Goal: Transaction & Acquisition: Purchase product/service

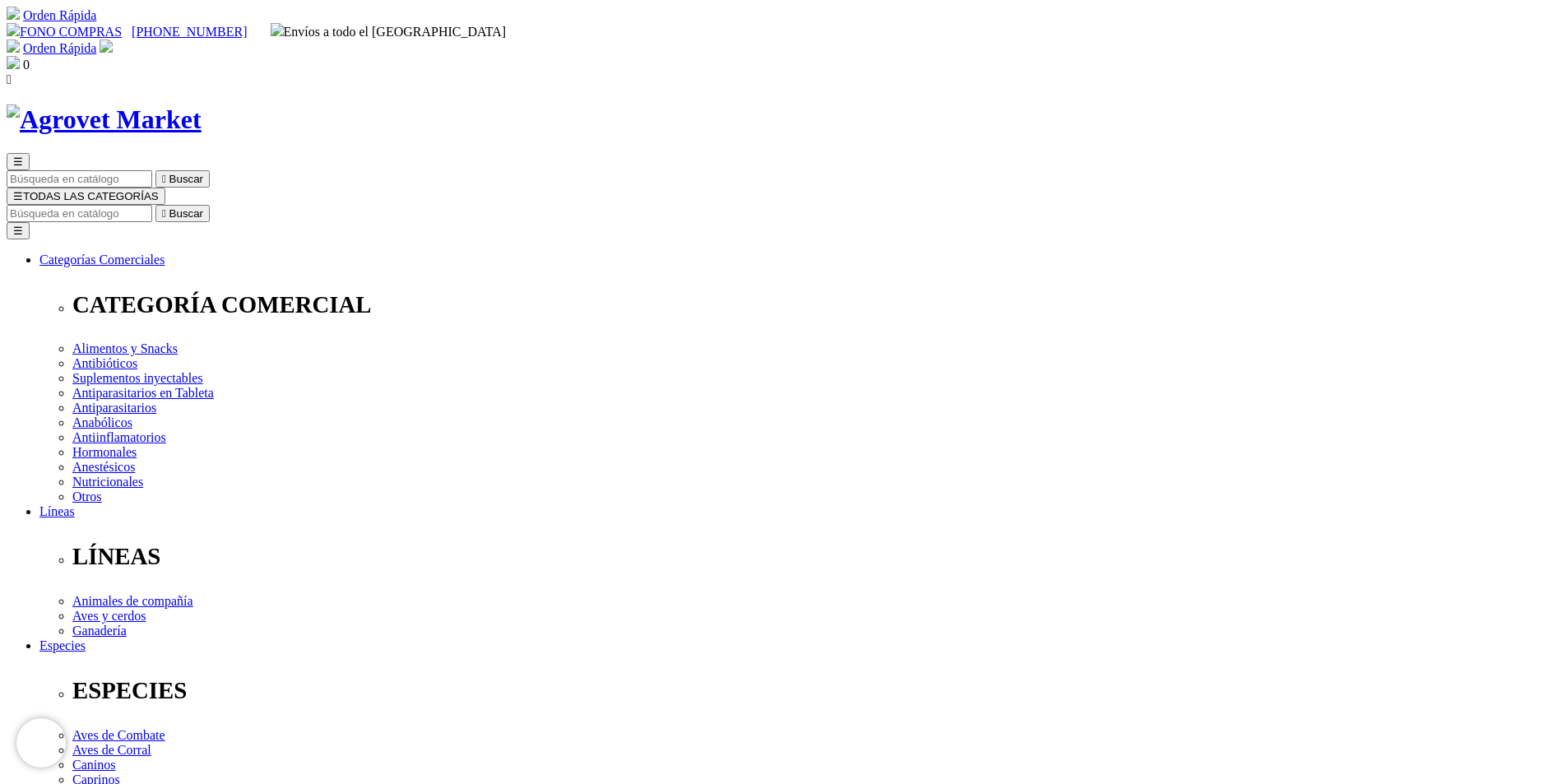
click at [153, 205] on input "Buscar" at bounding box center [79, 213] width 146 height 17
type input "CEFA MILK"
click at [498, 205] on button " Buscar" at bounding box center [524, 213] width 54 height 17
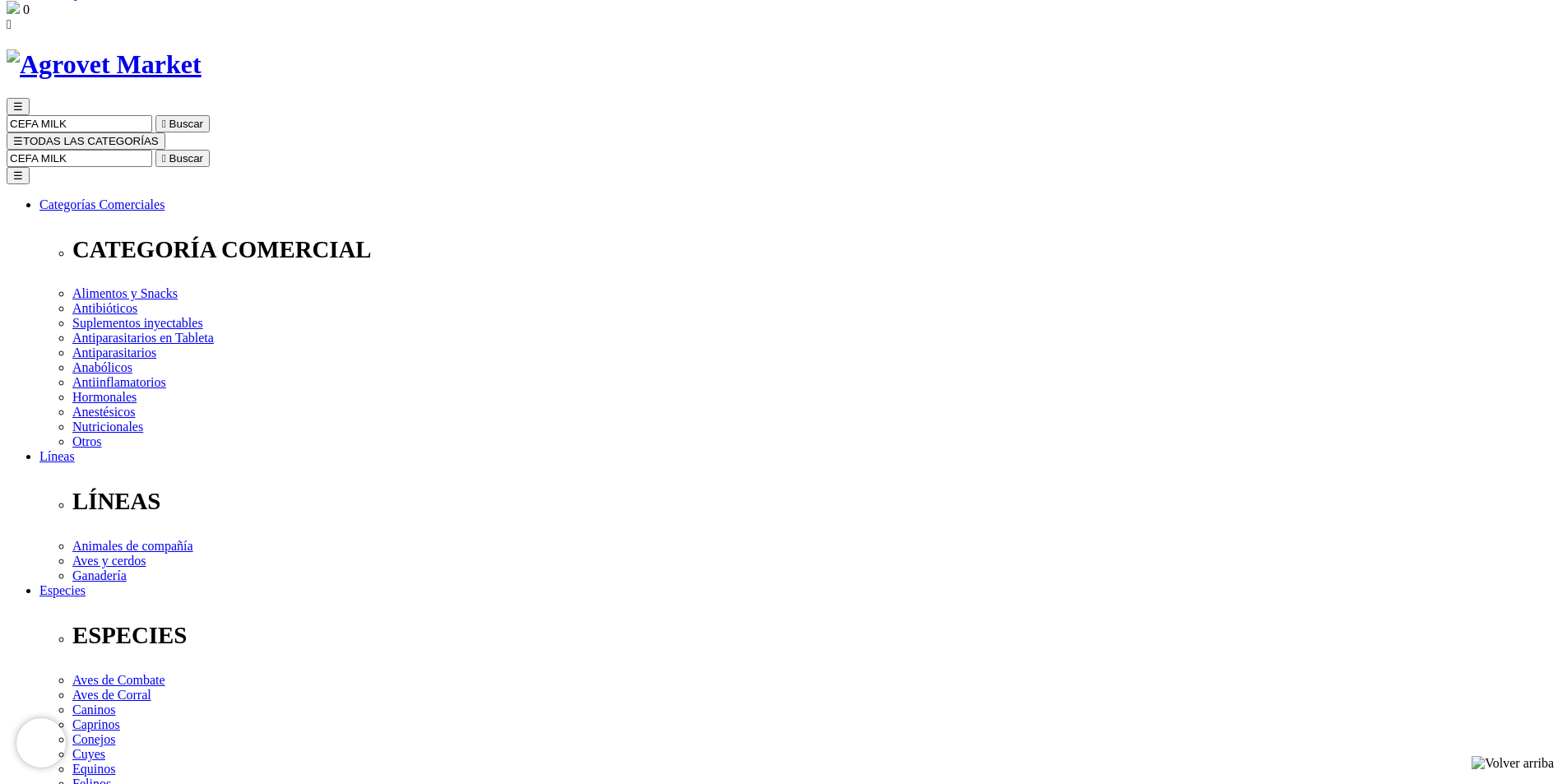
scroll to position [82, 0]
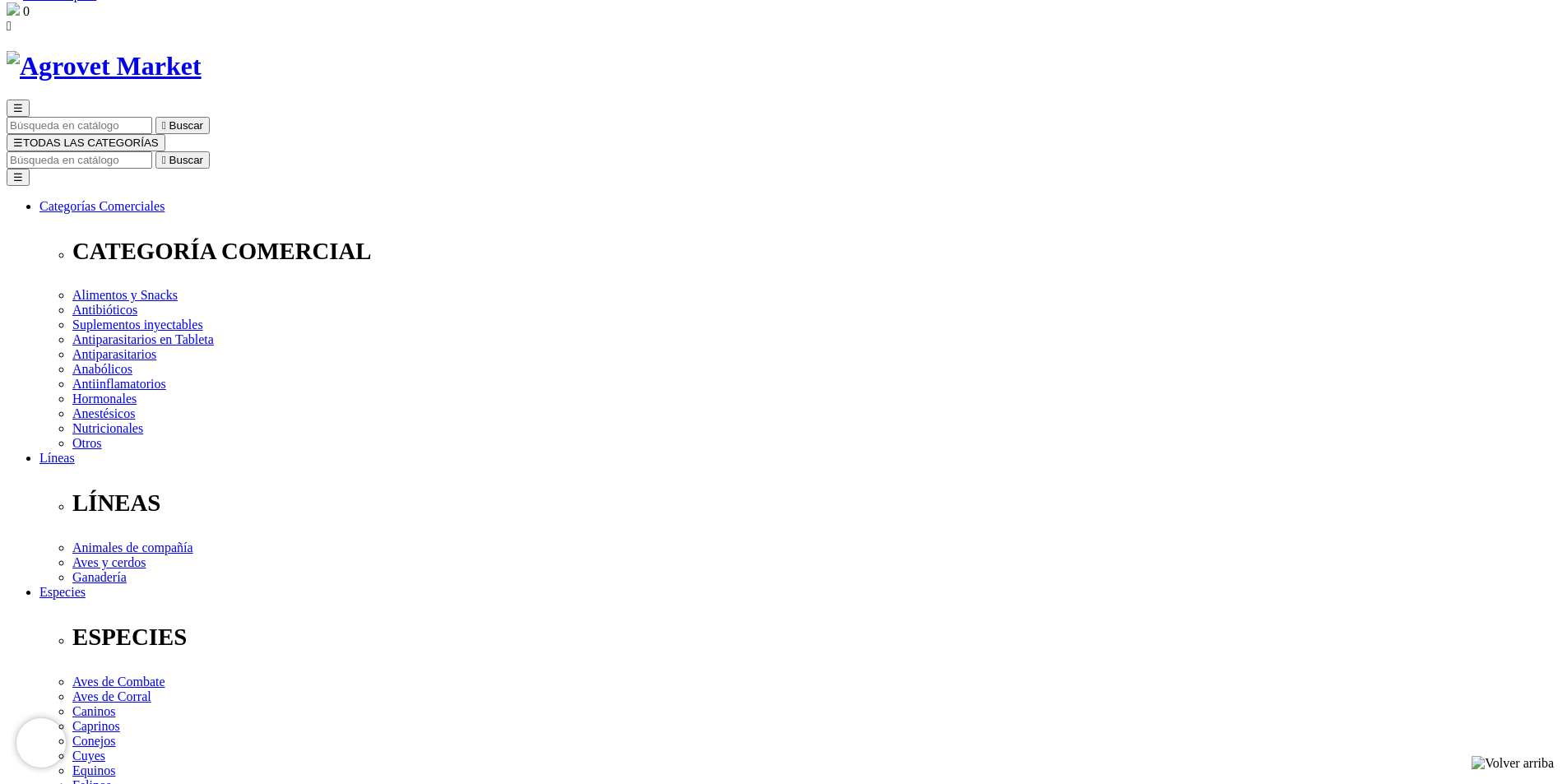
scroll to position [82, 0]
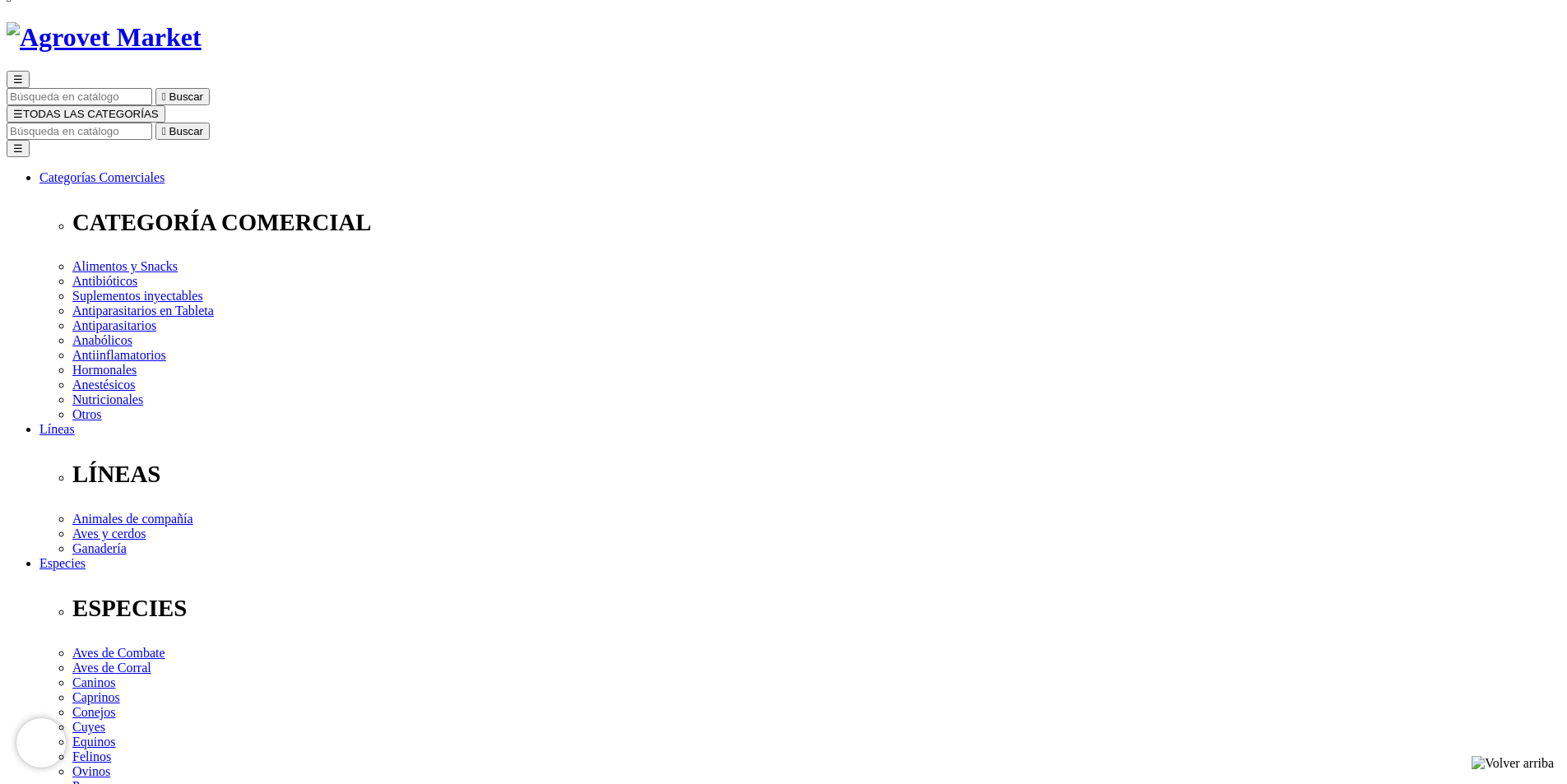
type input "2"
select select "33"
type input "3"
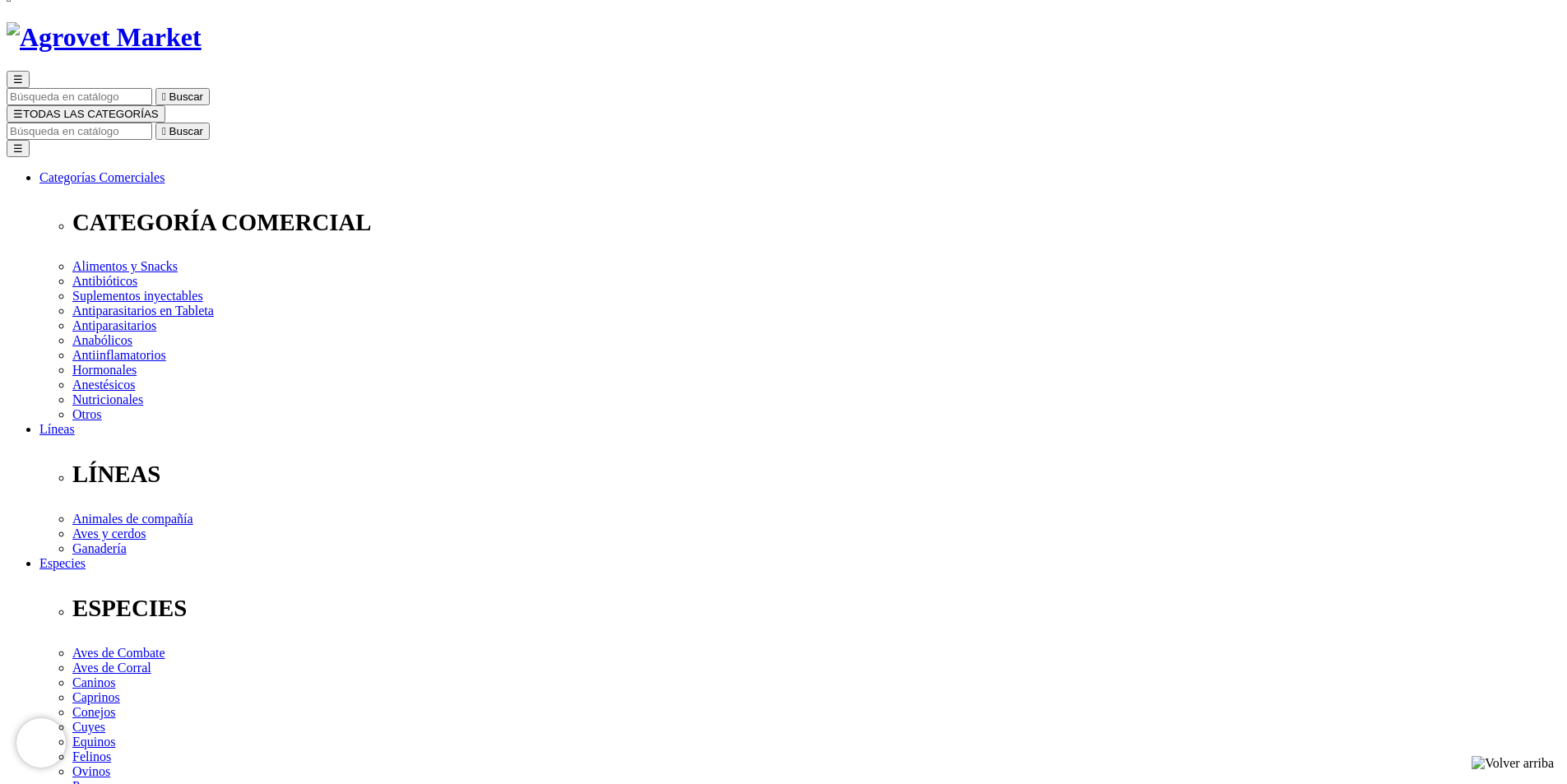
select select "33"
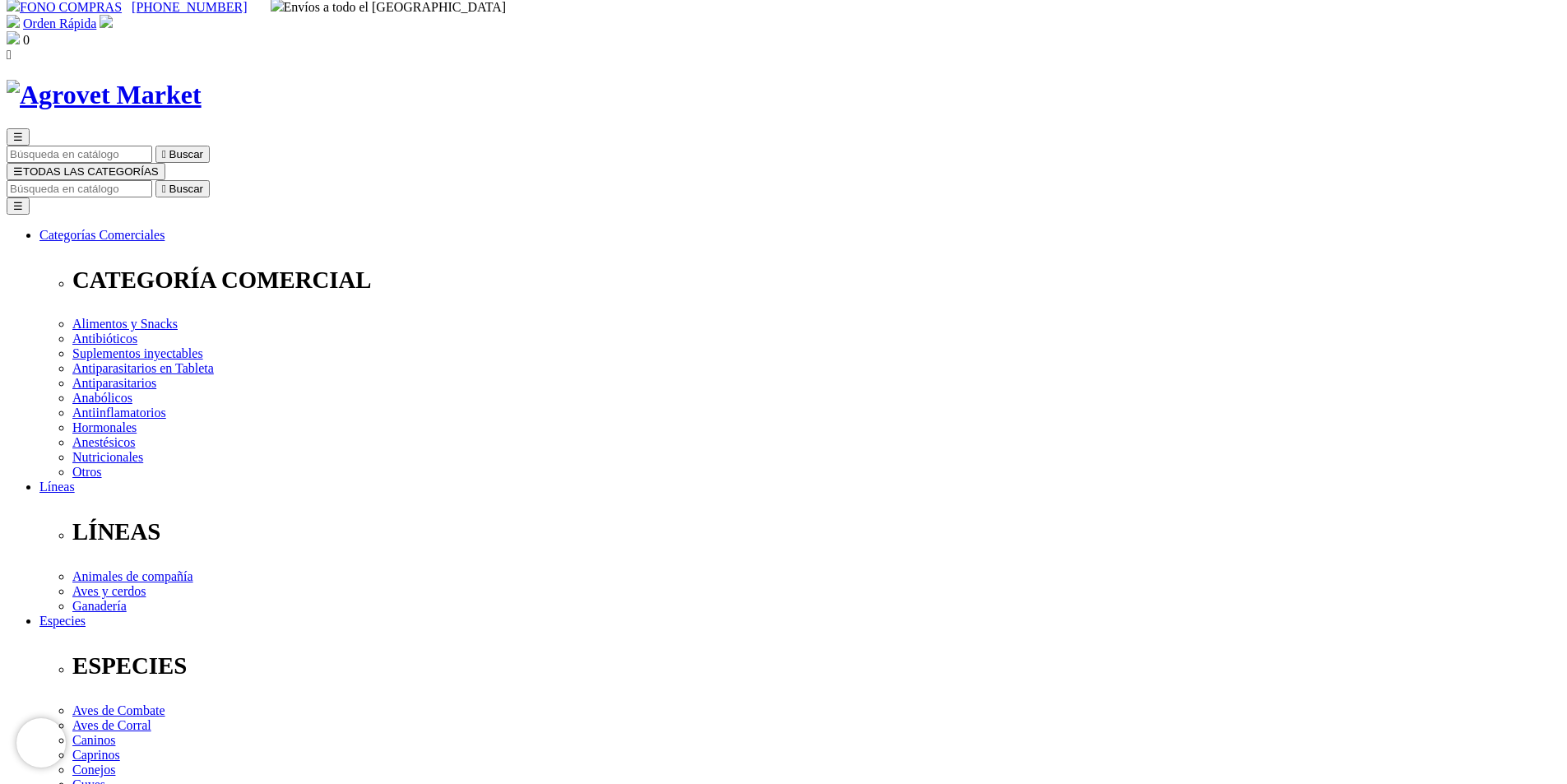
scroll to position [0, 0]
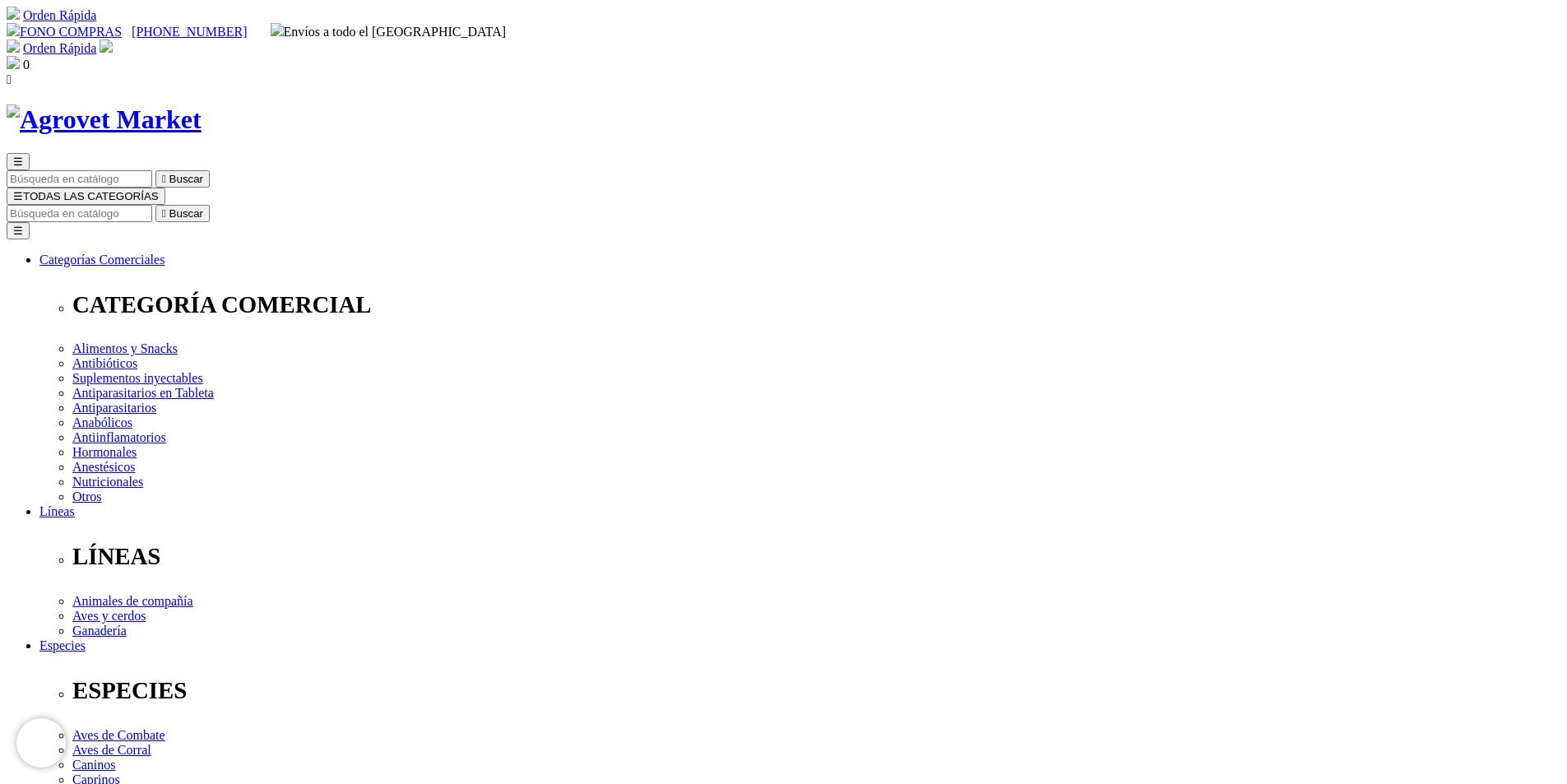
radio input "true"
type input "1"
select select "0"
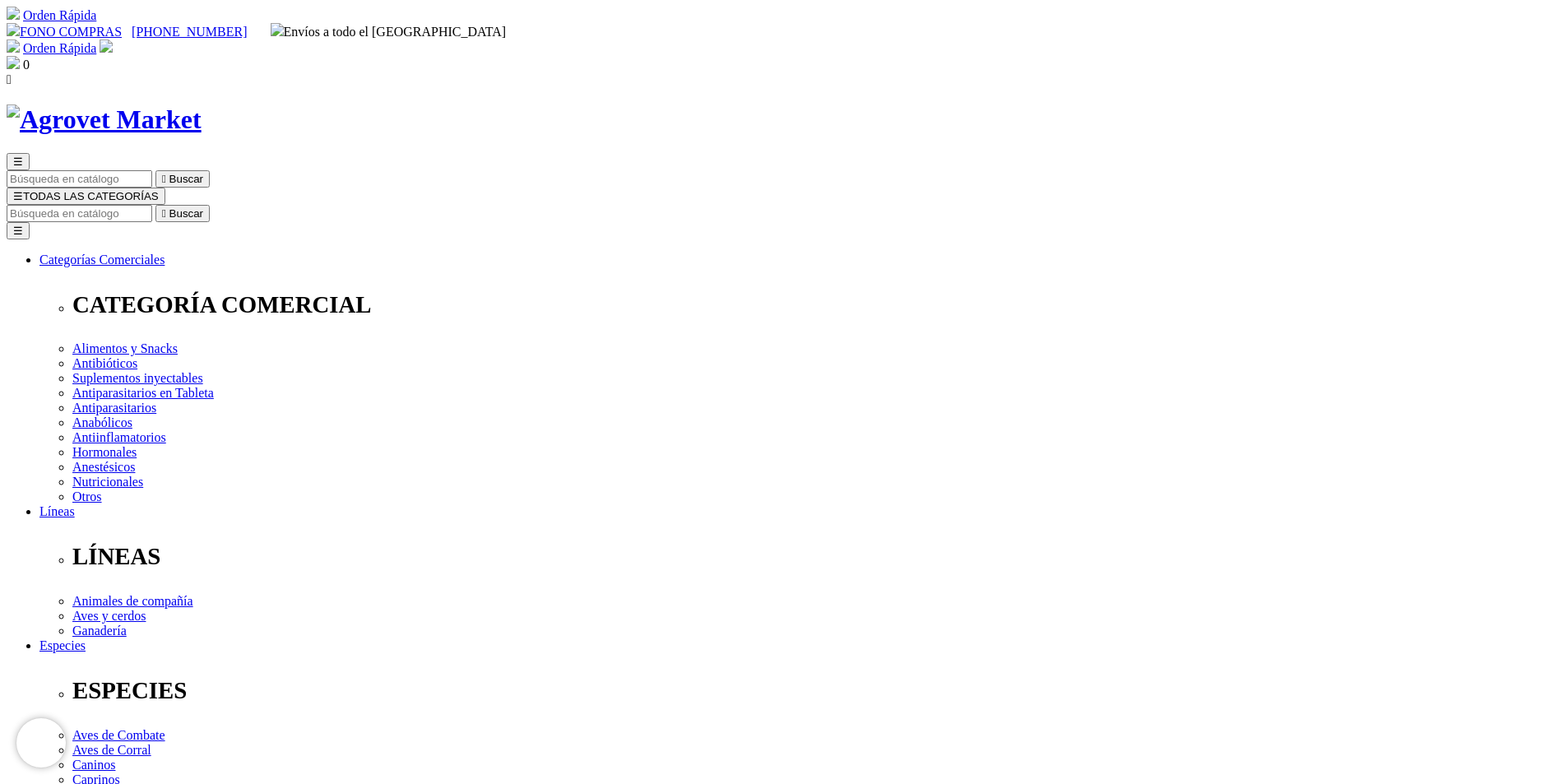
radio input "true"
select select "0"
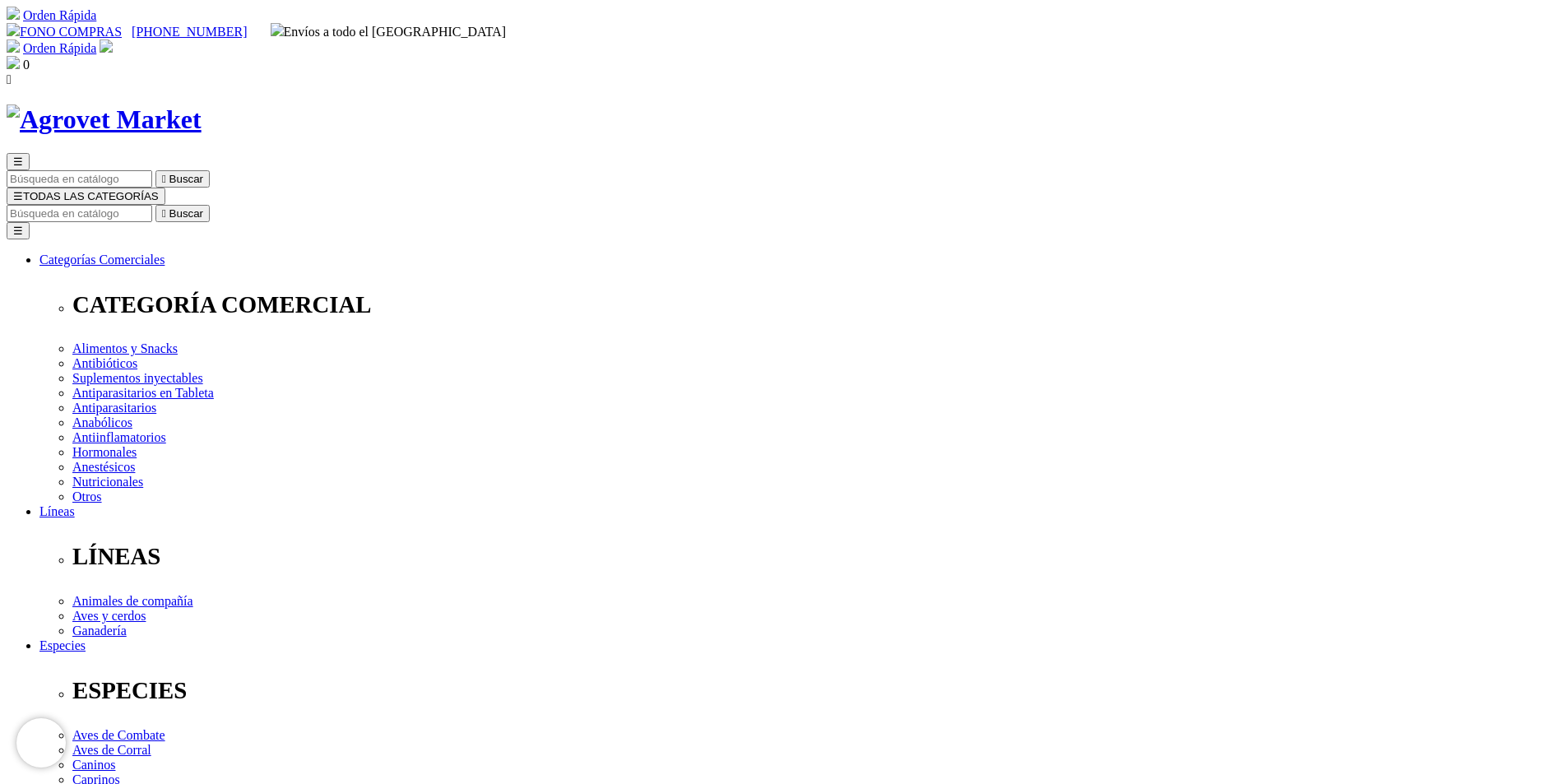
radio input "true"
select select "0"
type input "3"
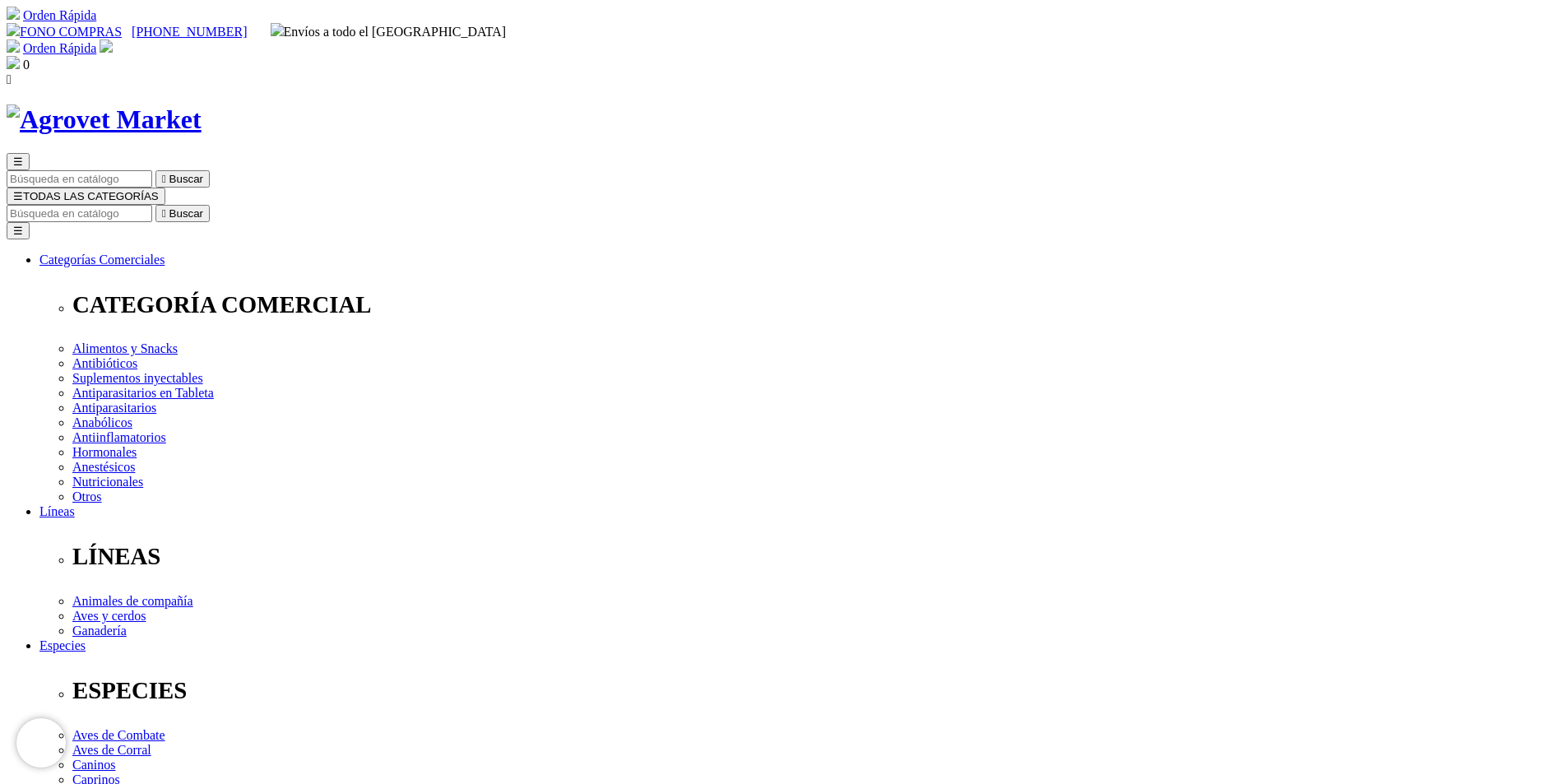
select select "34"
type input "6"
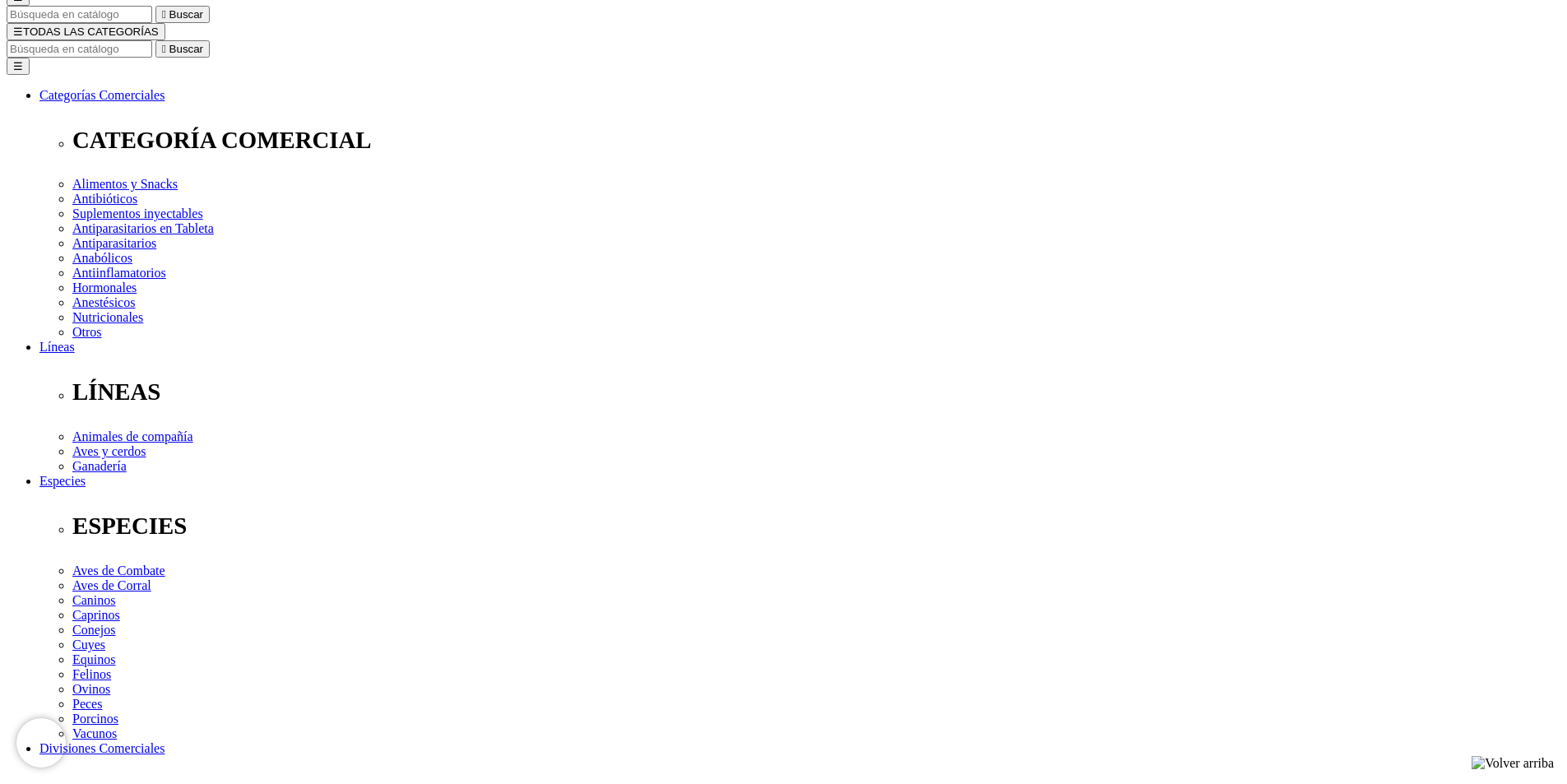
select select "34"
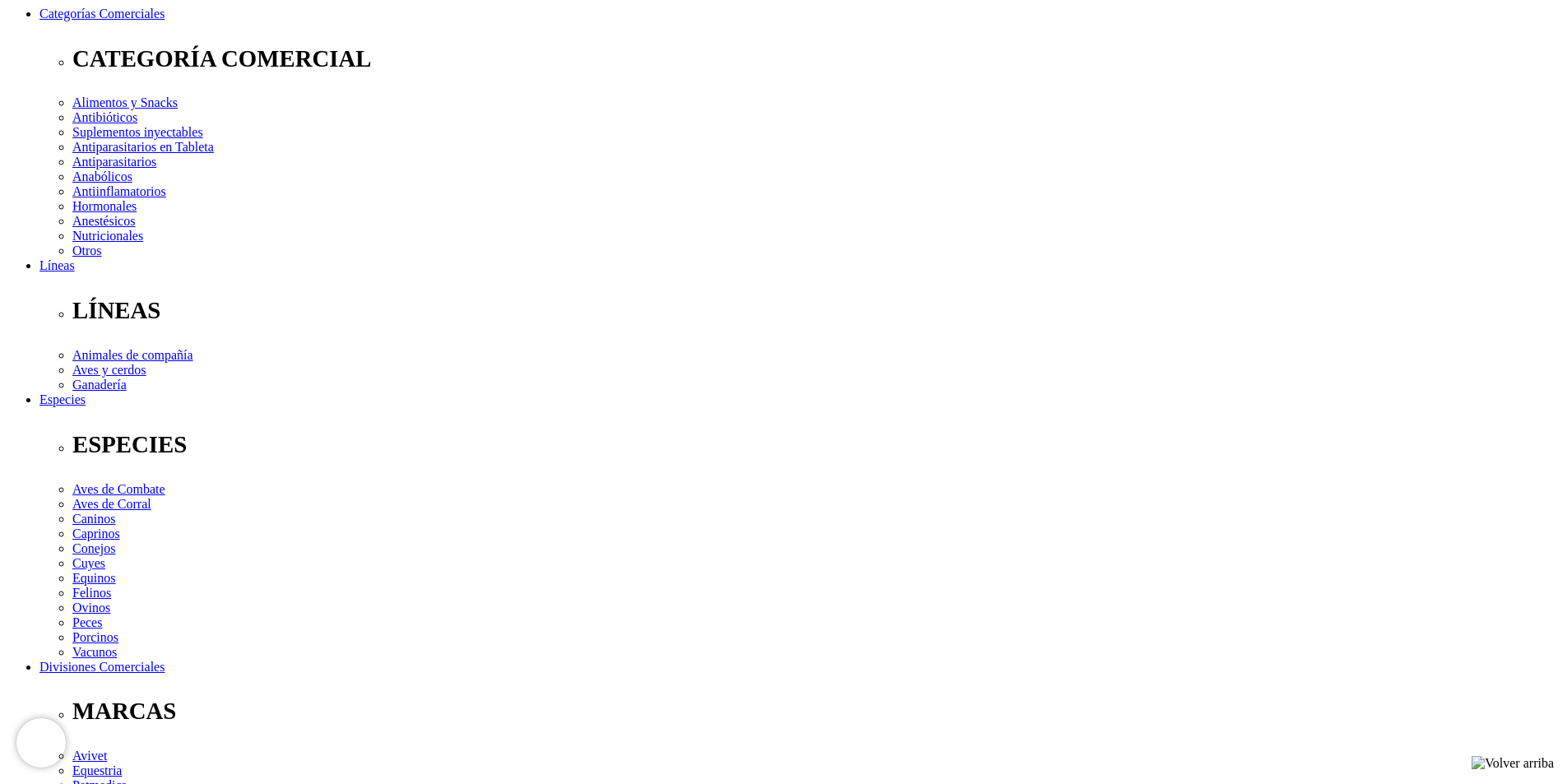
scroll to position [247, 0]
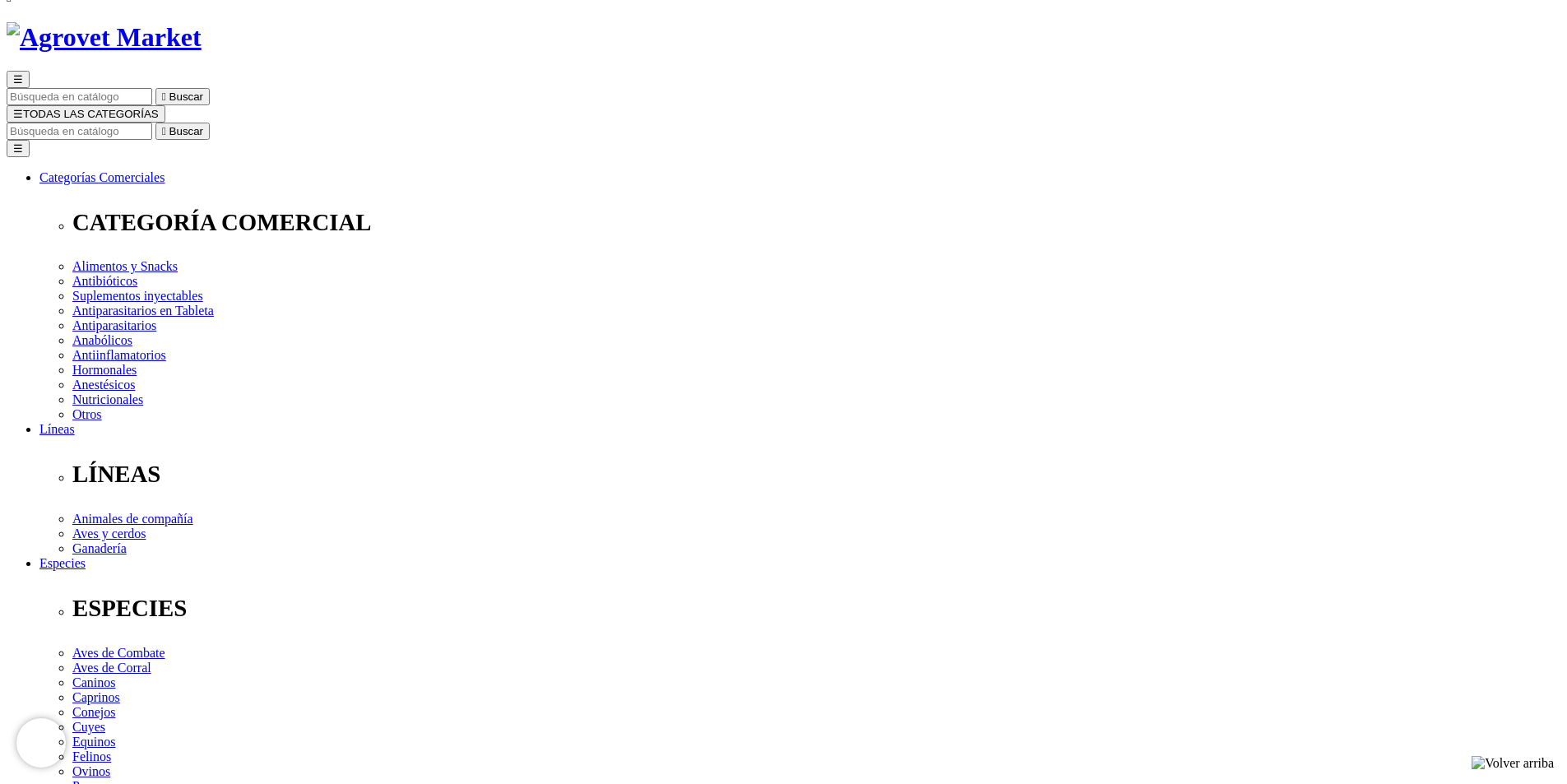
scroll to position [0, 0]
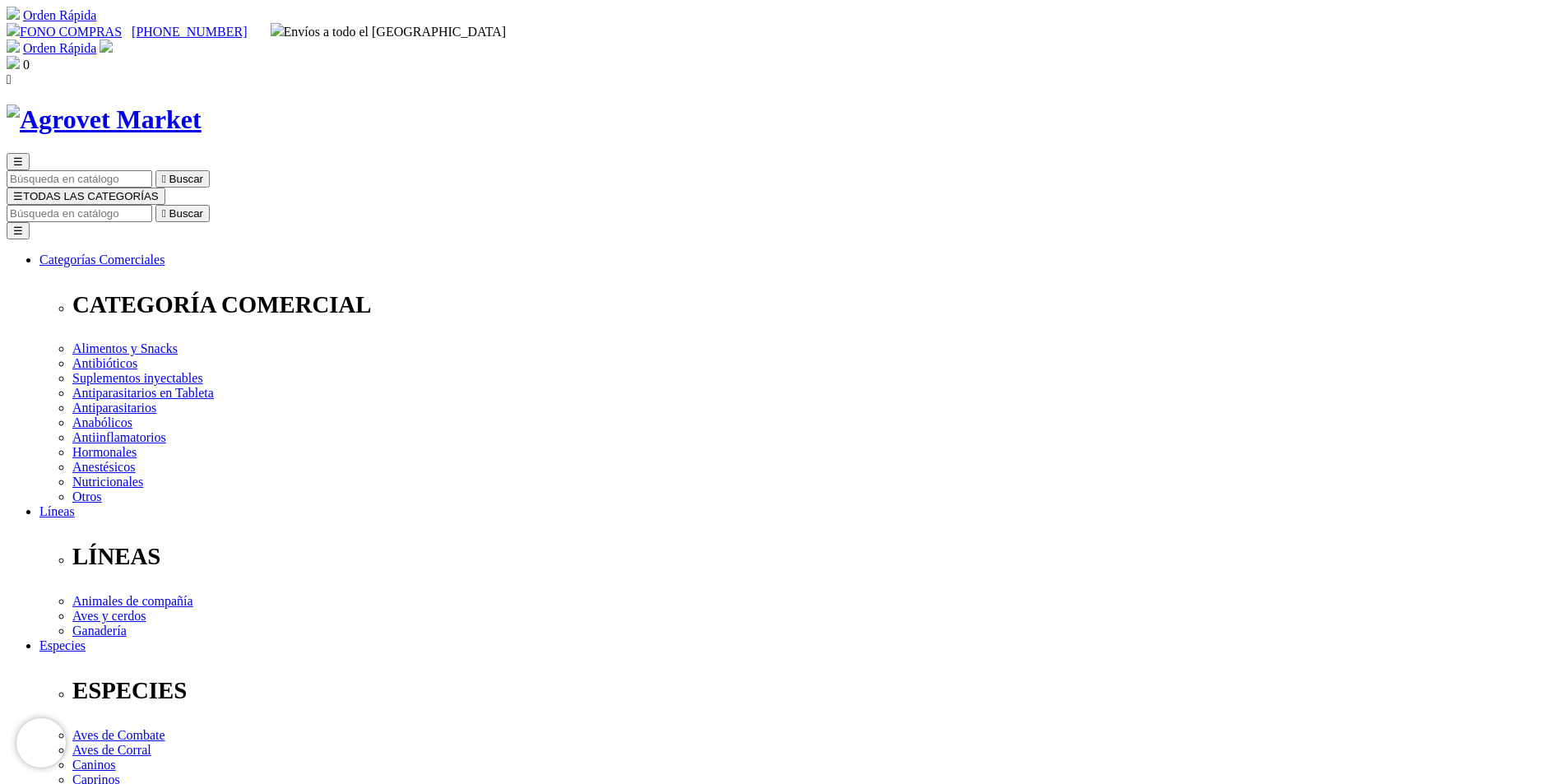
type input "1"
select select "34"
click at [153, 205] on input "Buscar" at bounding box center [79, 213] width 146 height 17
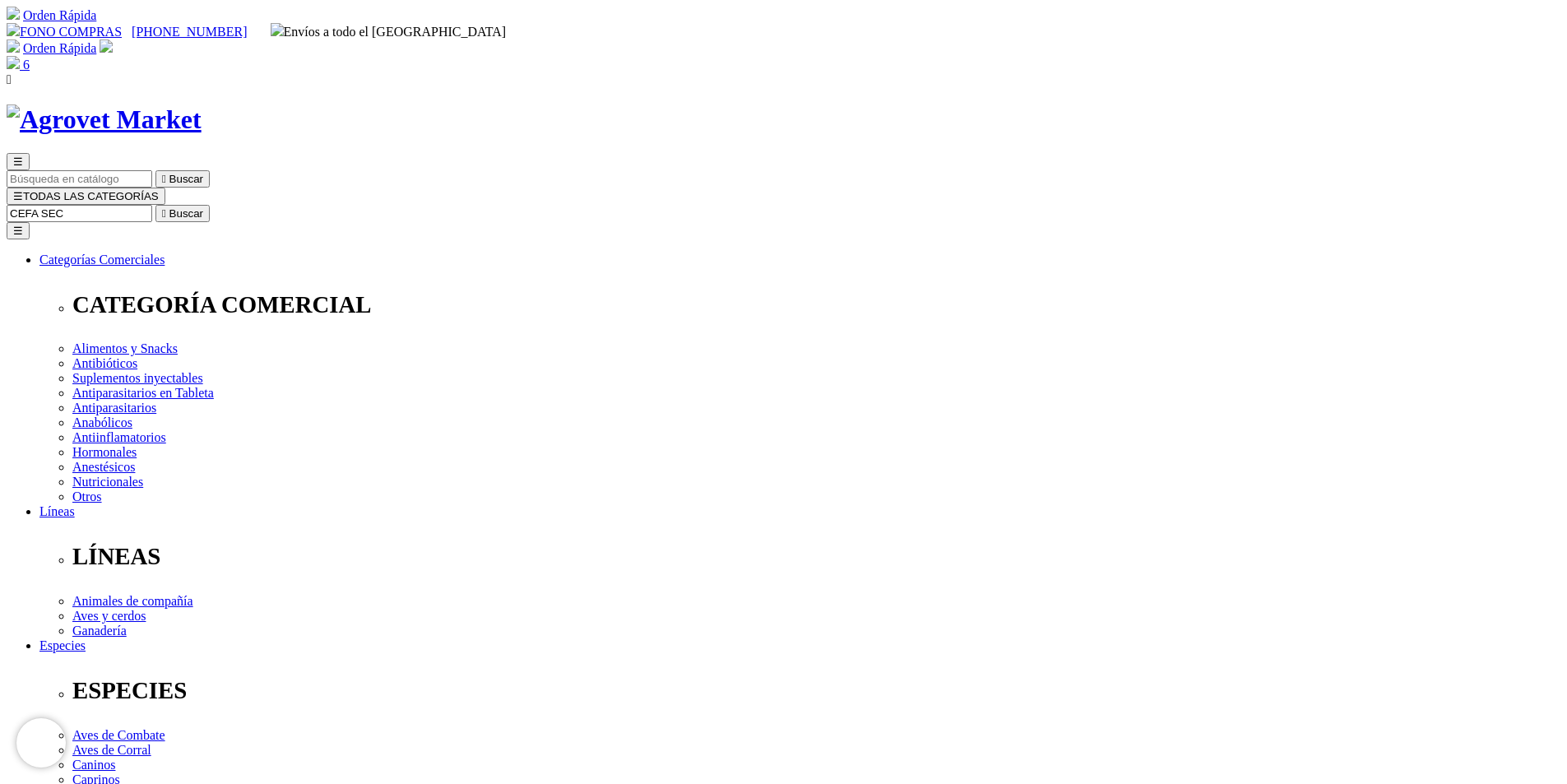
type input "CEFA SEC"
click at [156, 205] on button " Buscar" at bounding box center [183, 213] width 54 height 17
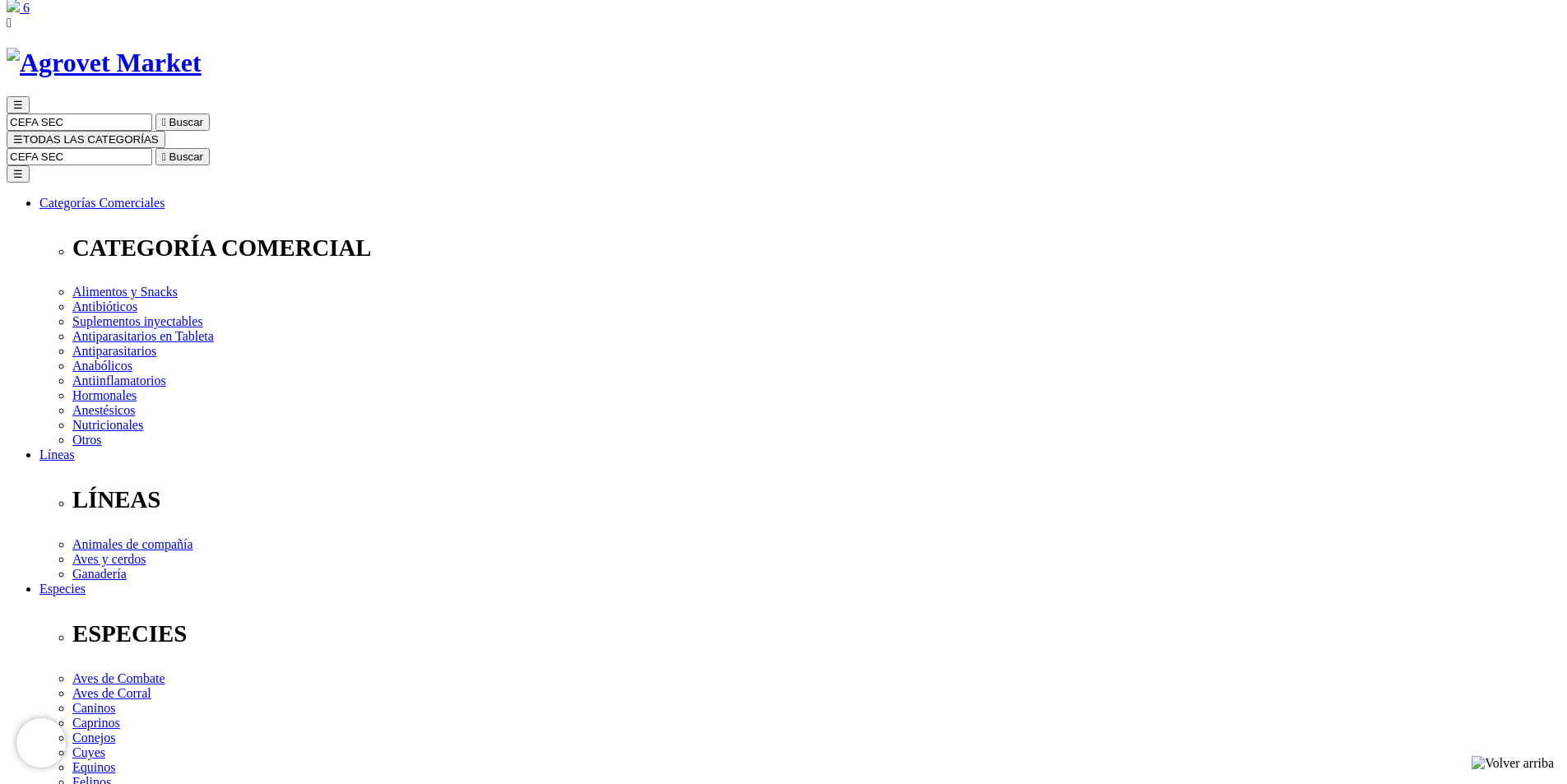
scroll to position [82, 0]
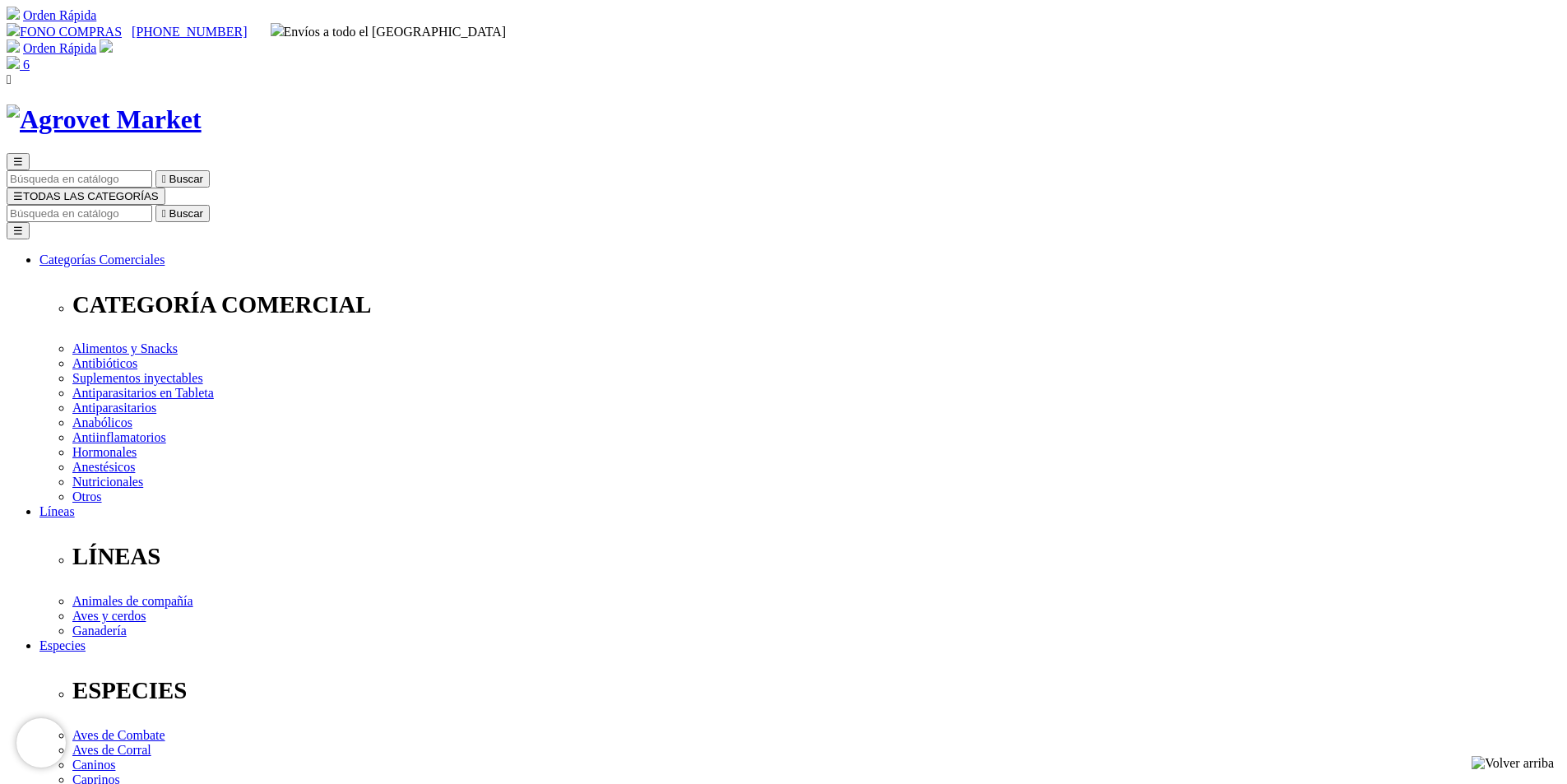
click at [153, 205] on input "Buscar" at bounding box center [79, 213] width 146 height 17
type input "PEN DUO"
click at [249, 205] on button " Buscar" at bounding box center [276, 213] width 54 height 17
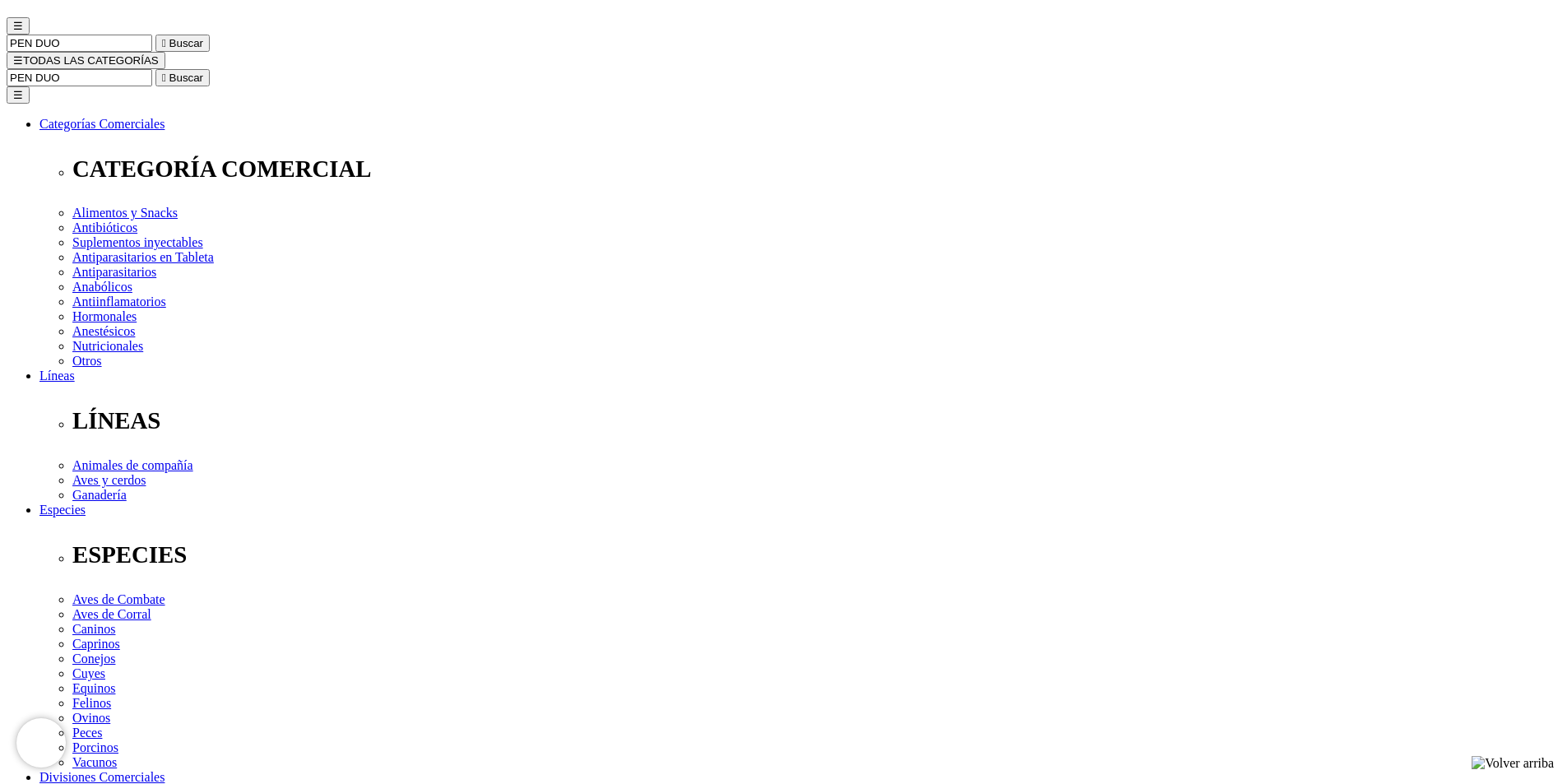
scroll to position [164, 0]
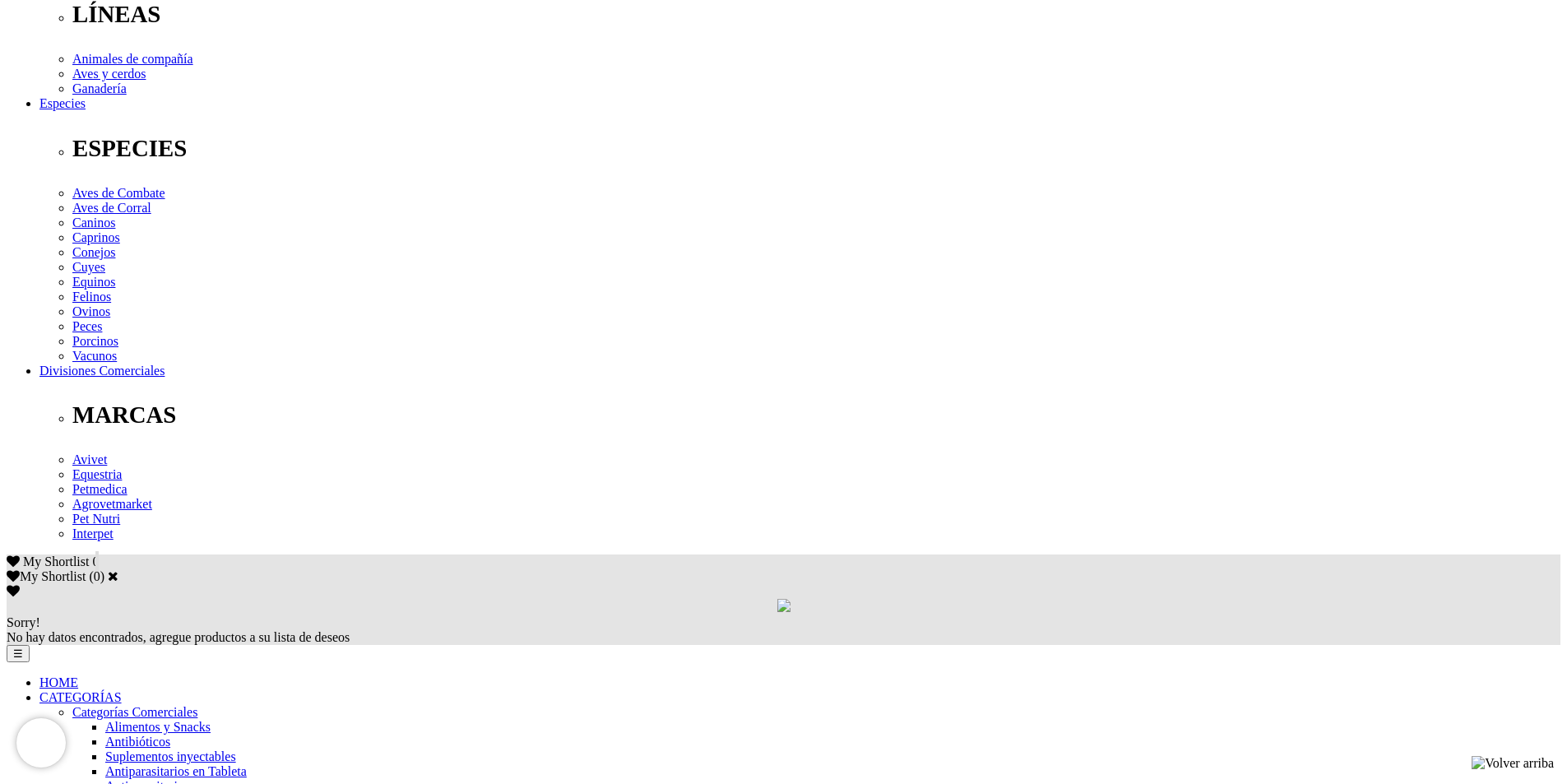
scroll to position [576, 0]
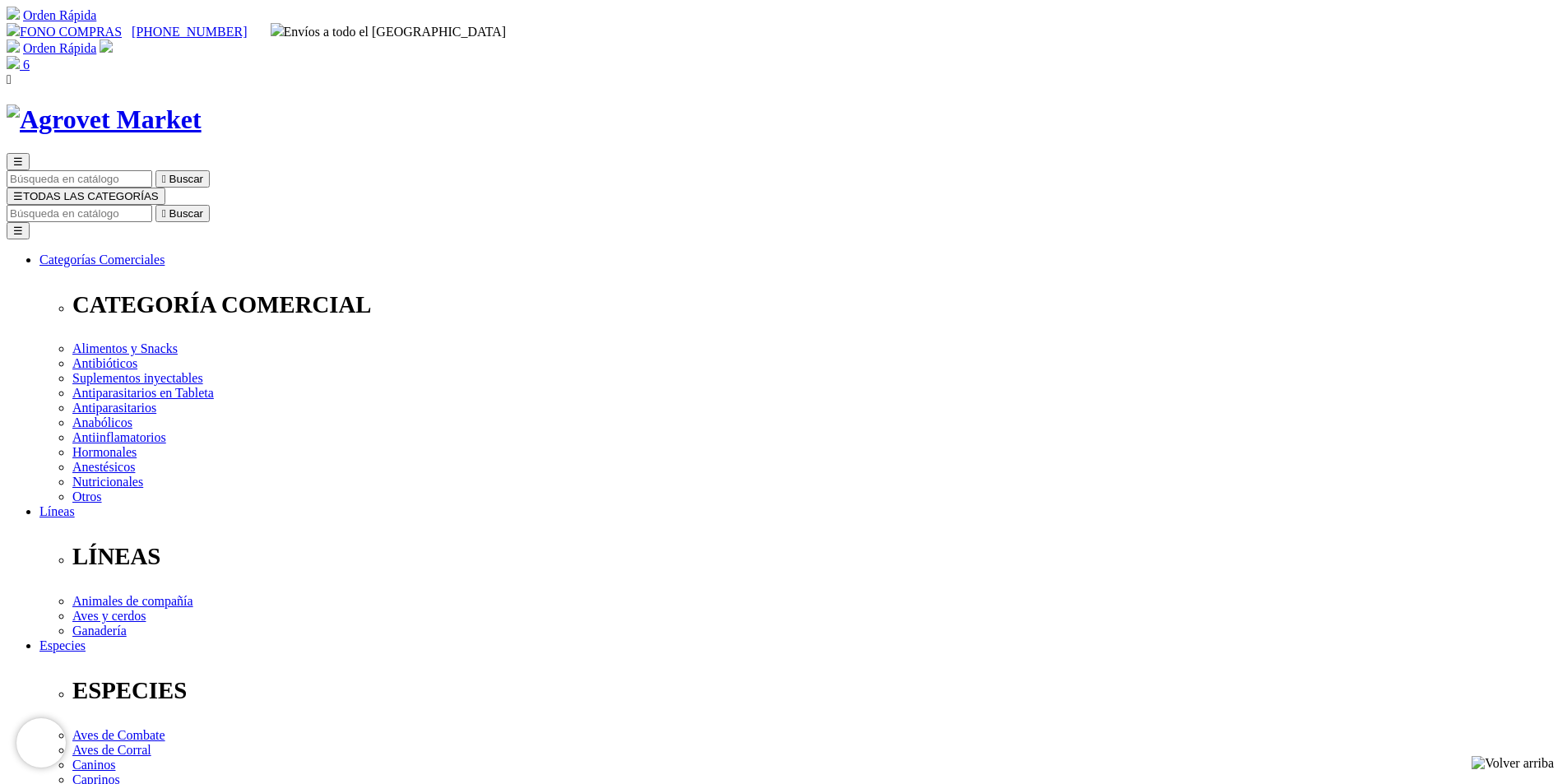
radio input "true"
select select "0"
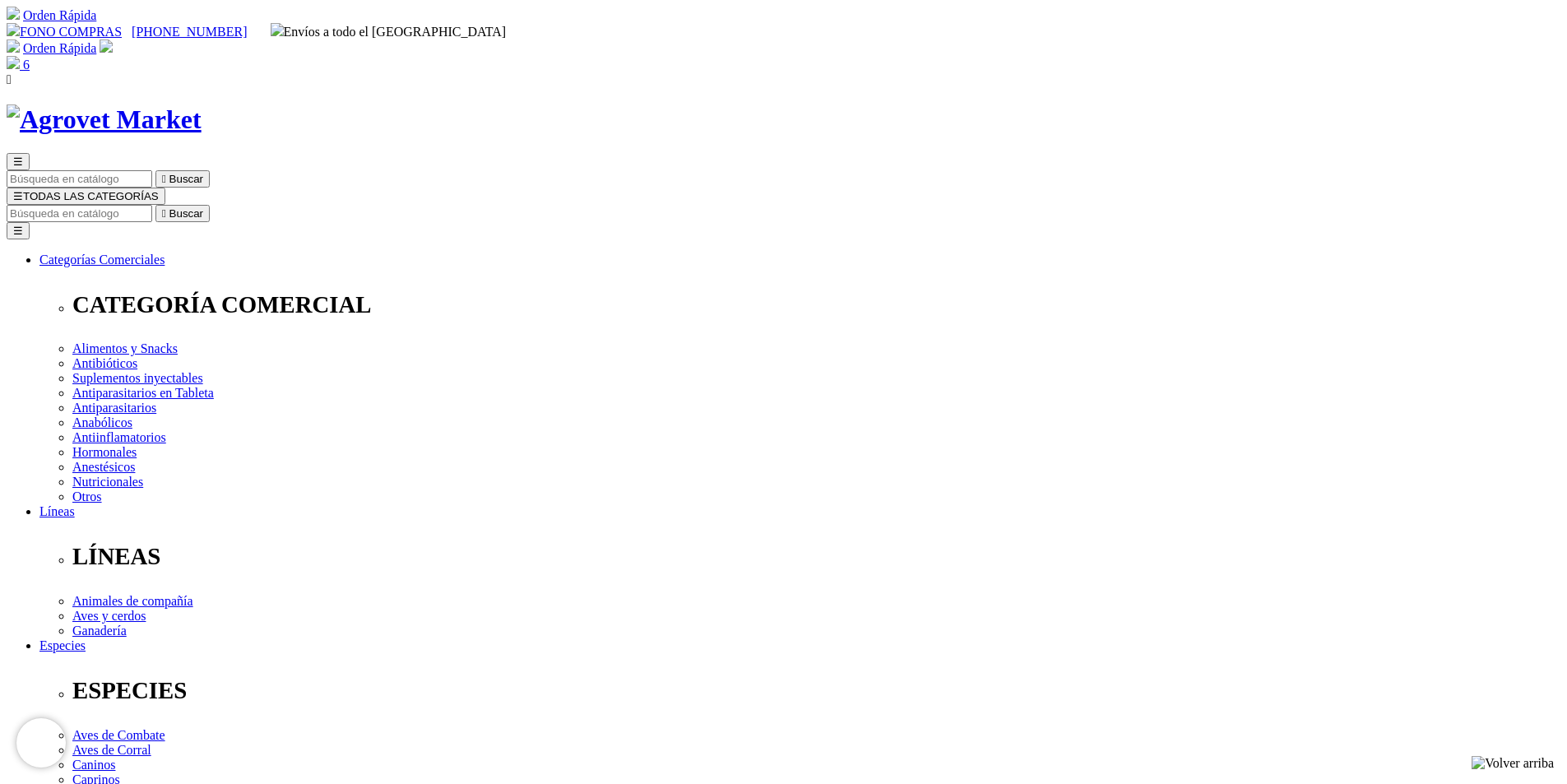
radio input "true"
select select "0"
radio input "true"
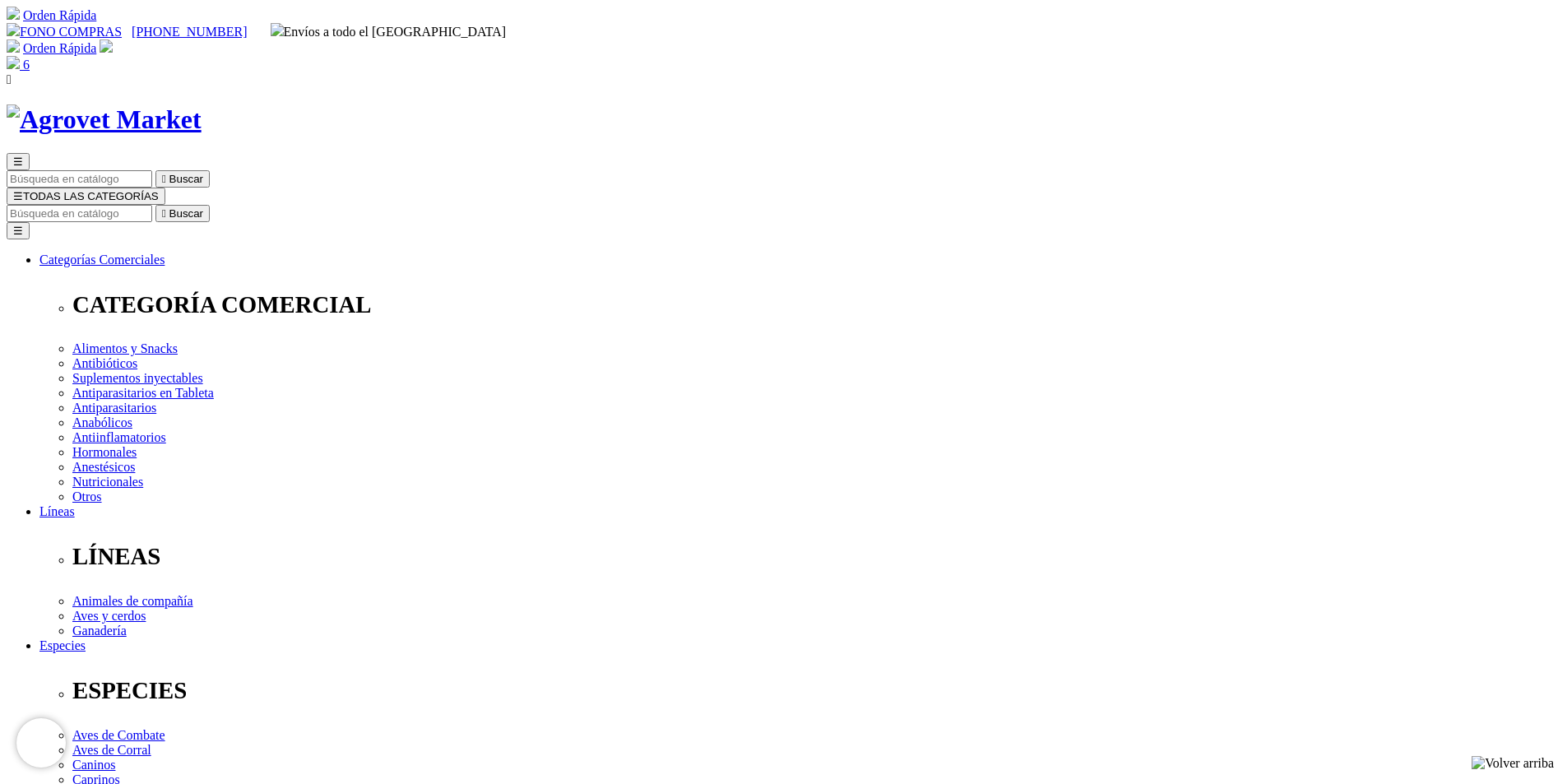
select select "0"
radio input "true"
select select "0"
click at [153, 205] on input "Buscar" at bounding box center [79, 213] width 146 height 17
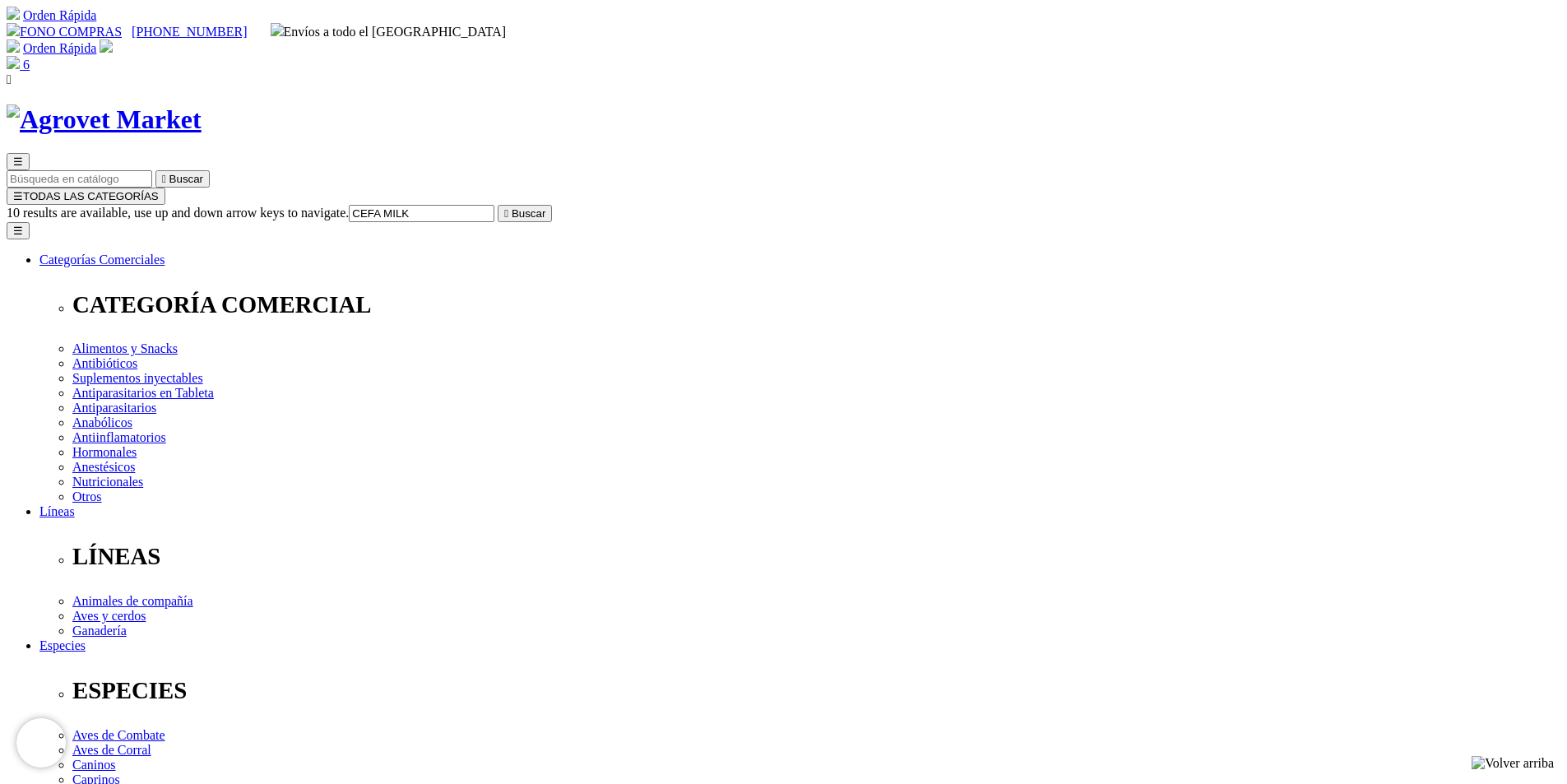
type input "CEFA MILK"
click at [498, 205] on button " Buscar" at bounding box center [524, 213] width 54 height 17
click at [166, 207] on icon "" at bounding box center [163, 213] width 4 height 12
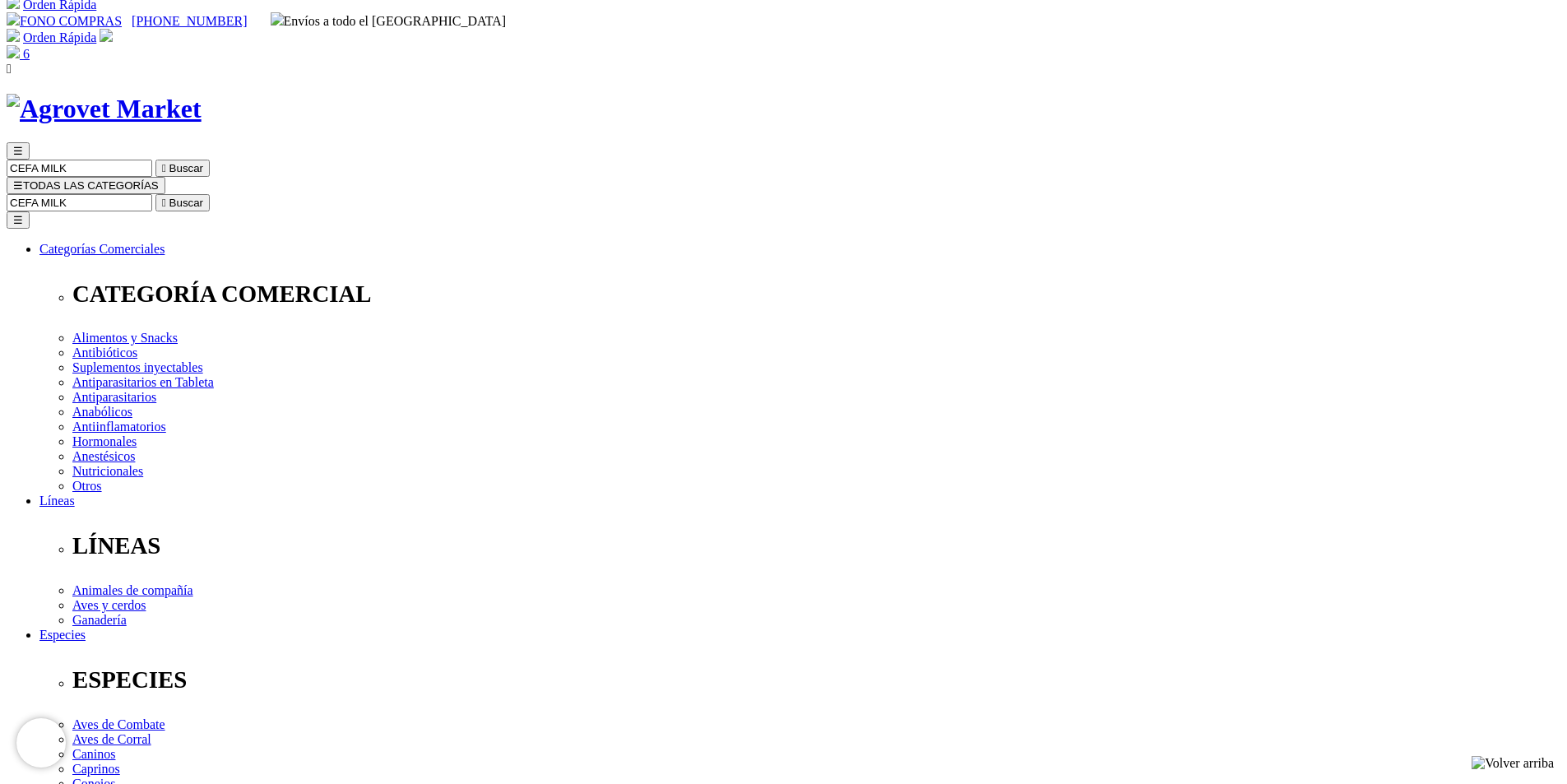
scroll to position [82, 0]
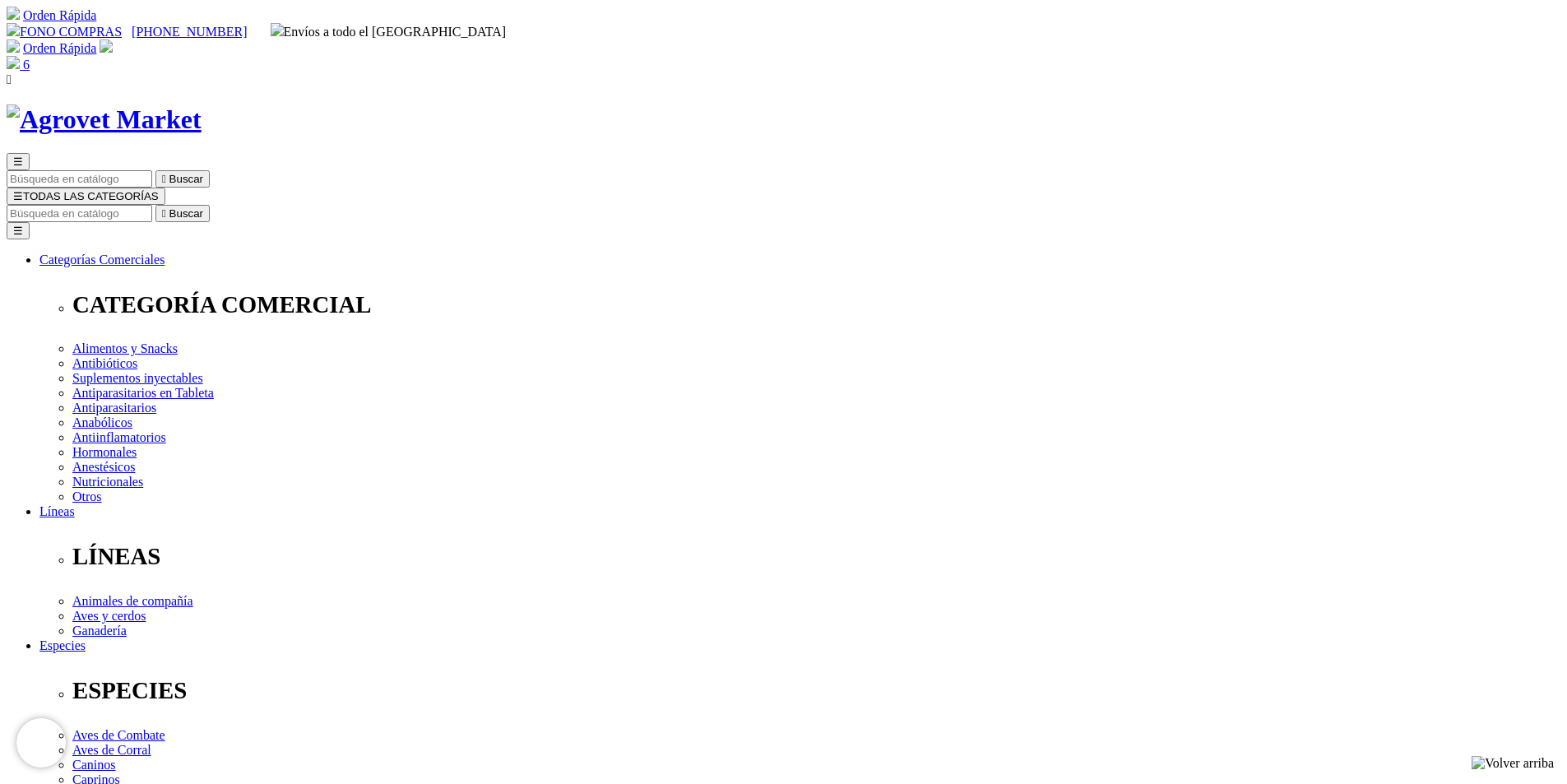
radio input "true"
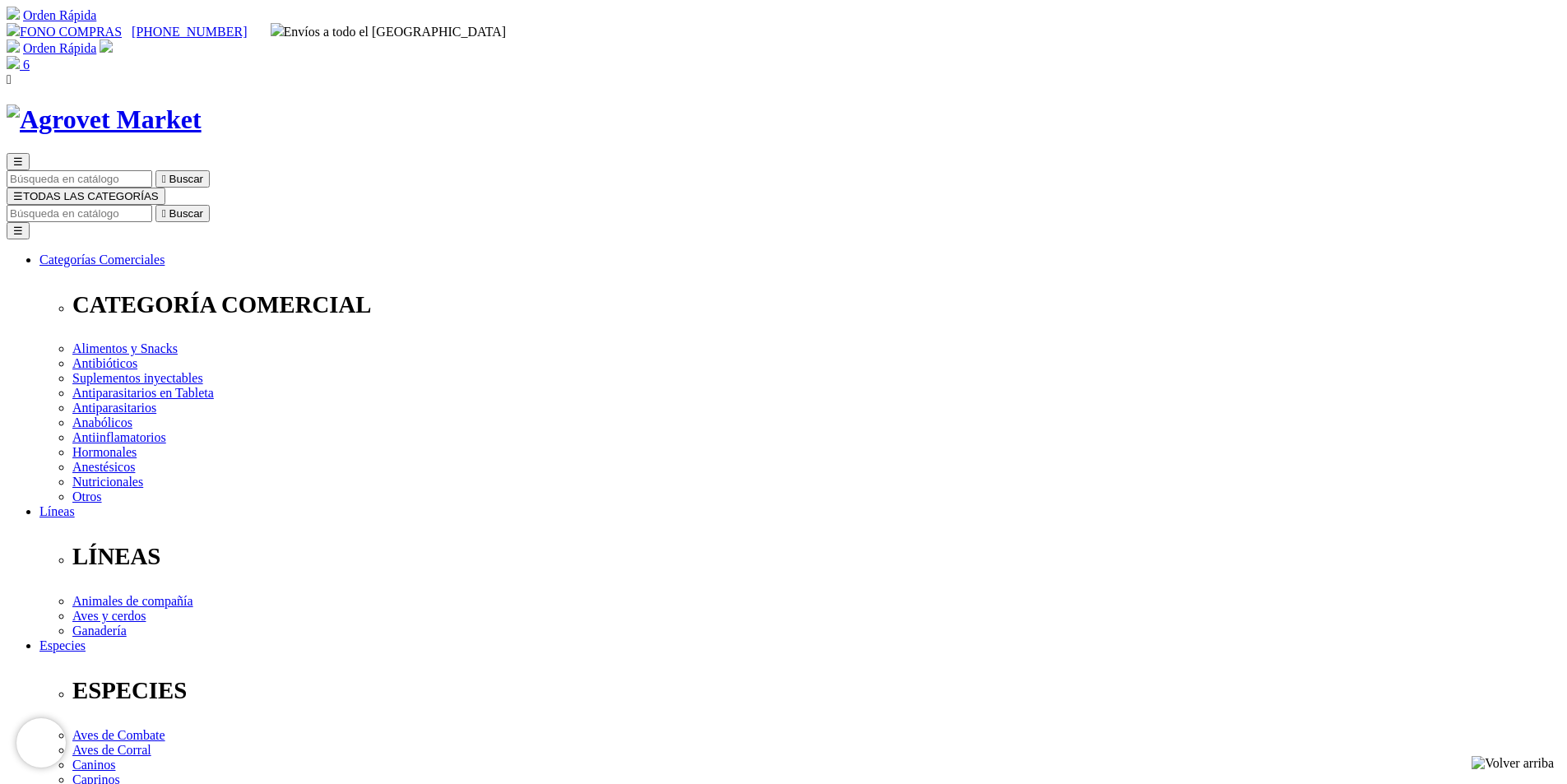
click at [153, 205] on input "Buscar" at bounding box center [79, 213] width 146 height 17
paste input "PEN DUO STREP 250/200 x 50 ML"
type input "PEN DUO STREP 250/200 x 50 ML"
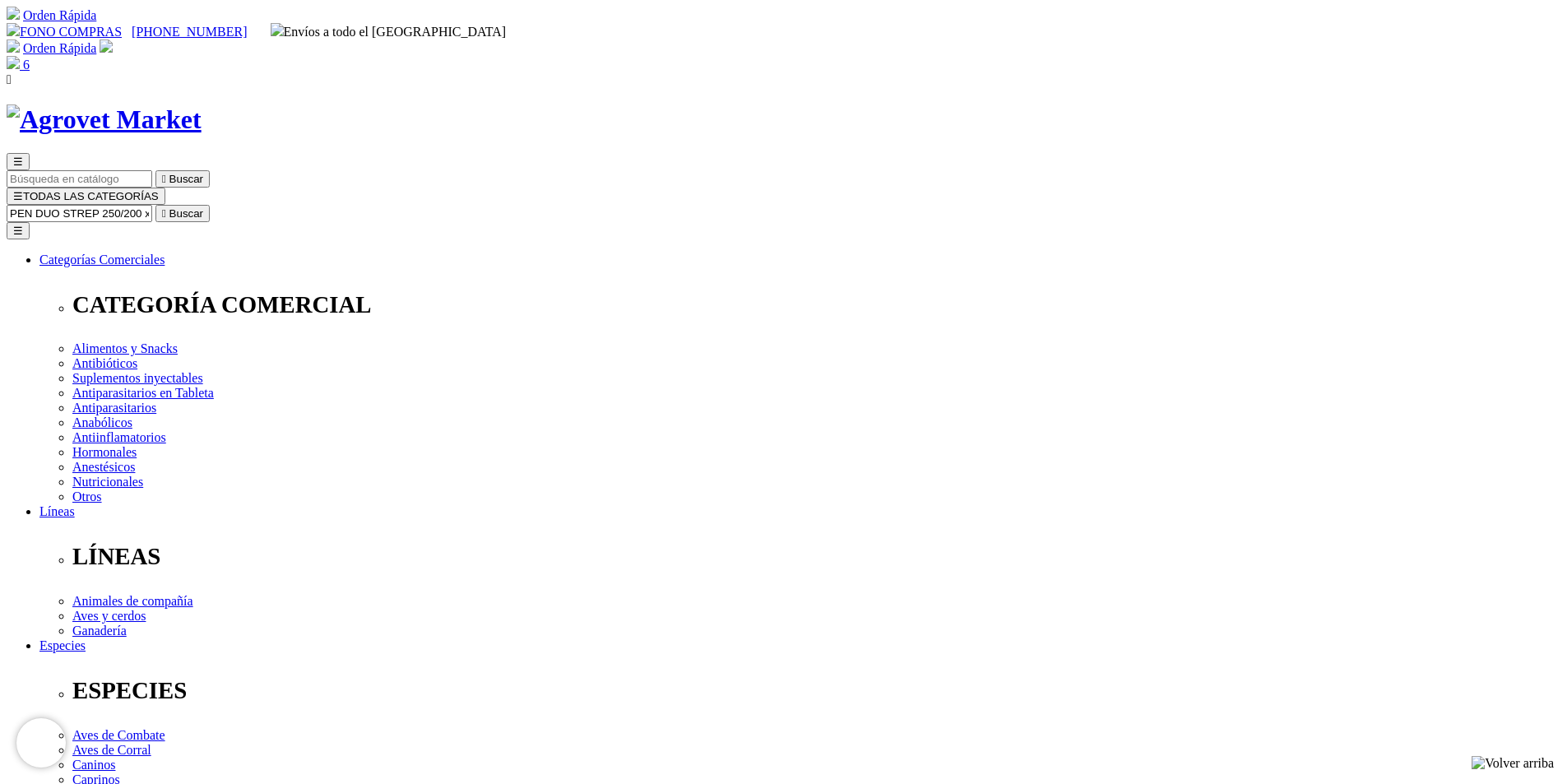
click at [166, 207] on icon "" at bounding box center [163, 213] width 4 height 12
click at [508, 207] on icon "" at bounding box center [506, 213] width 4 height 12
click at [166, 207] on icon "" at bounding box center [163, 213] width 4 height 12
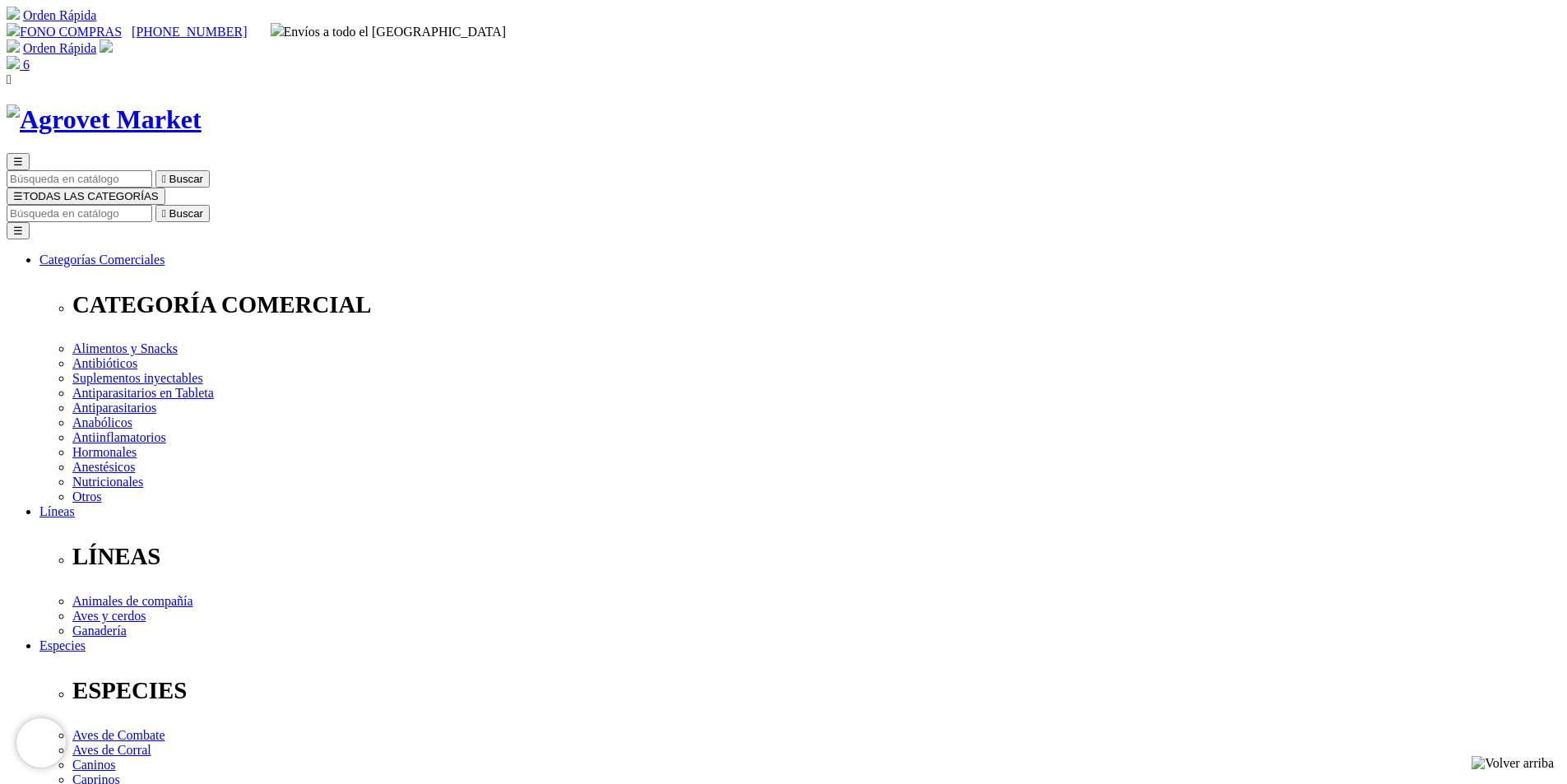
radio input "true"
select select "0"
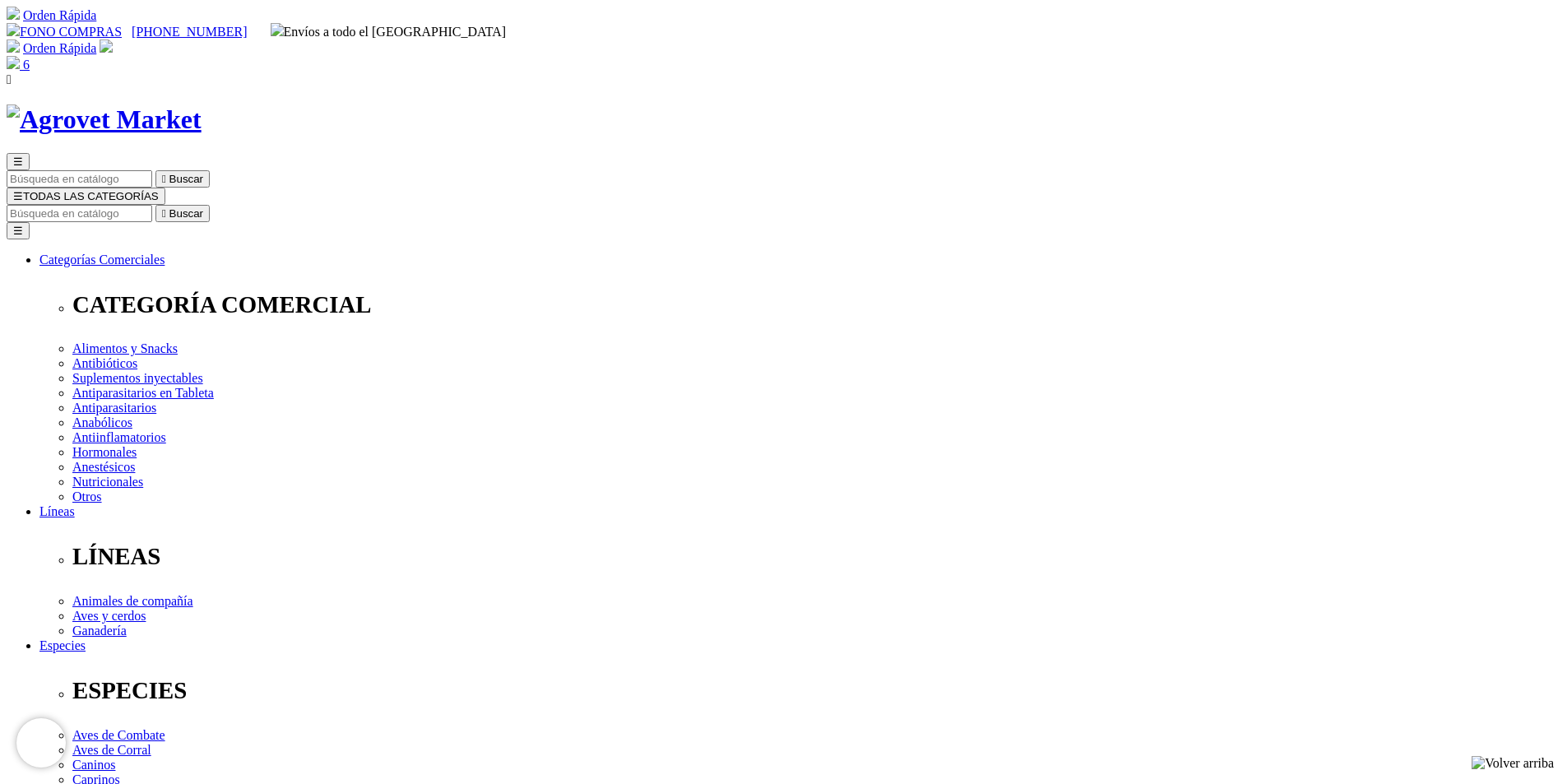
radio input "true"
select select "0"
radio input "true"
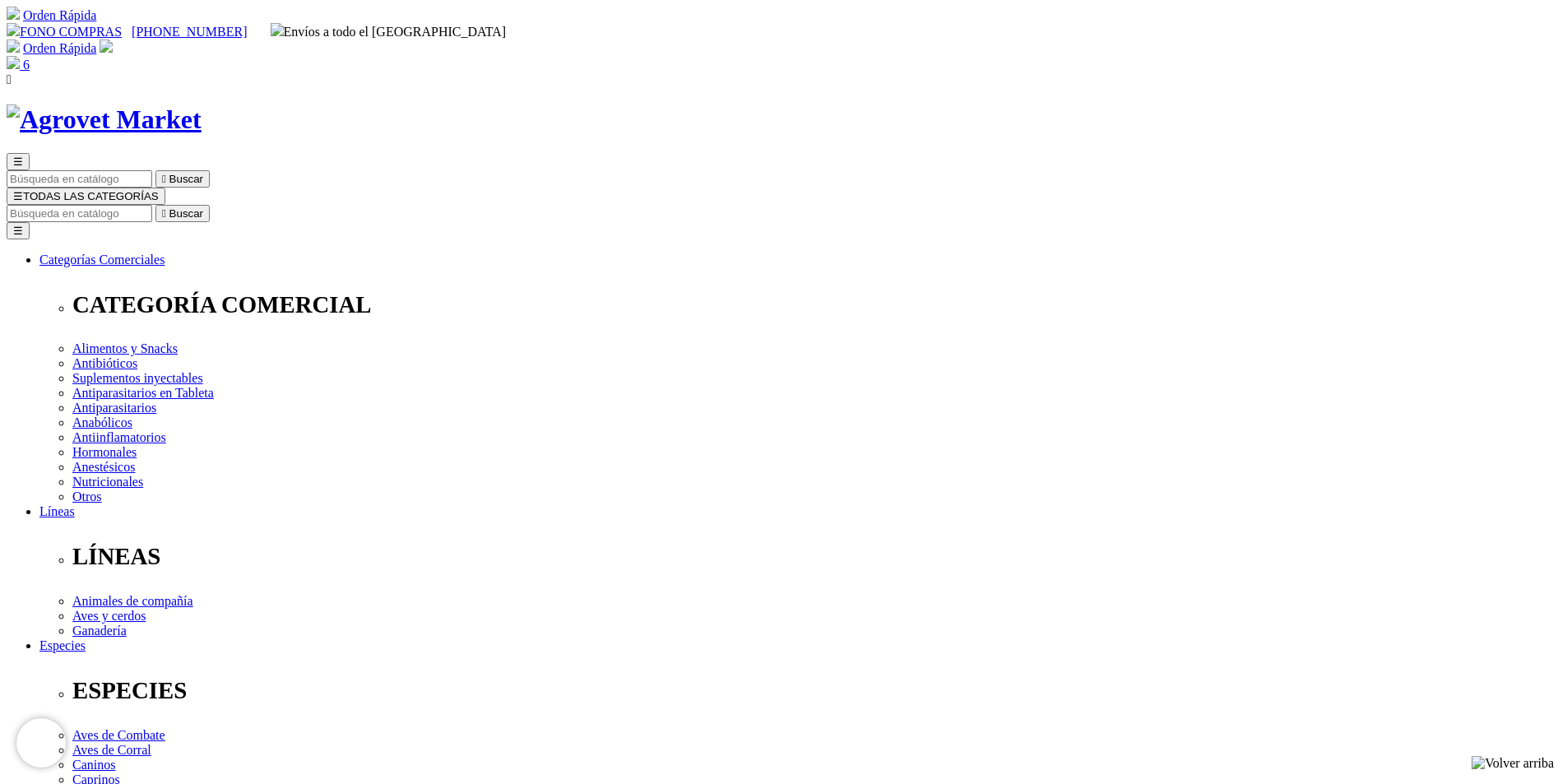
select select "0"
click at [153, 205] on input "Buscar" at bounding box center [79, 213] width 146 height 17
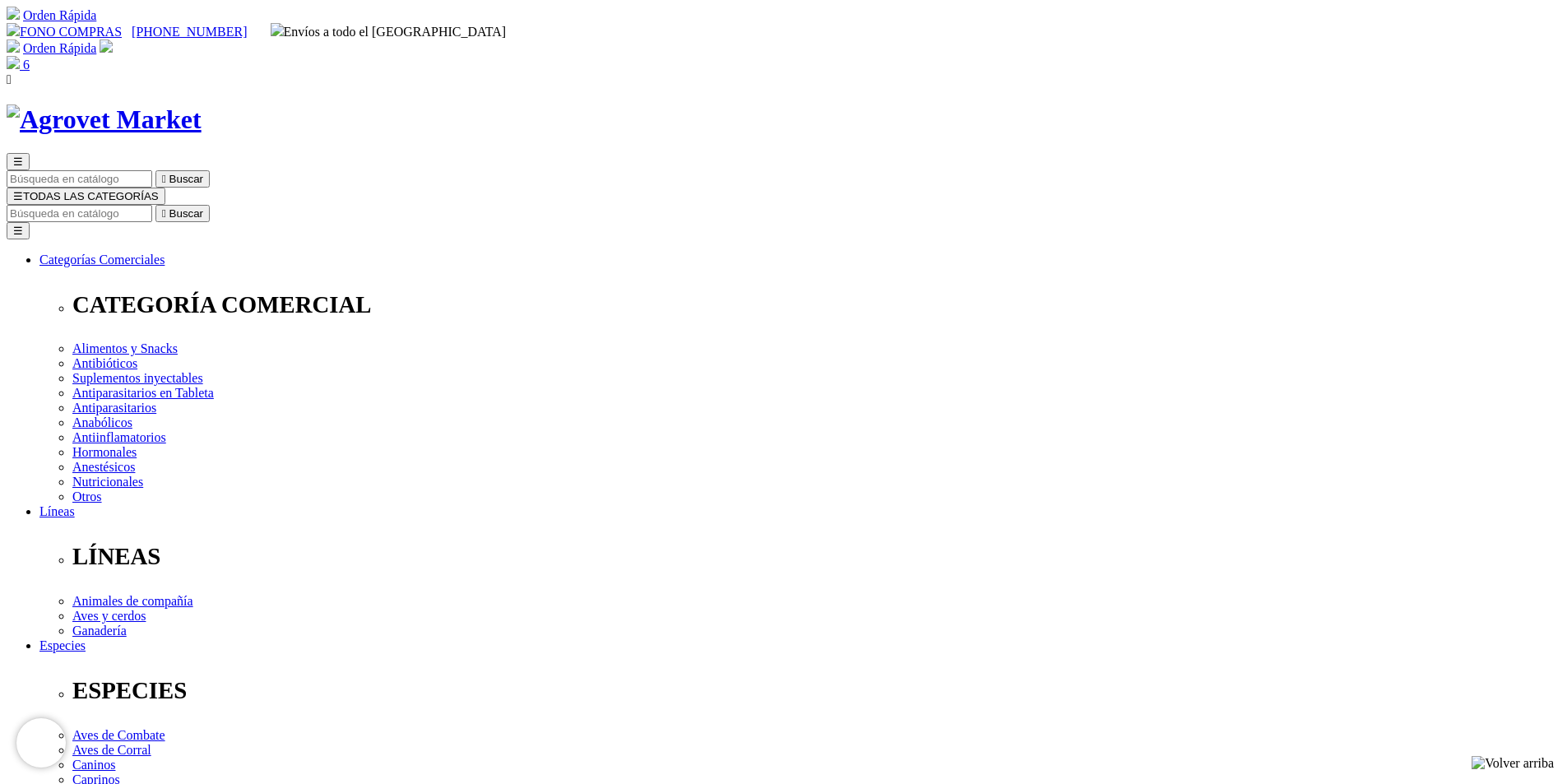
radio input "true"
select select "0"
radio input "true"
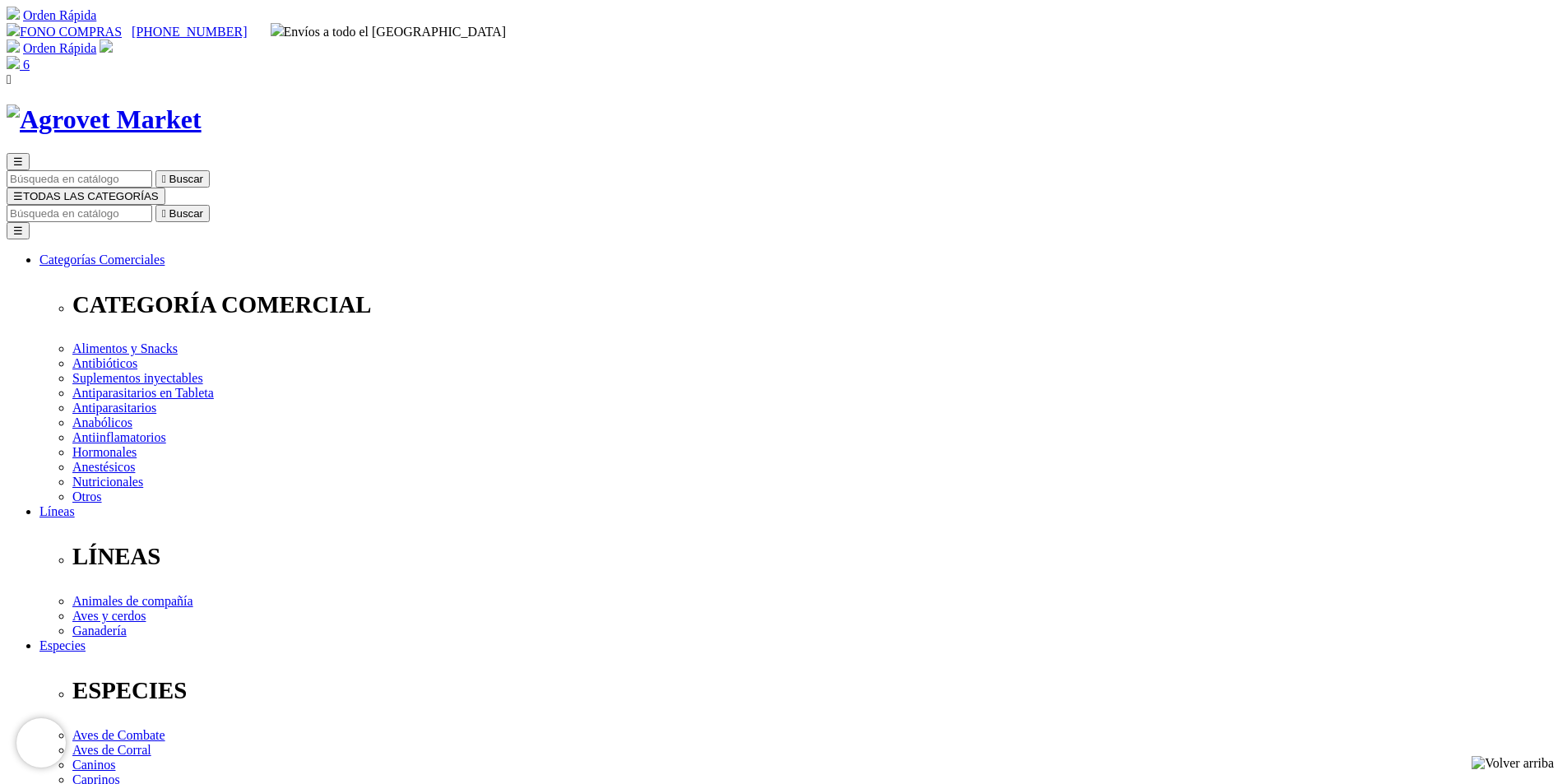
select select "0"
click at [153, 205] on input "Buscar" at bounding box center [79, 213] width 146 height 17
paste input "PEN DUO STREP 250/200 x 50 ML"
type input "PEN DUO STREP 250/200 x 250 ML"
click at [498, 205] on button " Buscar" at bounding box center [524, 213] width 54 height 17
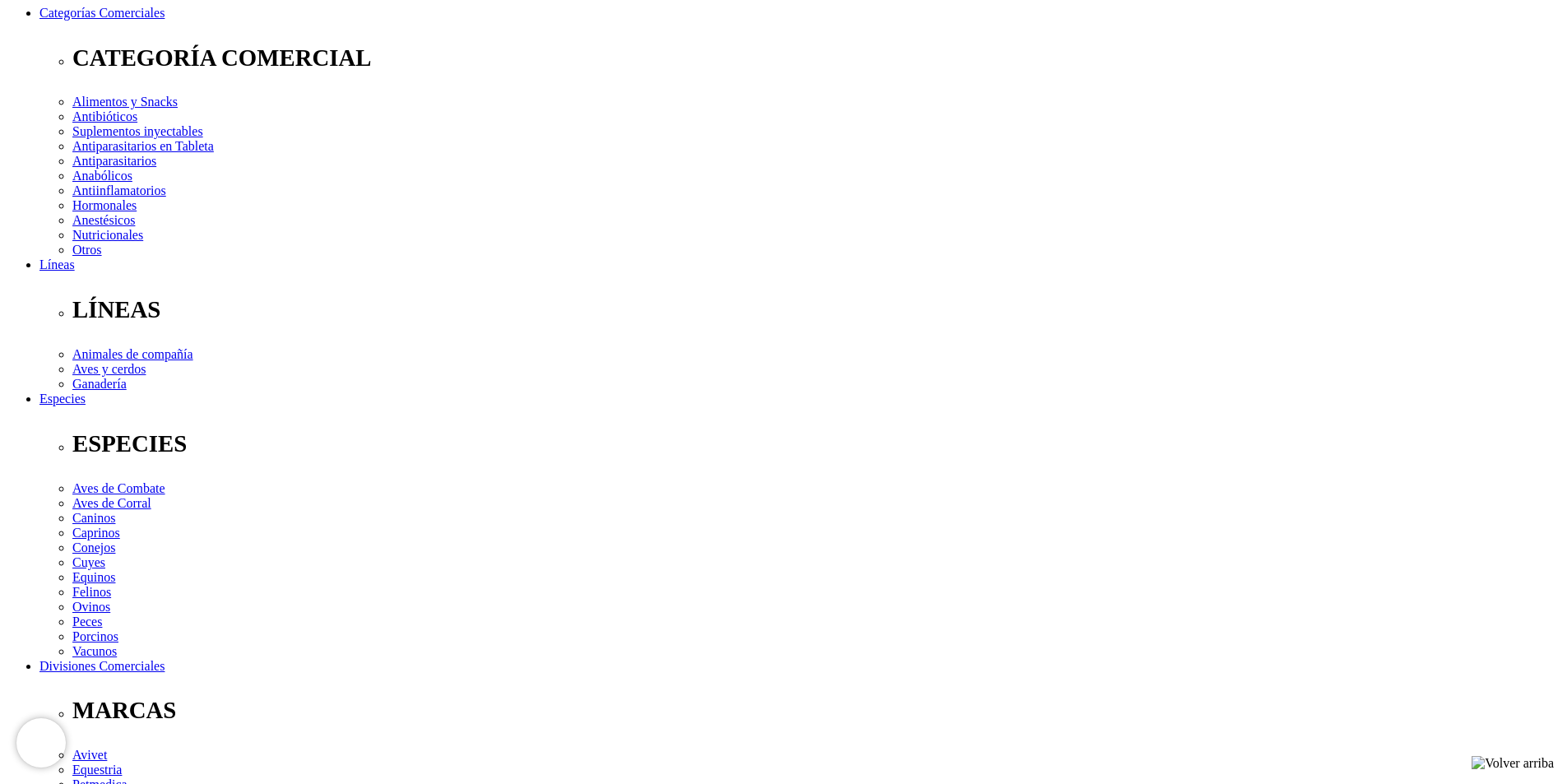
scroll to position [164, 0]
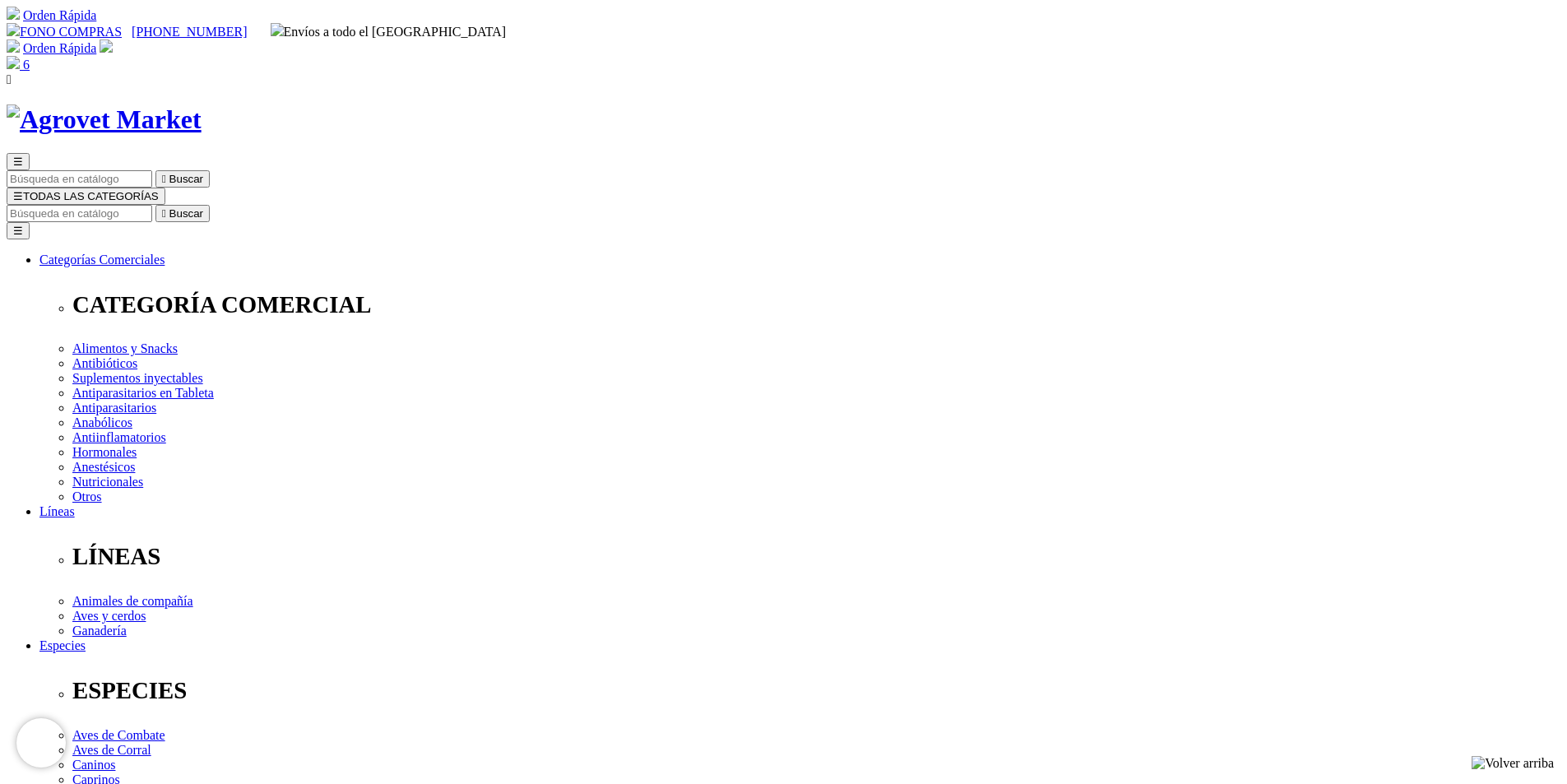
radio input "true"
select select "0"
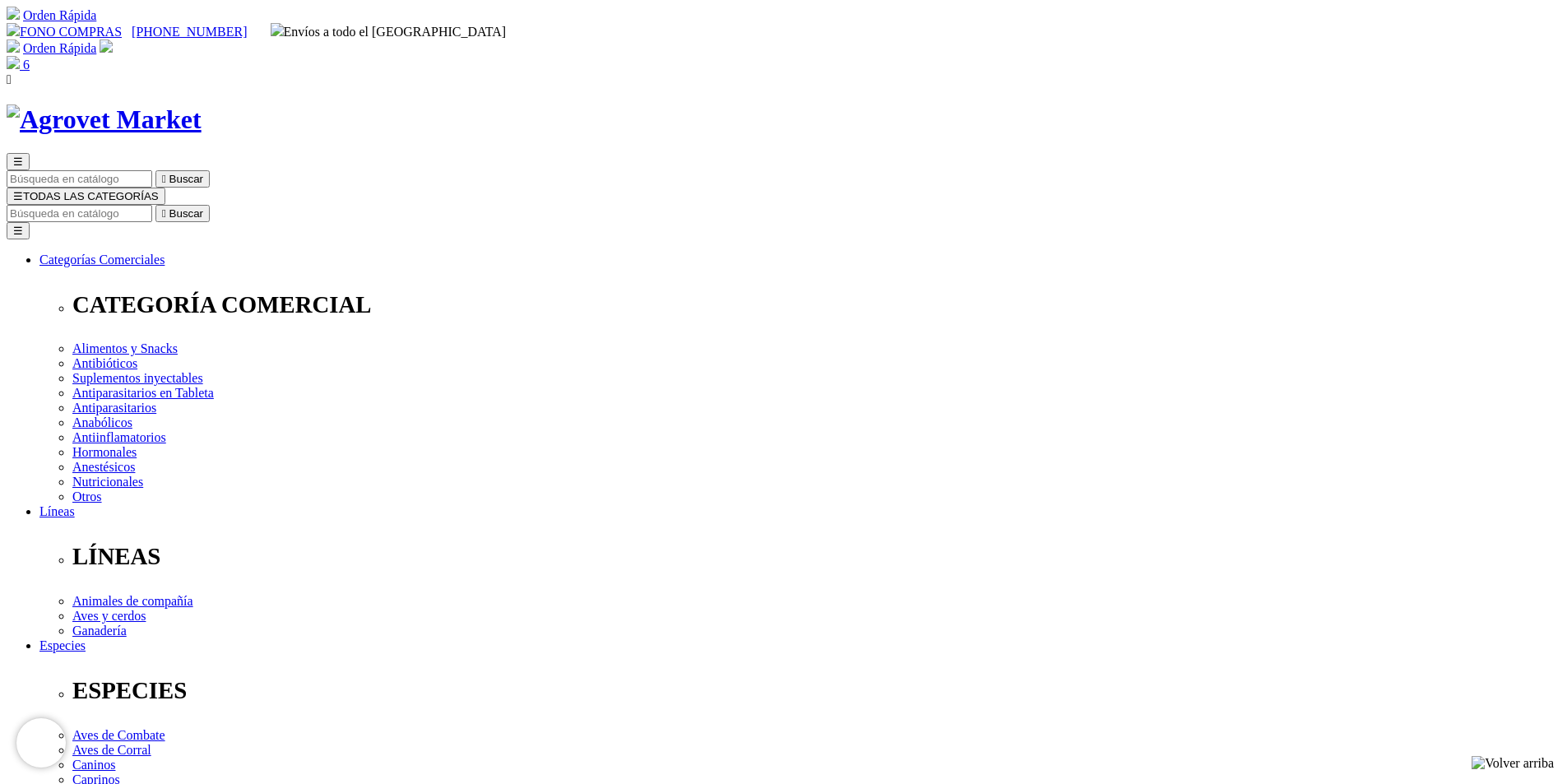
radio input "true"
select select "0"
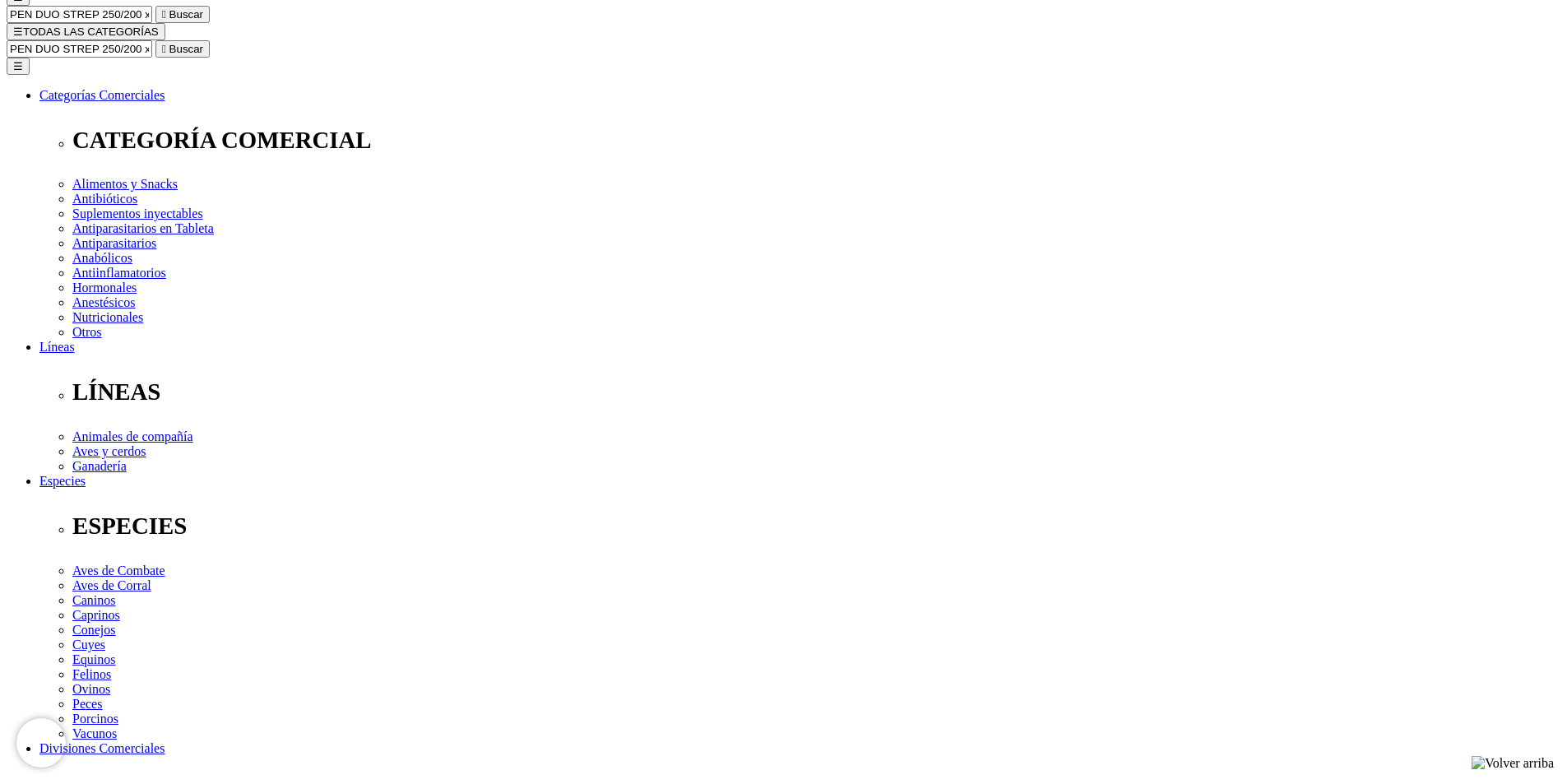
drag, startPoint x: 1046, startPoint y: 51, endPoint x: 1016, endPoint y: 61, distance: 31.6
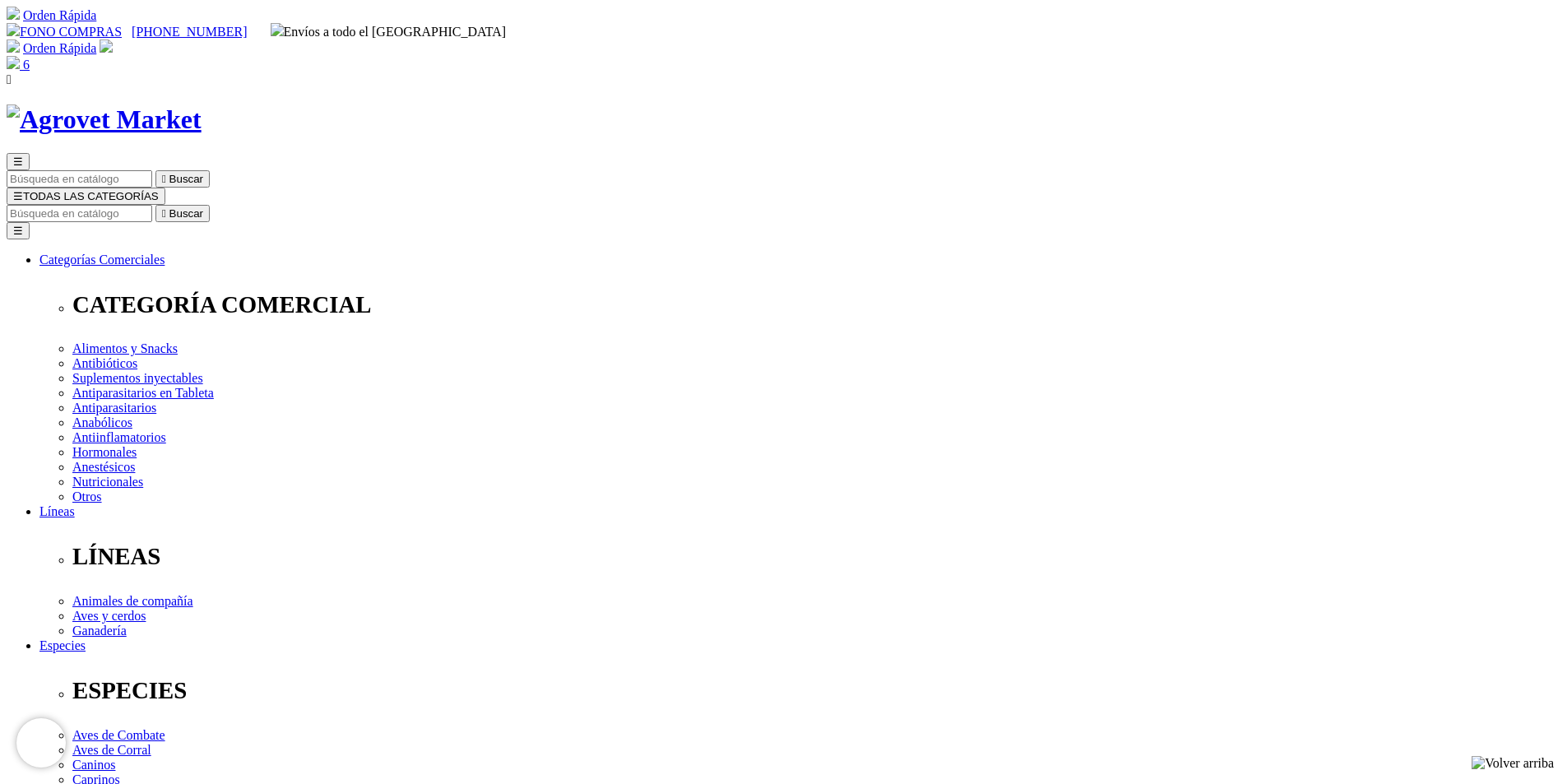
click at [153, 205] on input "Buscar" at bounding box center [79, 213] width 146 height 17
type input "PEN SREP"
click at [498, 205] on button " Buscar" at bounding box center [524, 213] width 54 height 17
click at [166, 207] on icon "" at bounding box center [163, 213] width 4 height 12
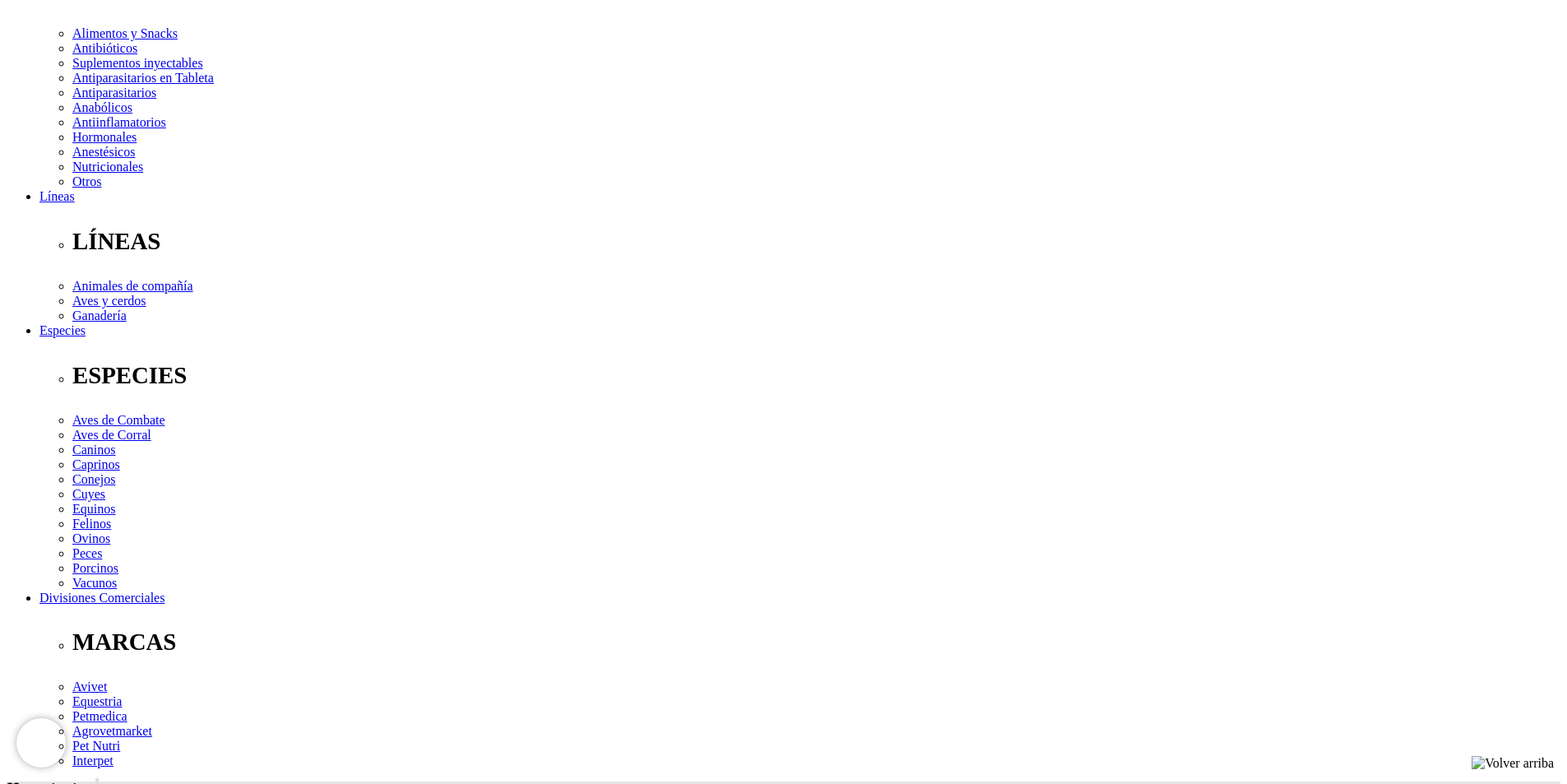
scroll to position [164, 0]
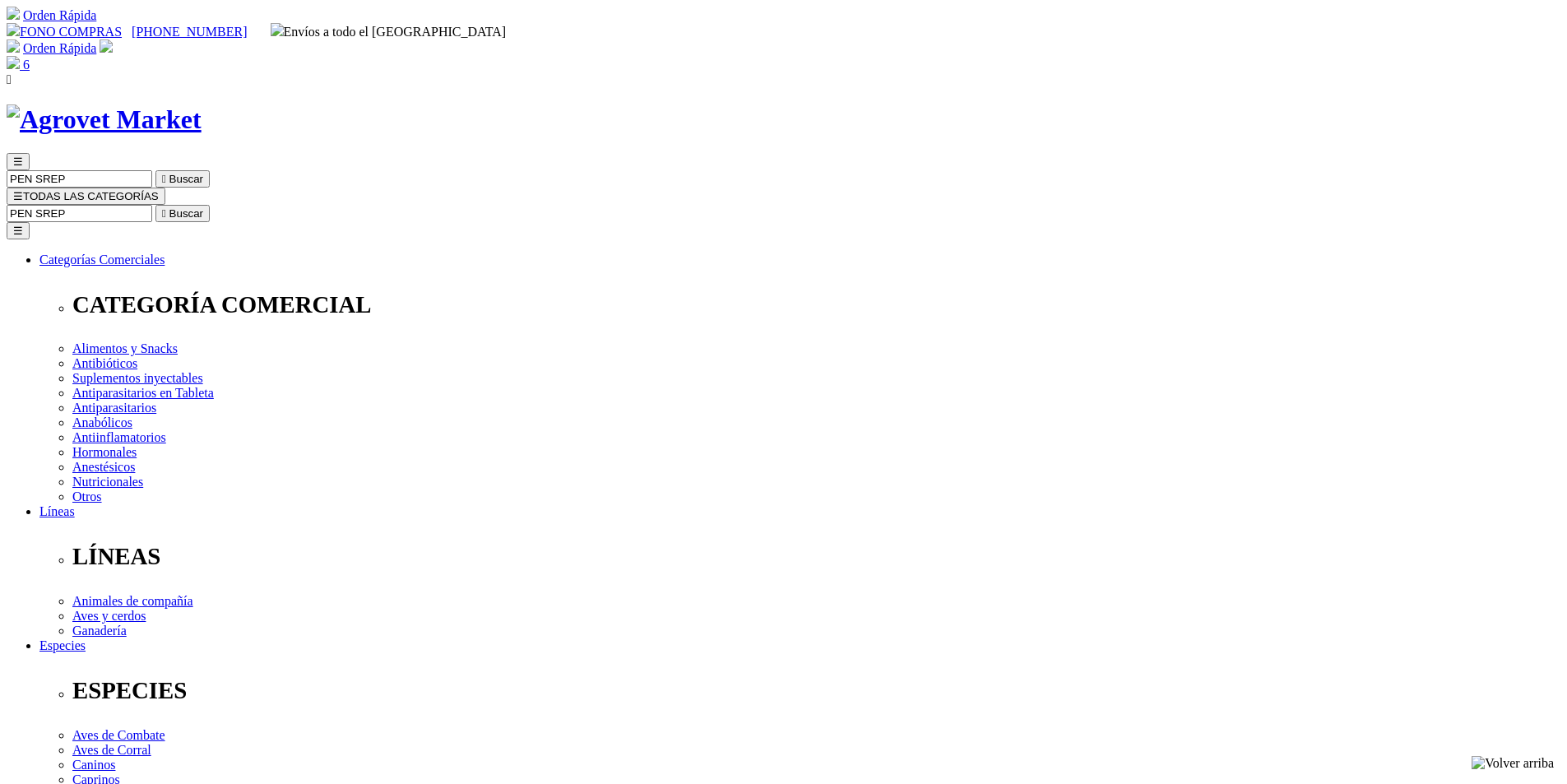
click at [153, 205] on input "PEN SREP" at bounding box center [79, 213] width 146 height 17
type input "BOVIMEC"
click at [249, 205] on button " Buscar" at bounding box center [276, 213] width 54 height 17
click at [166, 207] on icon "" at bounding box center [163, 213] width 4 height 12
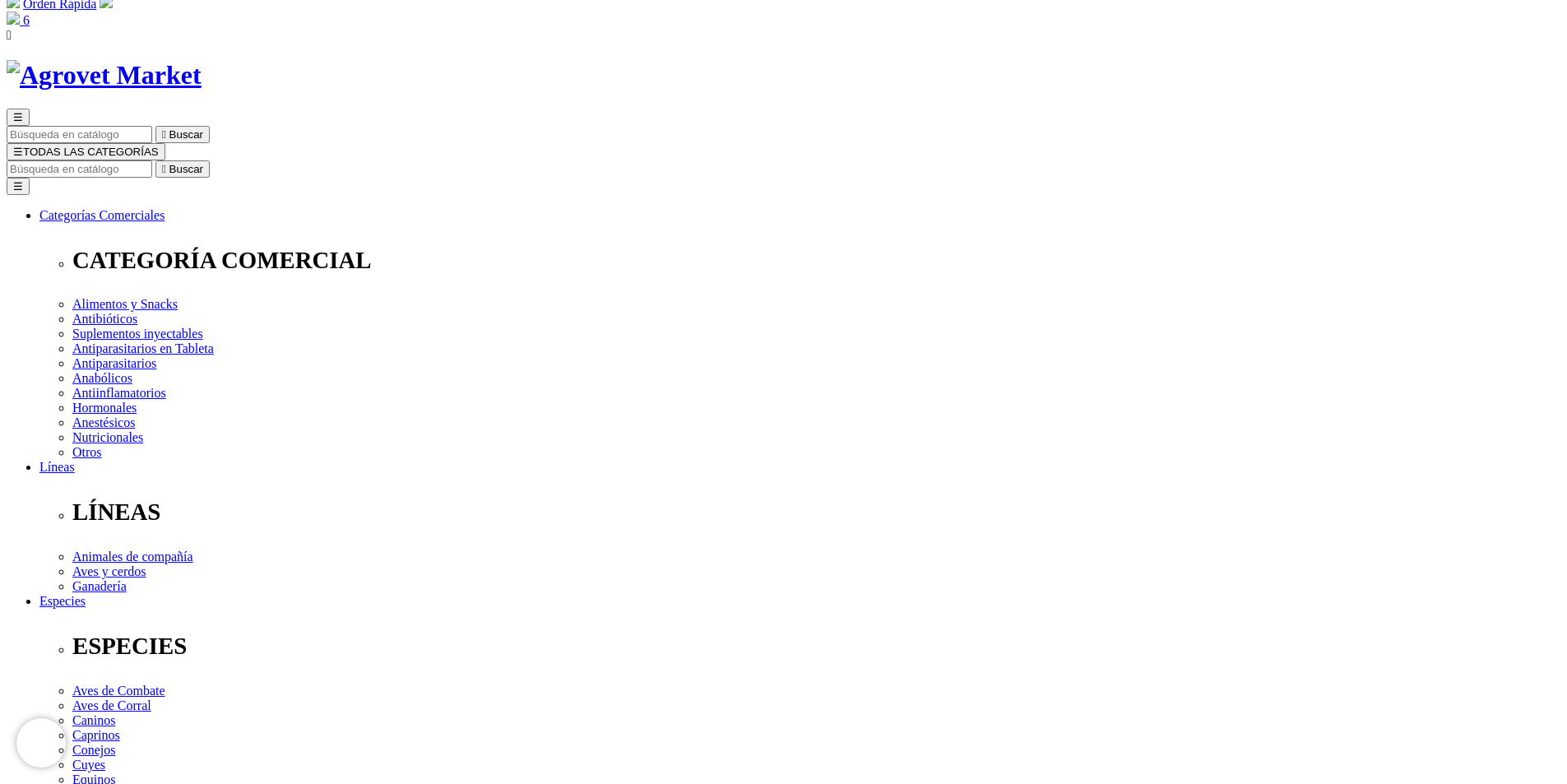
scroll to position [82, 0]
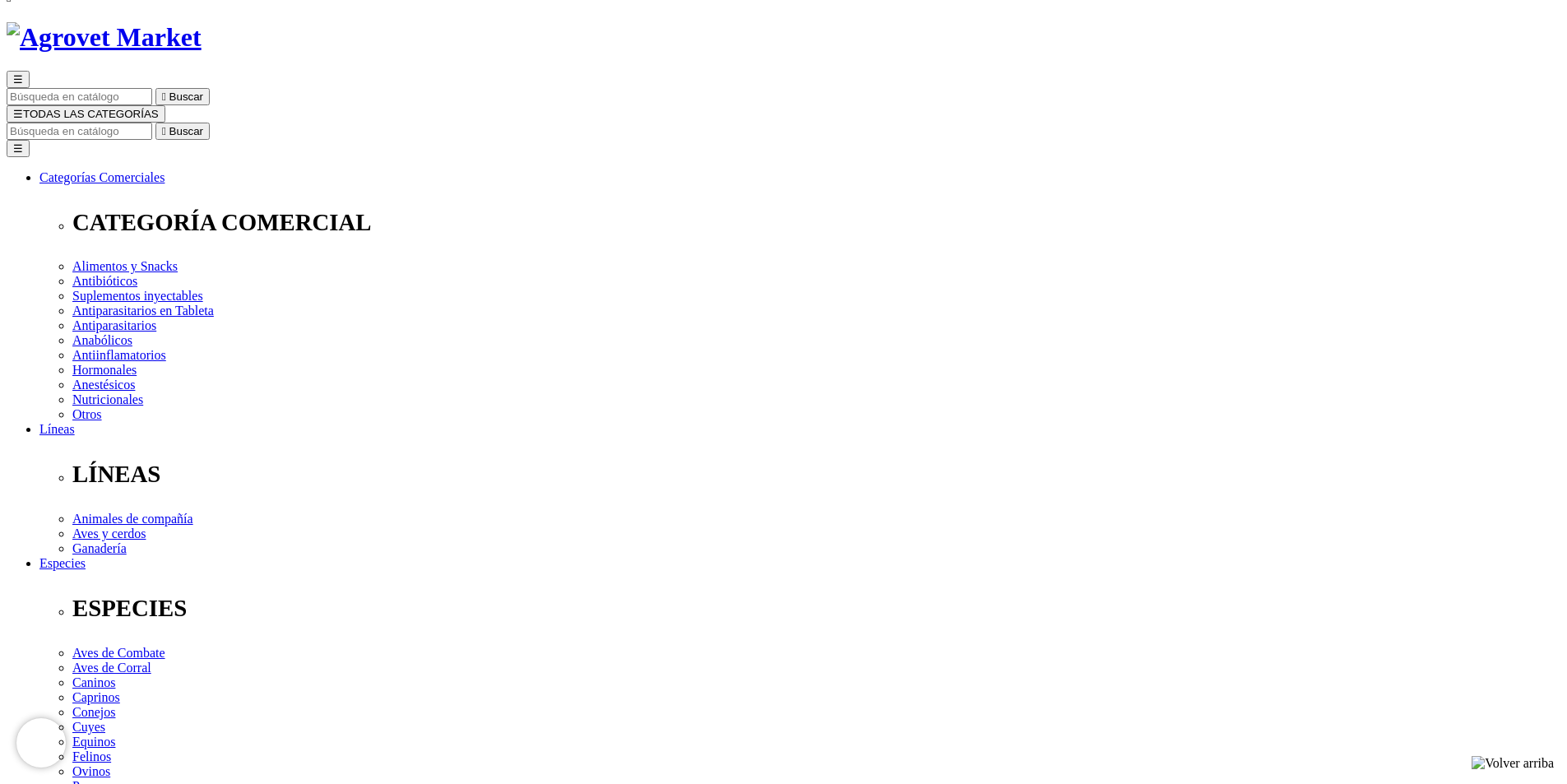
radio input "true"
select select "0"
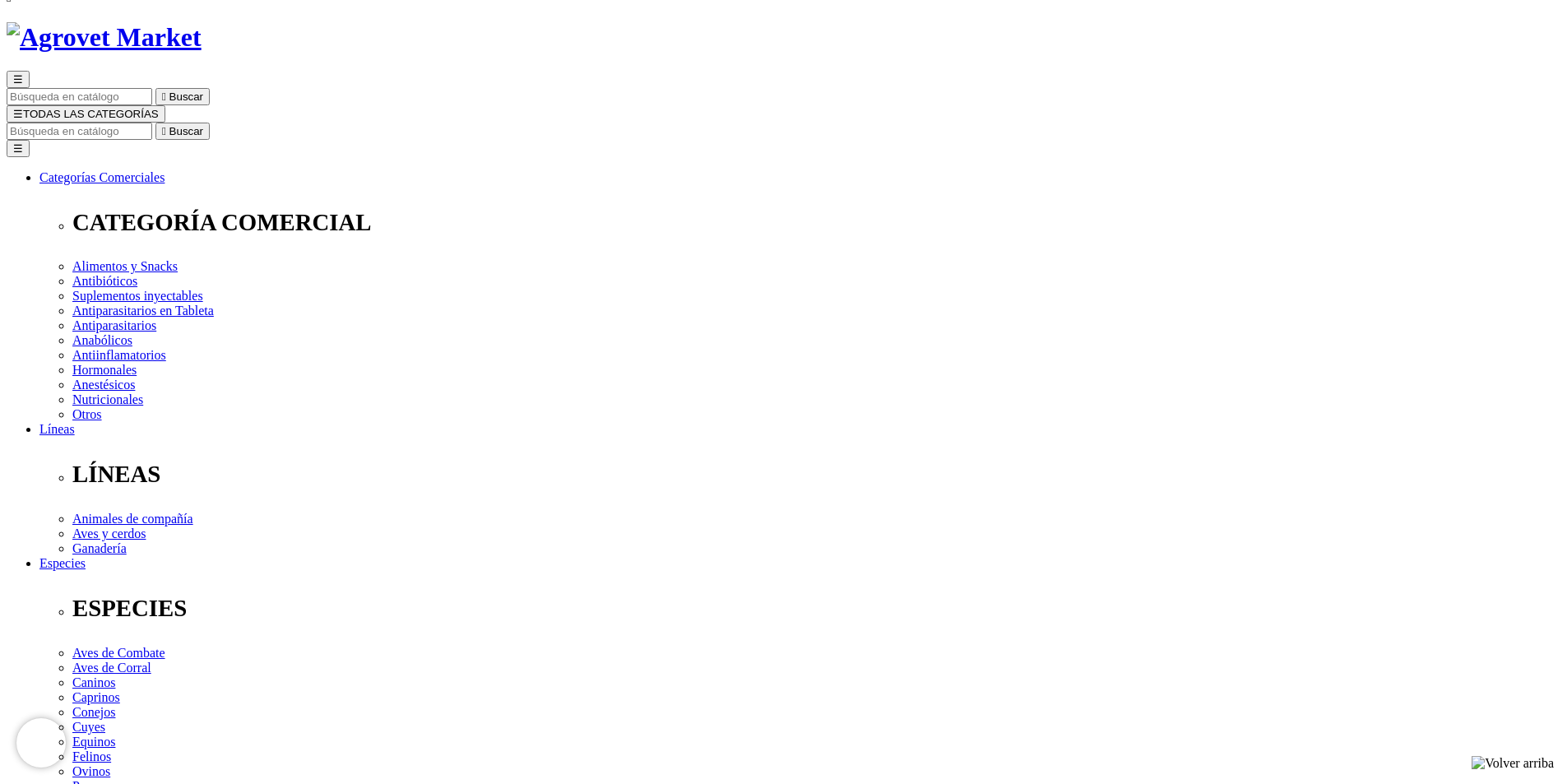
radio input "true"
select select "0"
radio input "true"
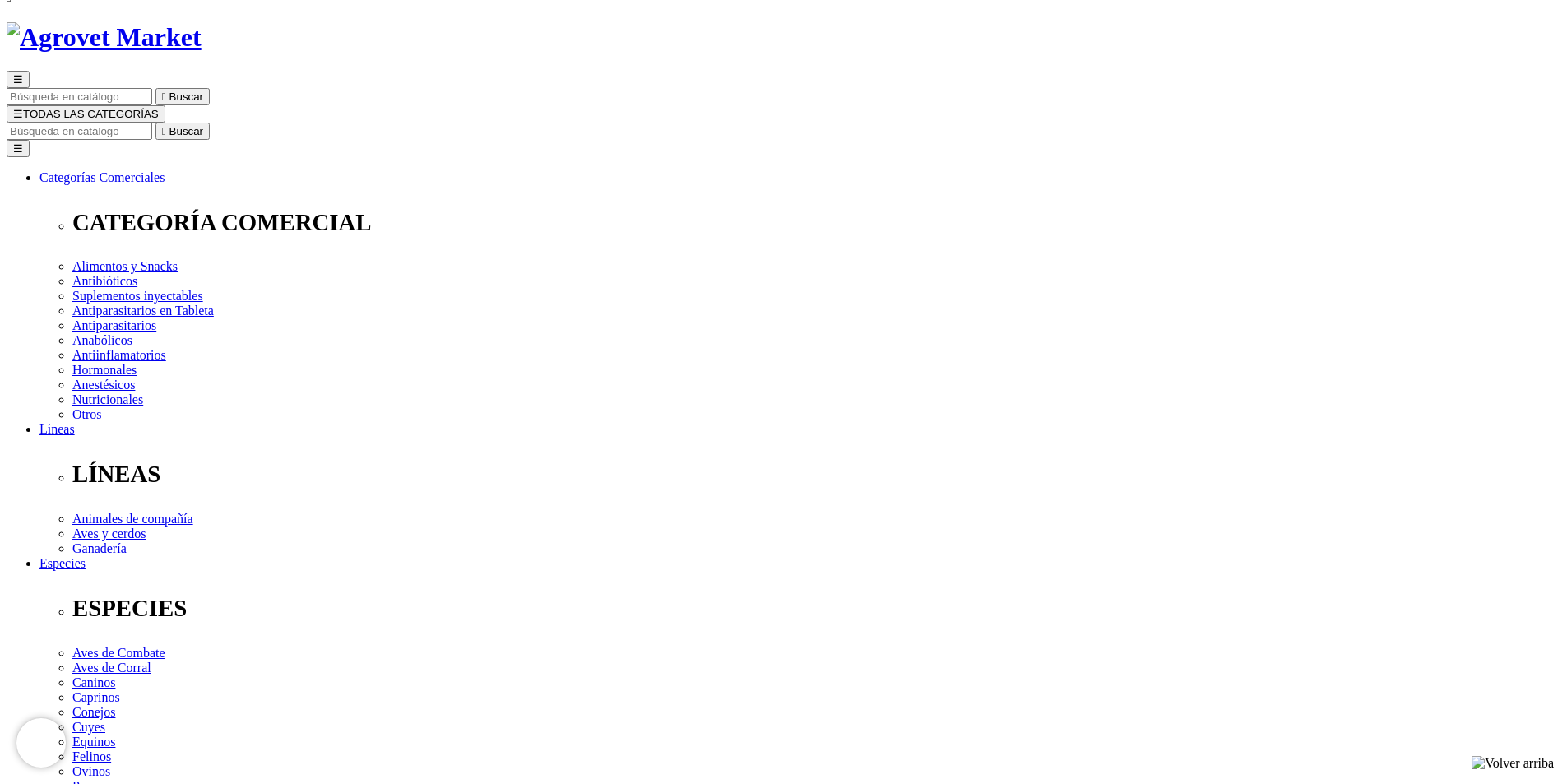
select select "0"
radio input "true"
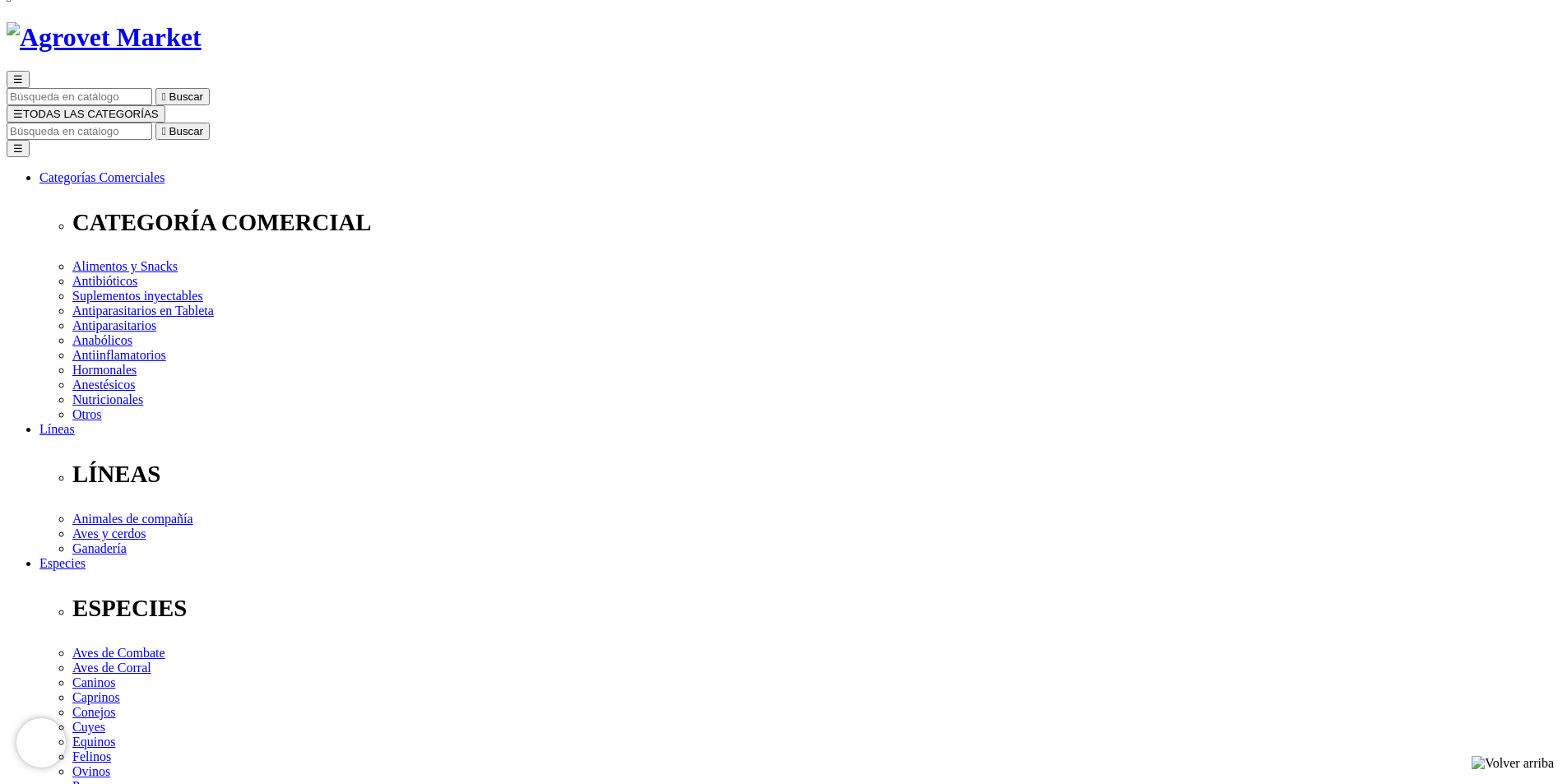
select select "2"
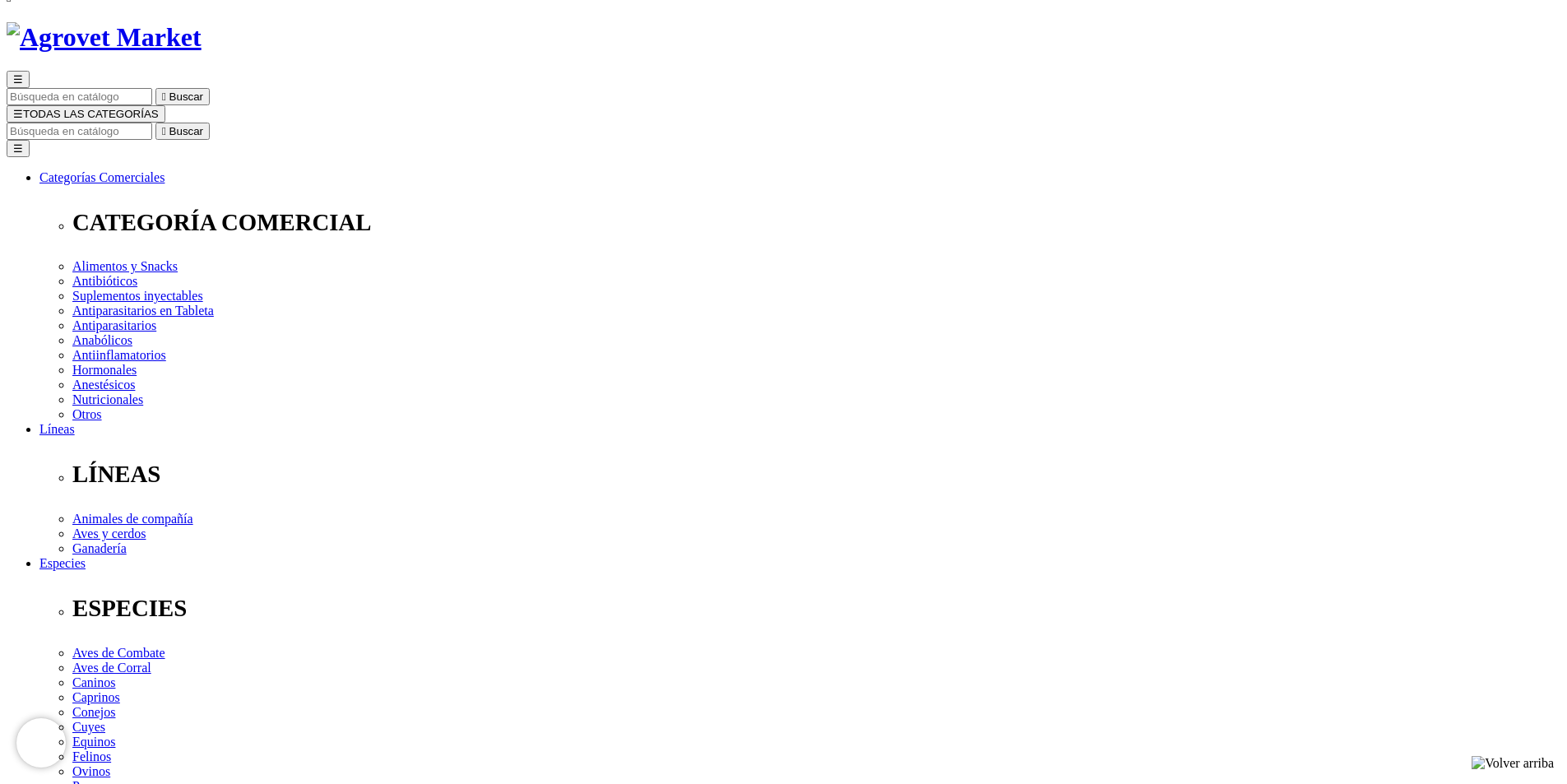
select select "3"
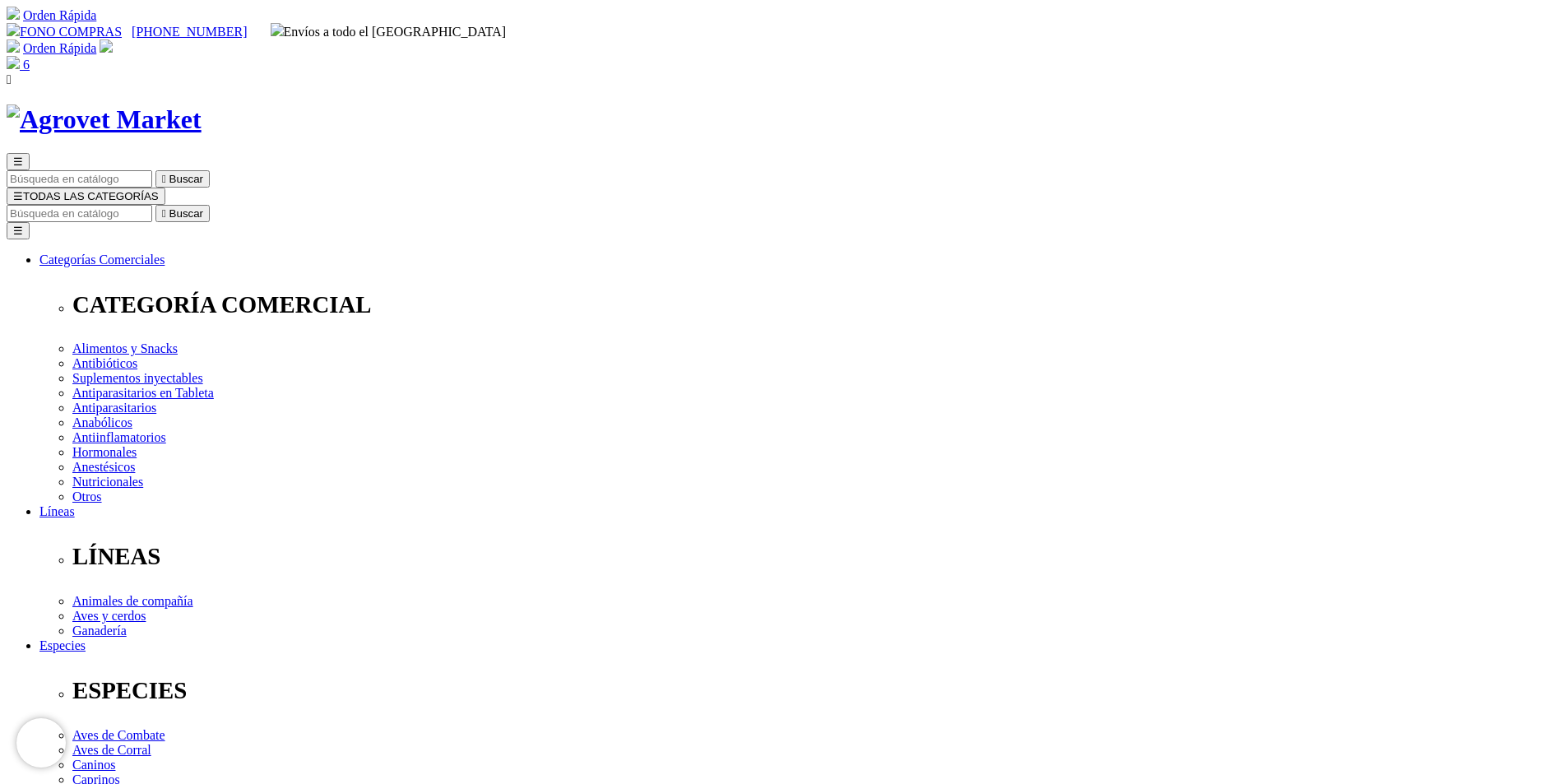
click at [153, 205] on input "Buscar" at bounding box center [79, 213] width 146 height 17
type input "CURABICHERA"
click at [491, 205] on button " Buscar" at bounding box center [518, 213] width 54 height 17
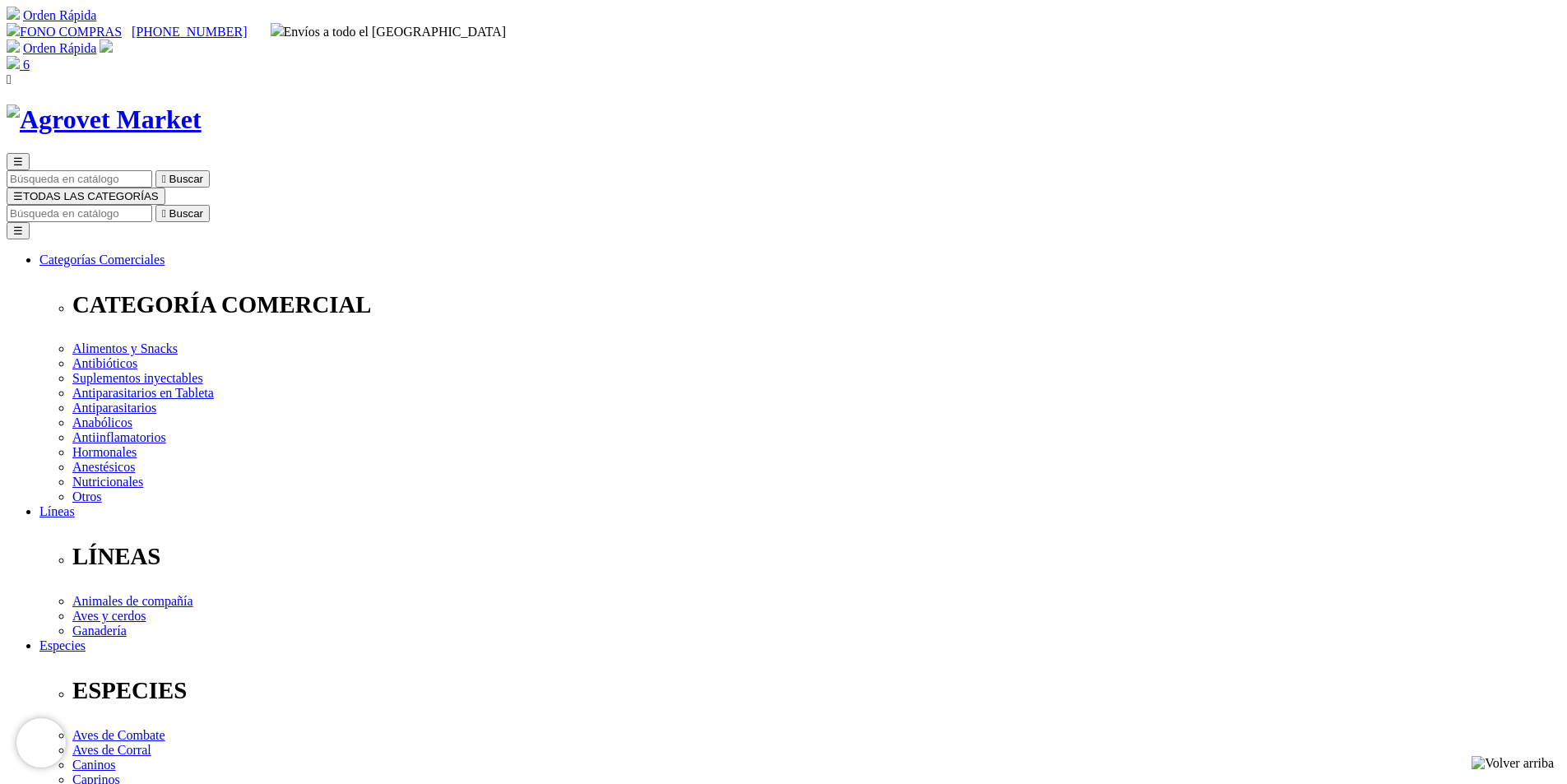
radio input "true"
select select "0"
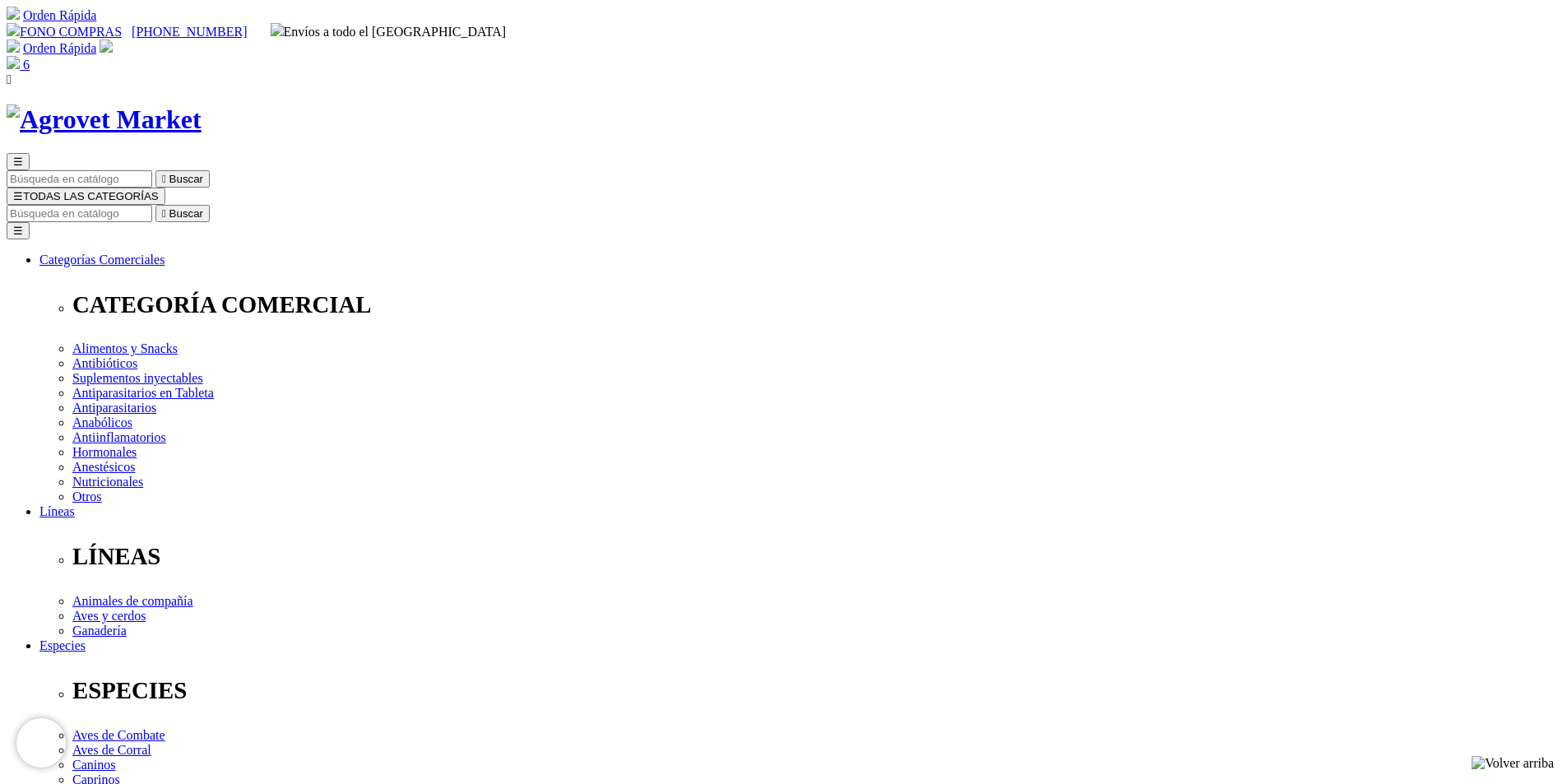
radio input "true"
select select "220"
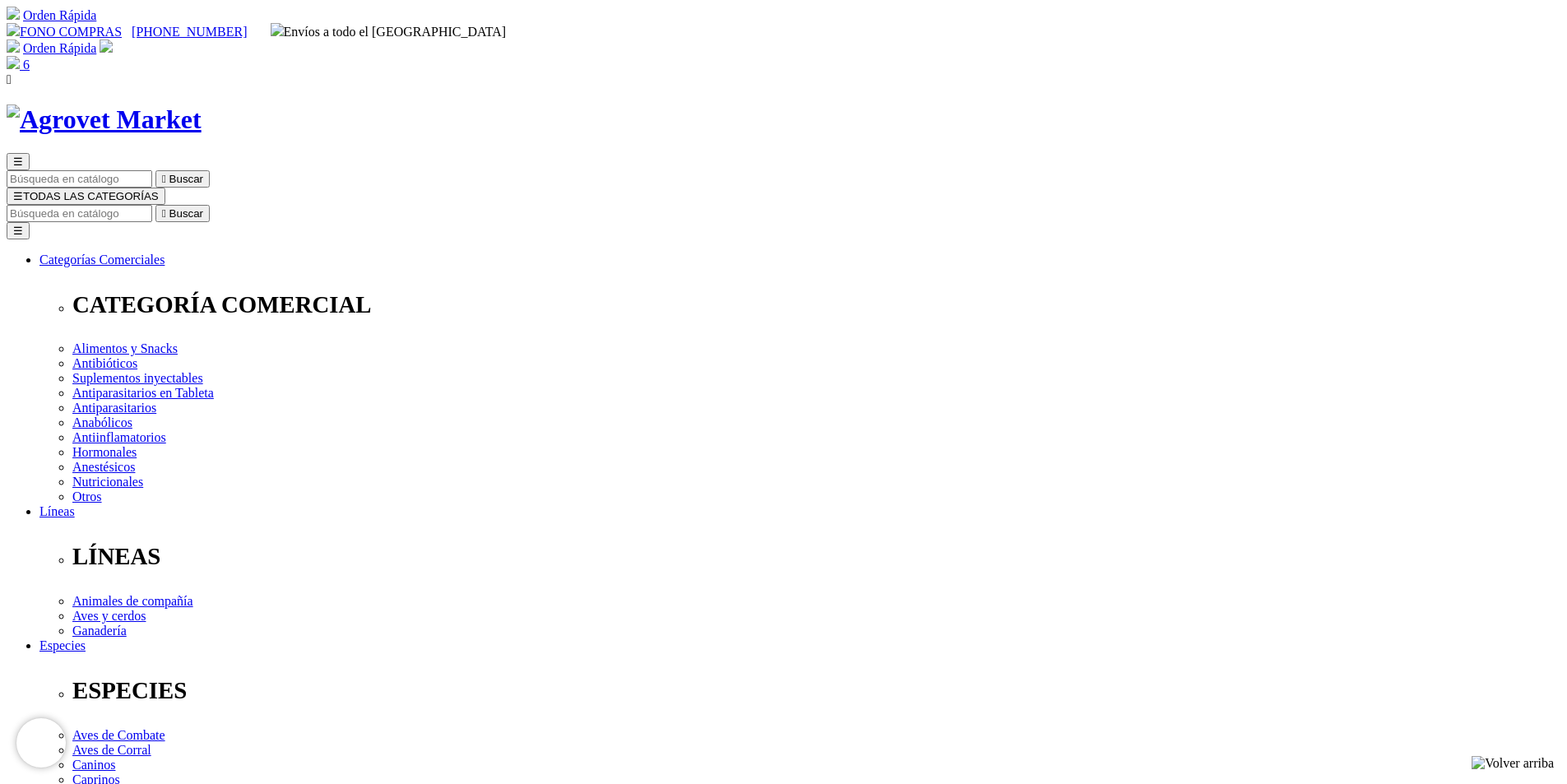
select select "220"
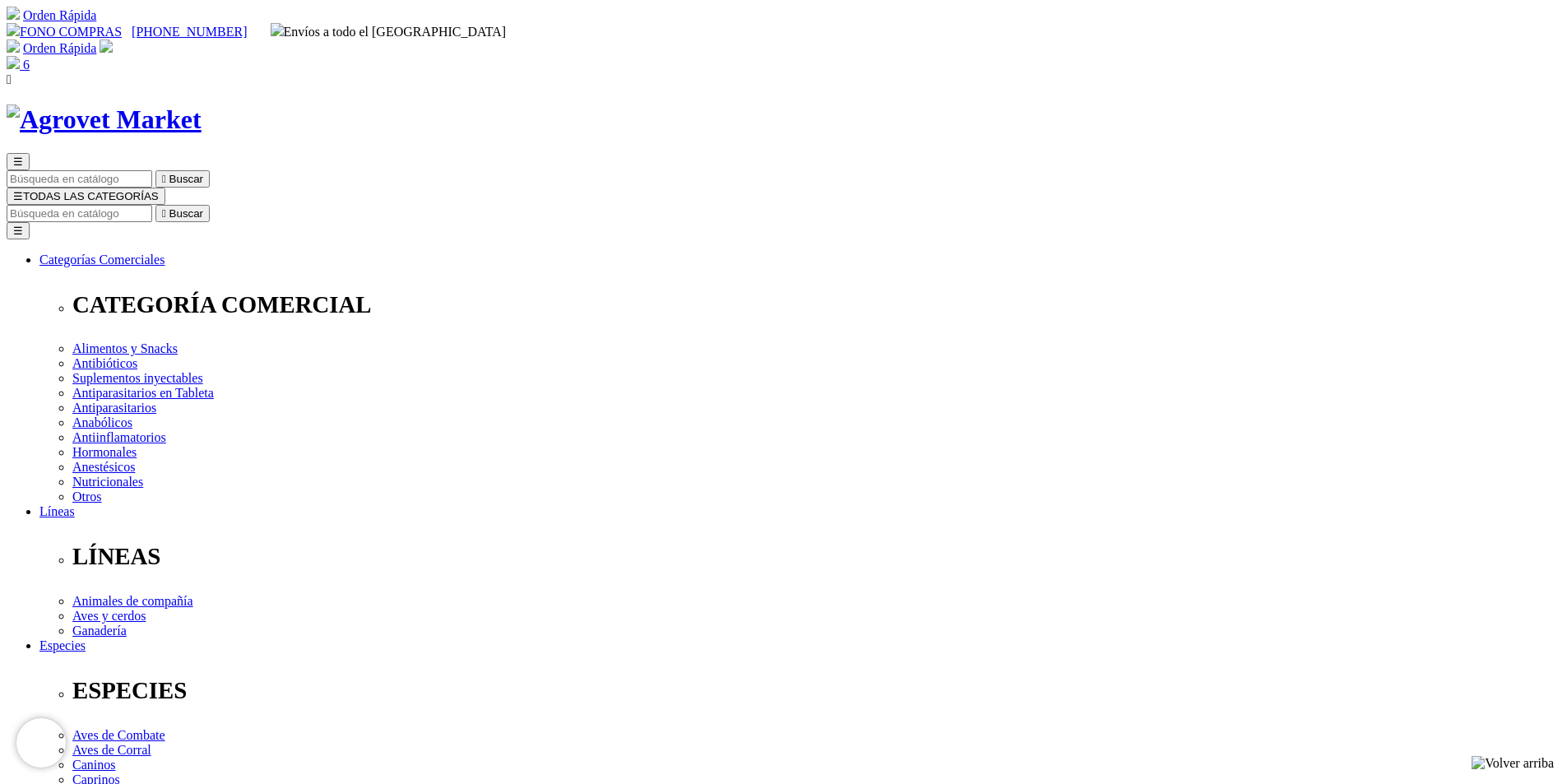
radio input "true"
select select "0"
click at [153, 205] on input "Buscar" at bounding box center [79, 213] width 146 height 17
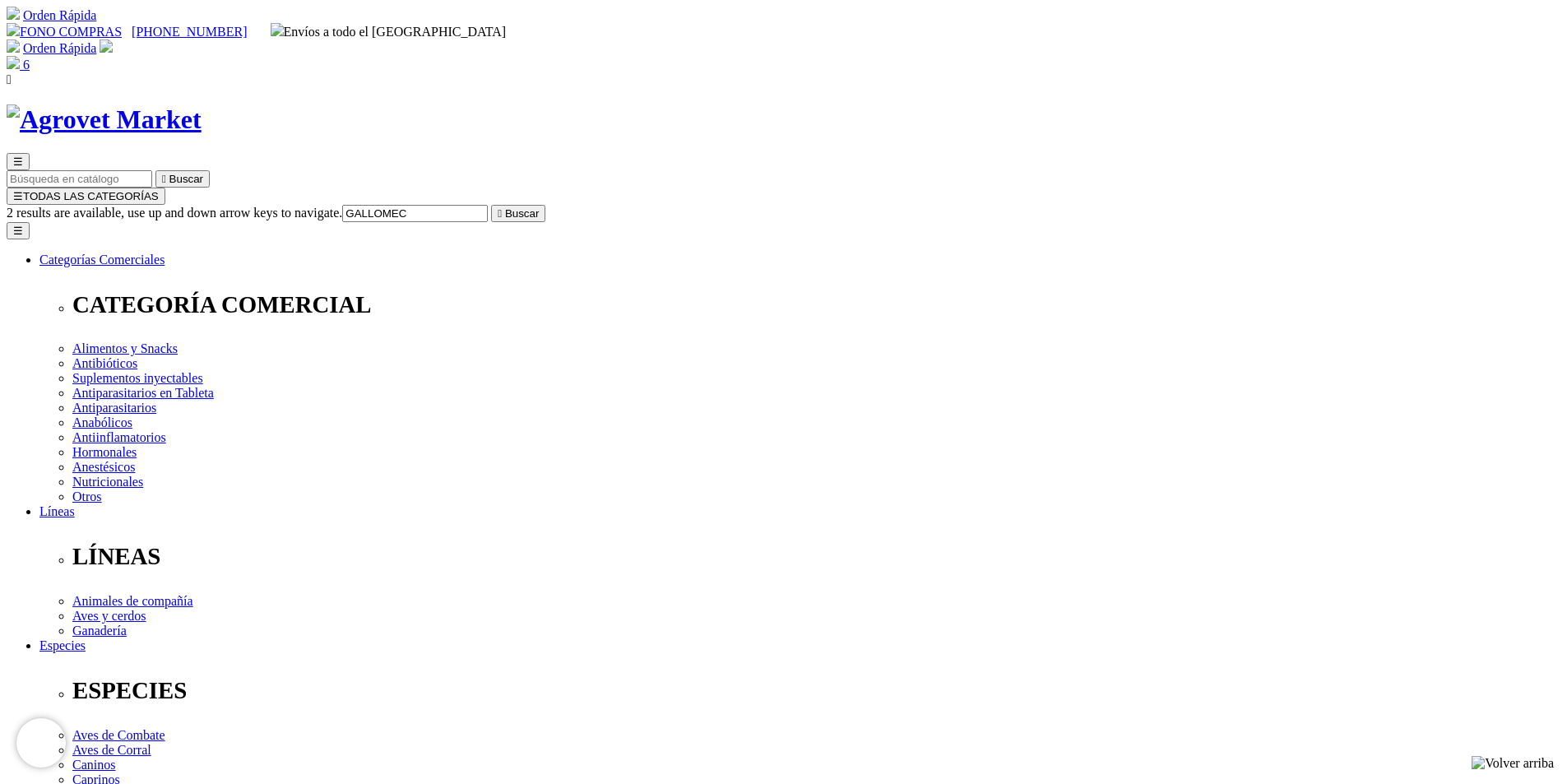
type input "GALLOMEC"
click at [491, 205] on button " Buscar" at bounding box center [518, 213] width 54 height 17
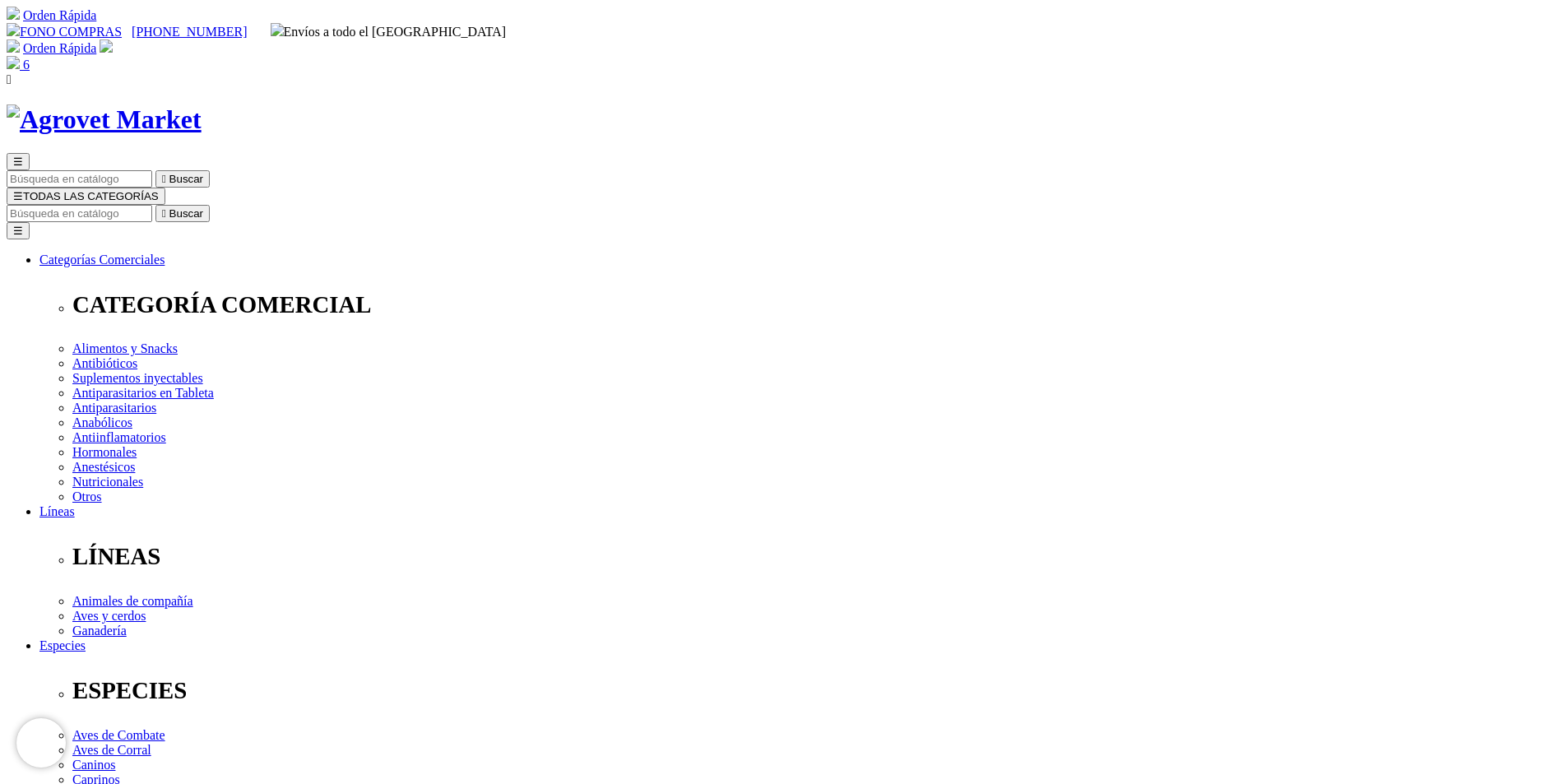
click at [153, 205] on input "Buscar" at bounding box center [79, 213] width 146 height 17
type input "GALLOMEC"
click at [156, 205] on button " Buscar" at bounding box center [183, 213] width 54 height 17
drag, startPoint x: 1044, startPoint y: 80, endPoint x: 1124, endPoint y: 73, distance: 80.3
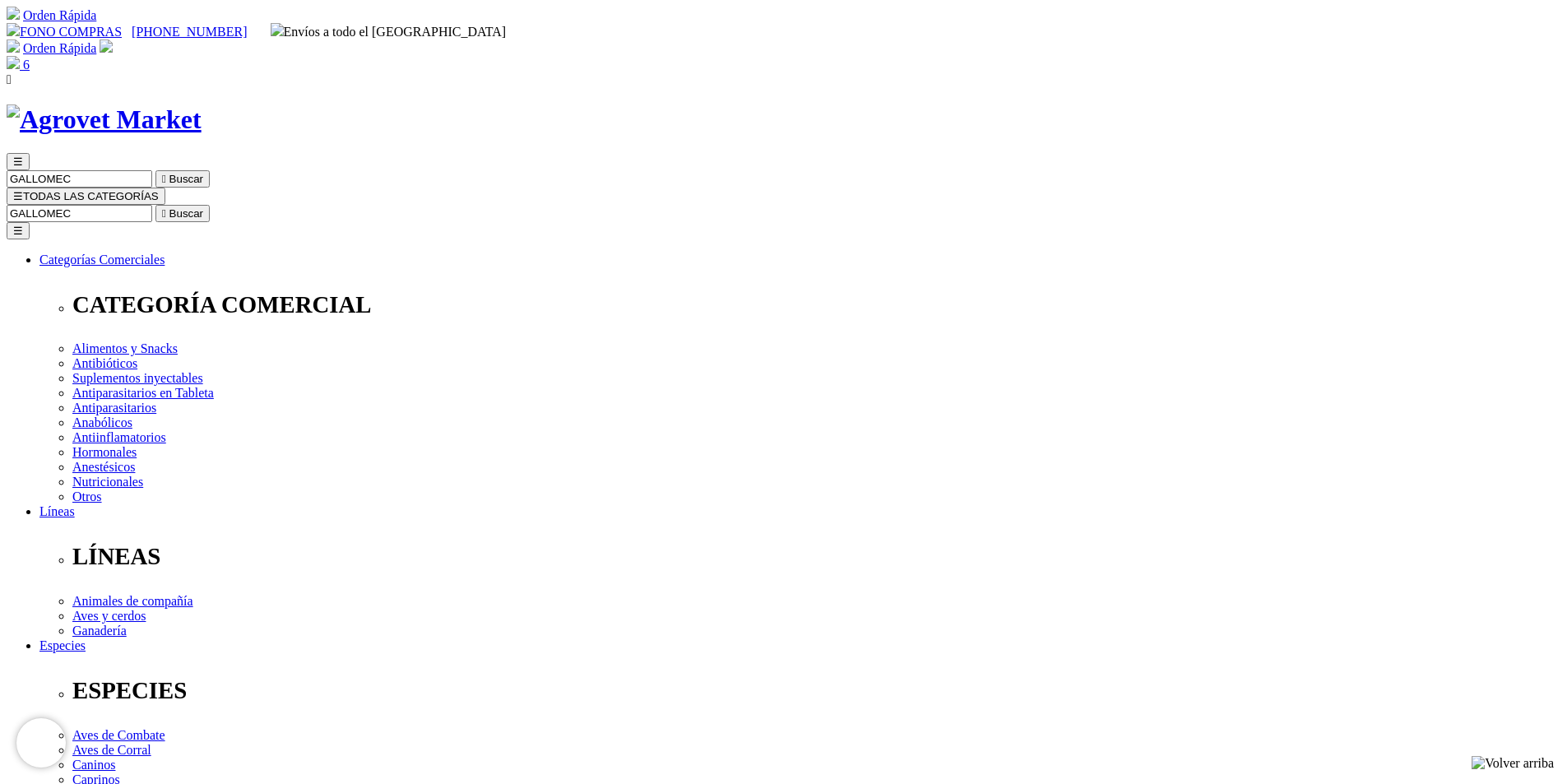
click at [153, 205] on input "GALLOMEC" at bounding box center [79, 213] width 146 height 17
type input "IMIDOX"
click at [478, 205] on button " Buscar" at bounding box center [505, 213] width 54 height 17
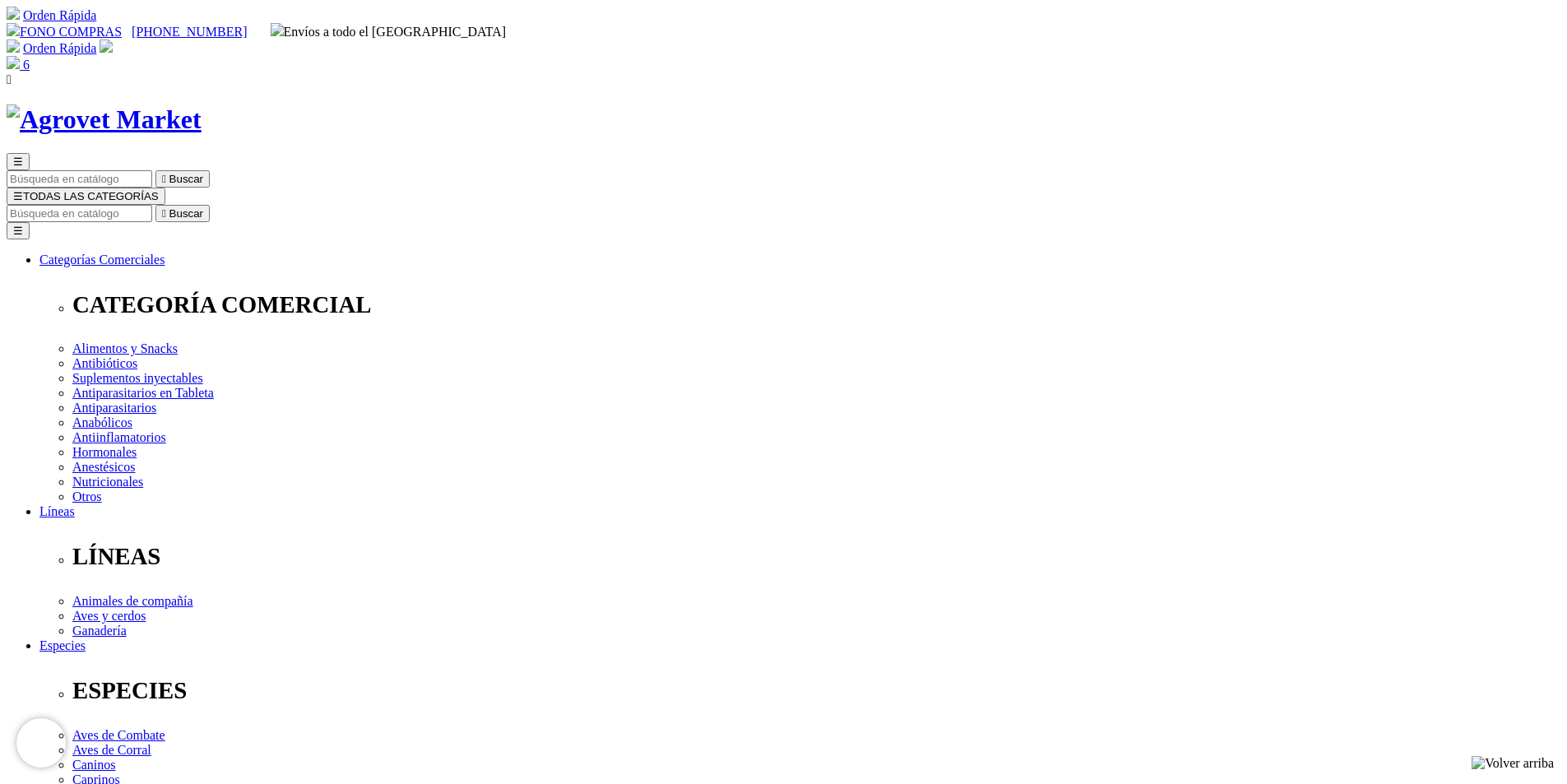
click at [153, 205] on input "Buscar" at bounding box center [79, 213] width 146 height 17
type input "ULTRAMETRIN"
click at [491, 205] on button " Buscar" at bounding box center [518, 213] width 54 height 17
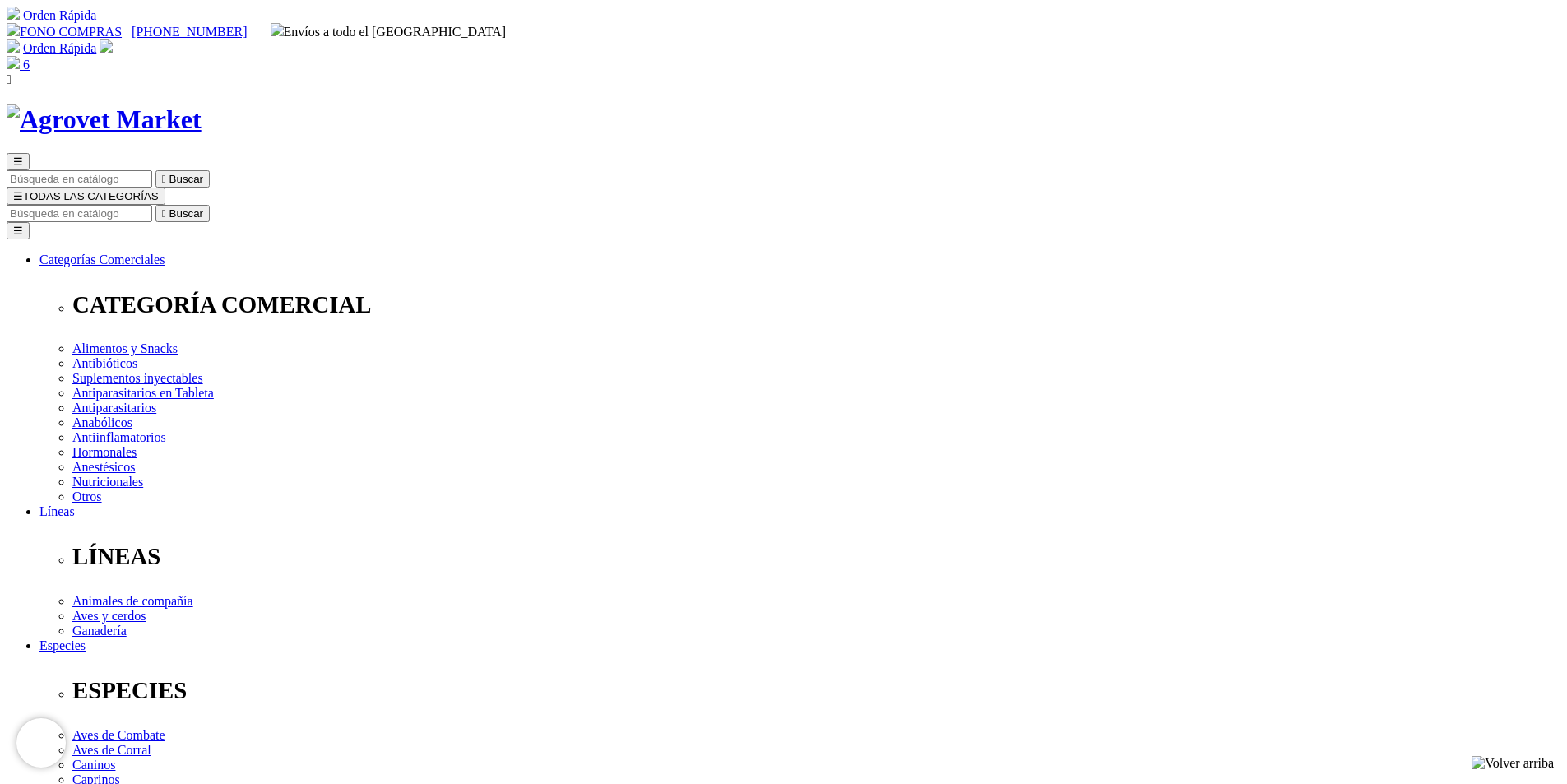
select select "5"
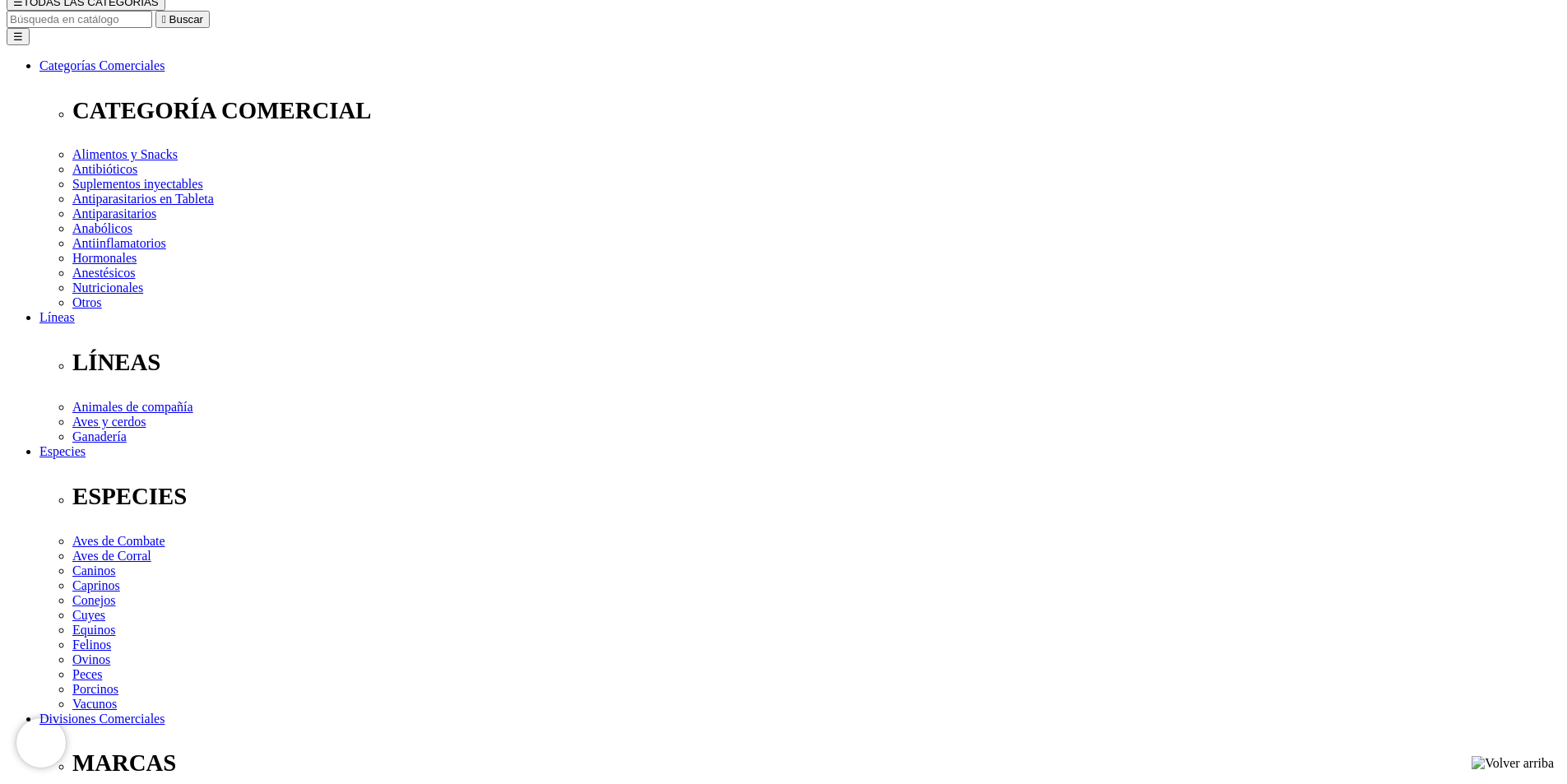
scroll to position [82, 0]
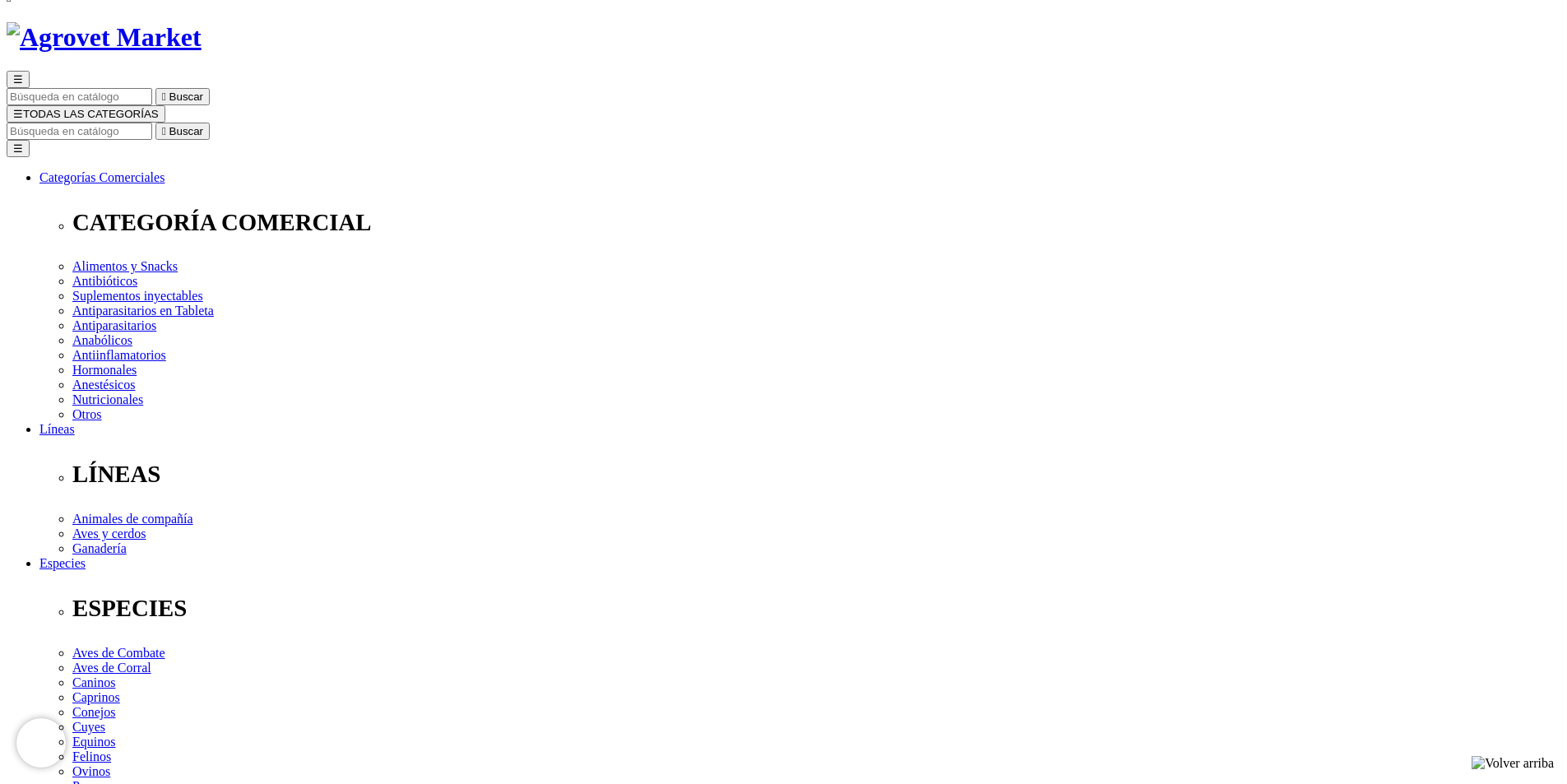
select select "36"
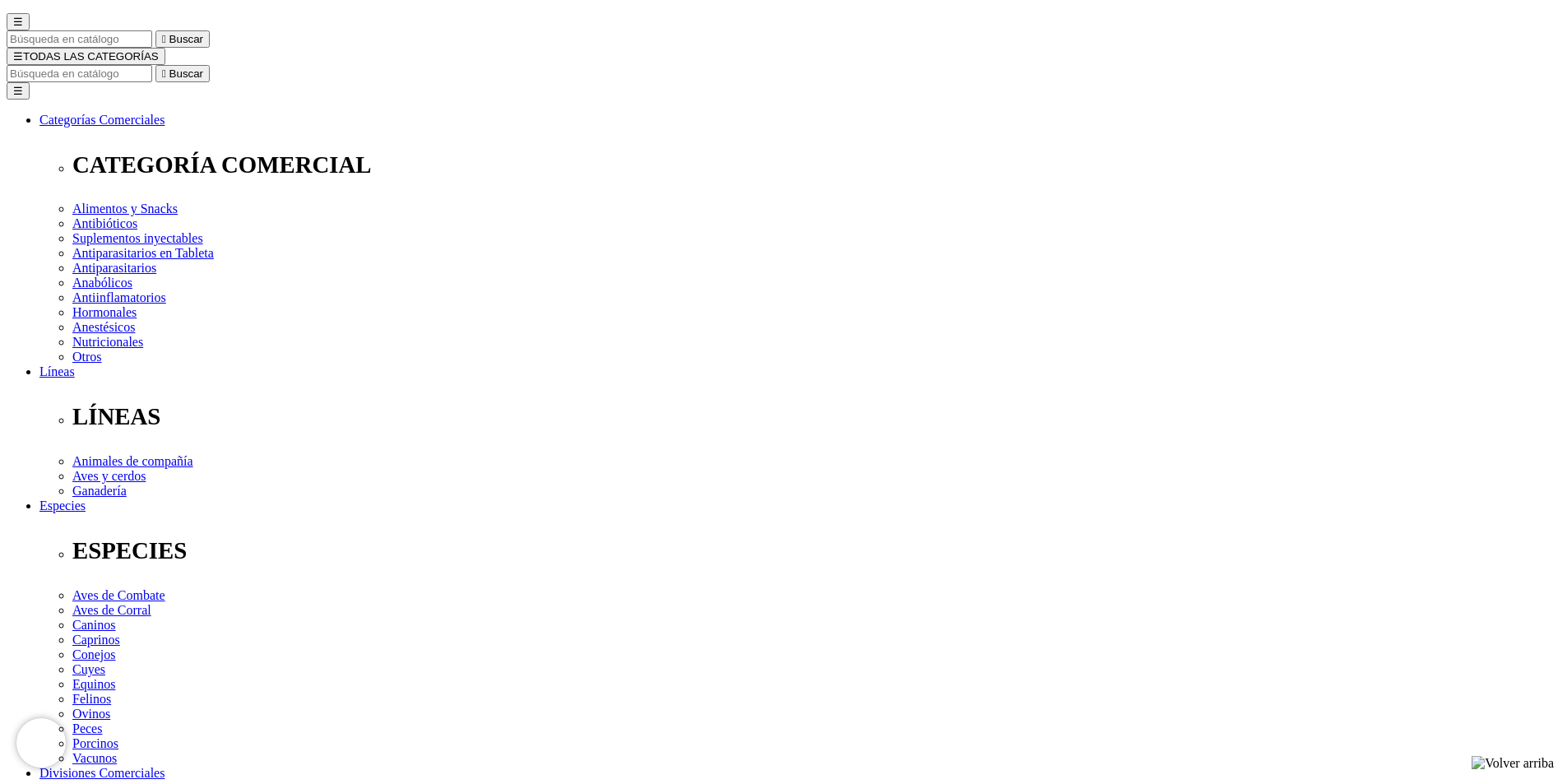
scroll to position [164, 0]
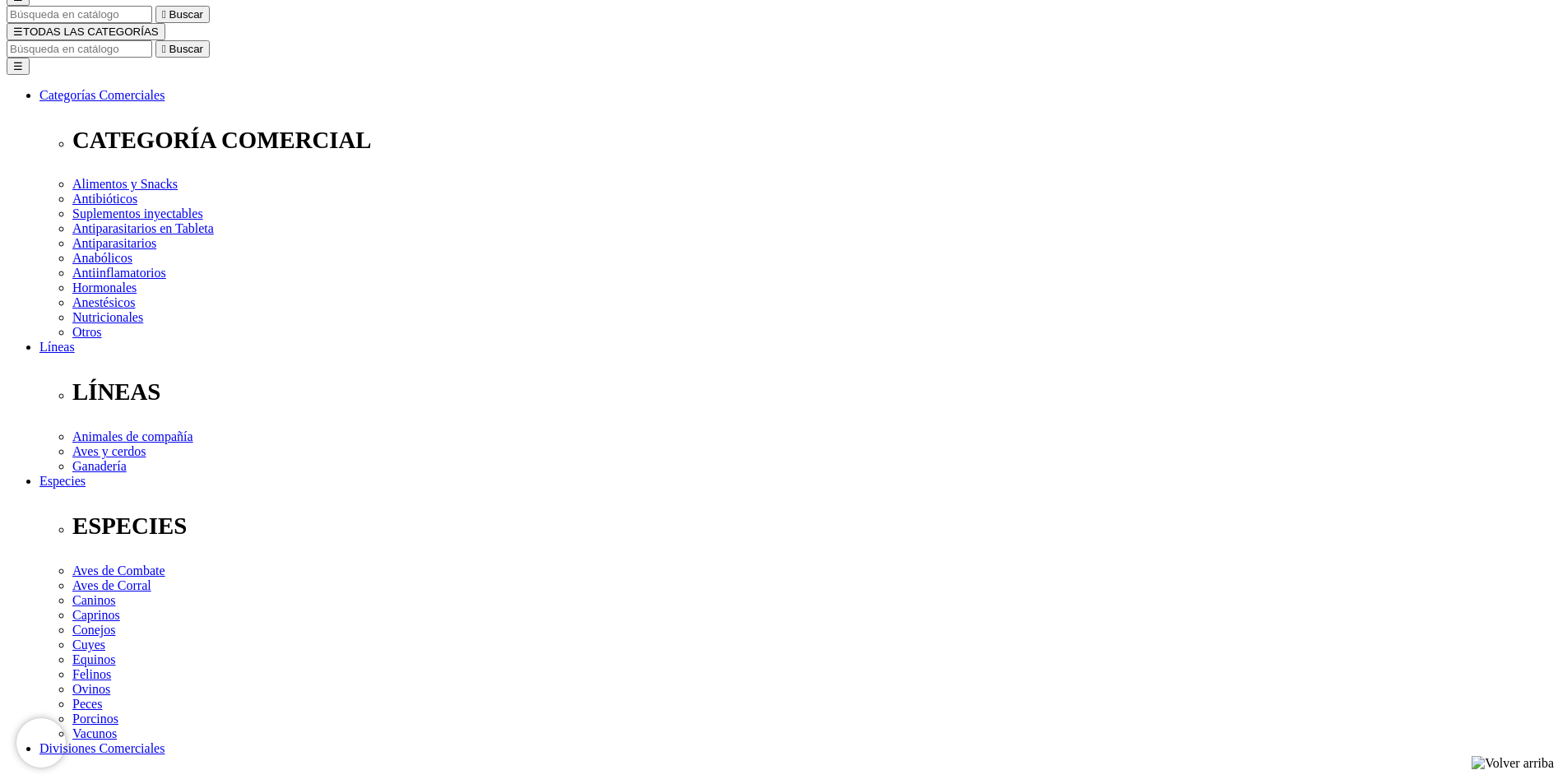
select select "5"
